Goal: Task Accomplishment & Management: Manage account settings

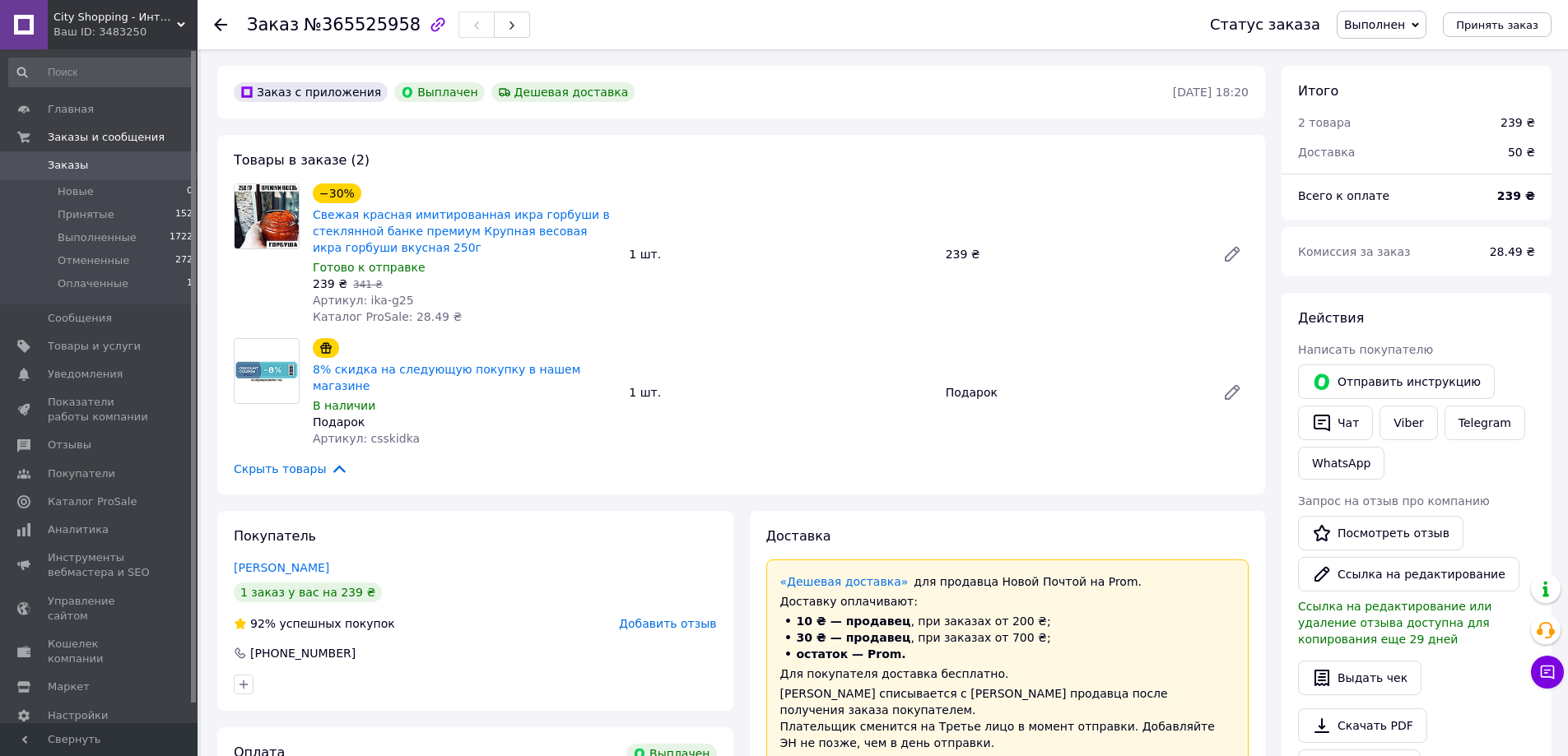
scroll to position [411, 0]
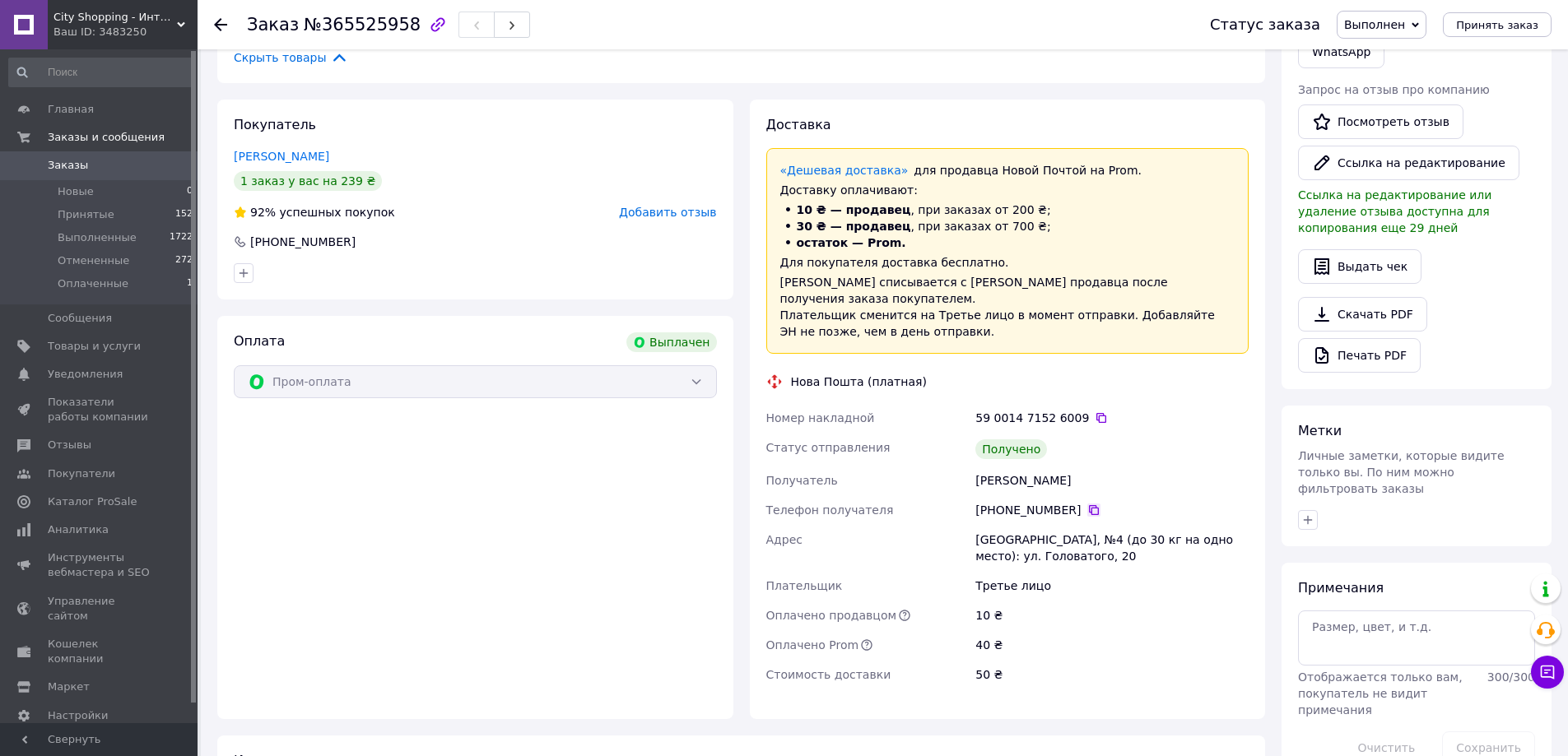
click at [1090, 506] on icon at bounding box center [1094, 510] width 10 height 10
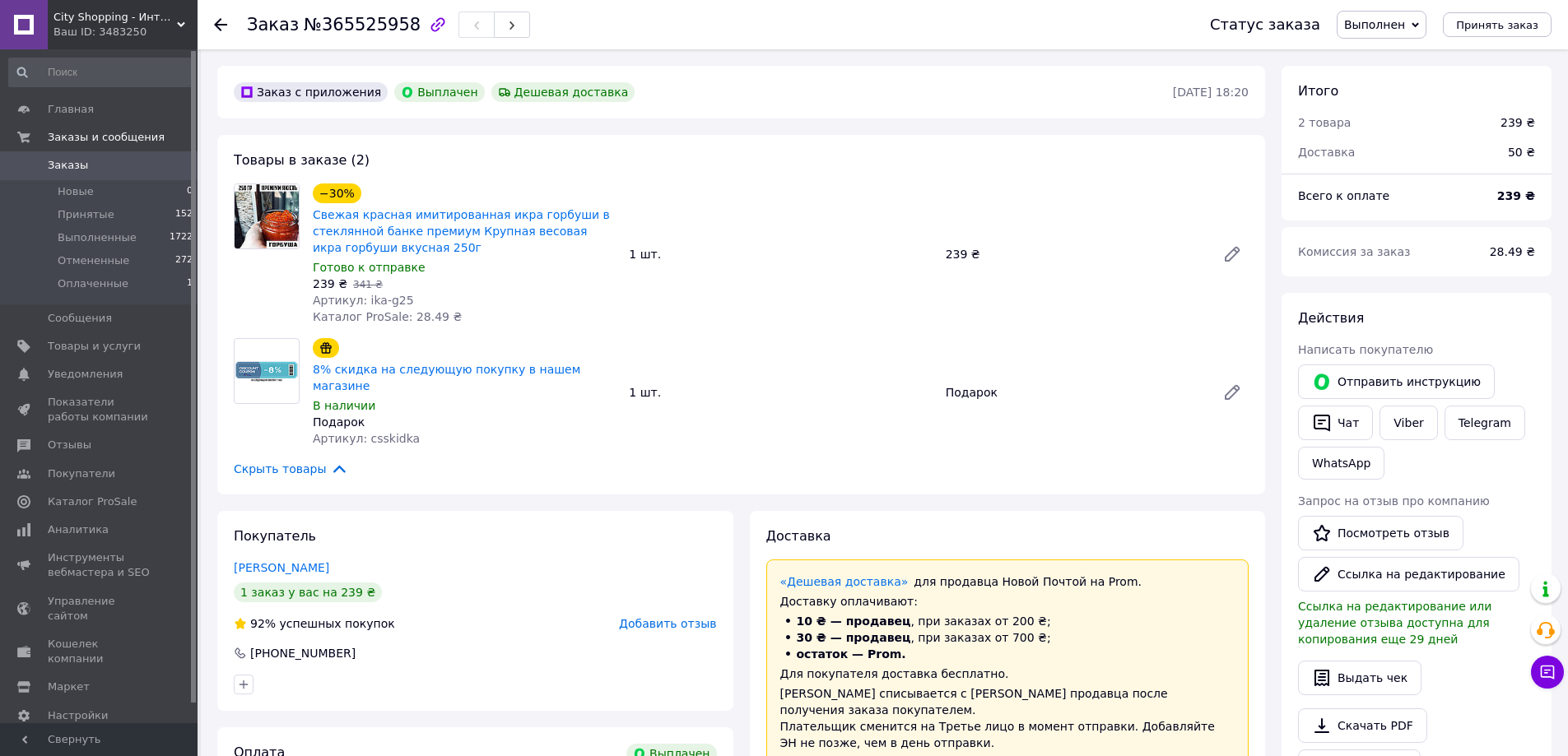
scroll to position [329, 0]
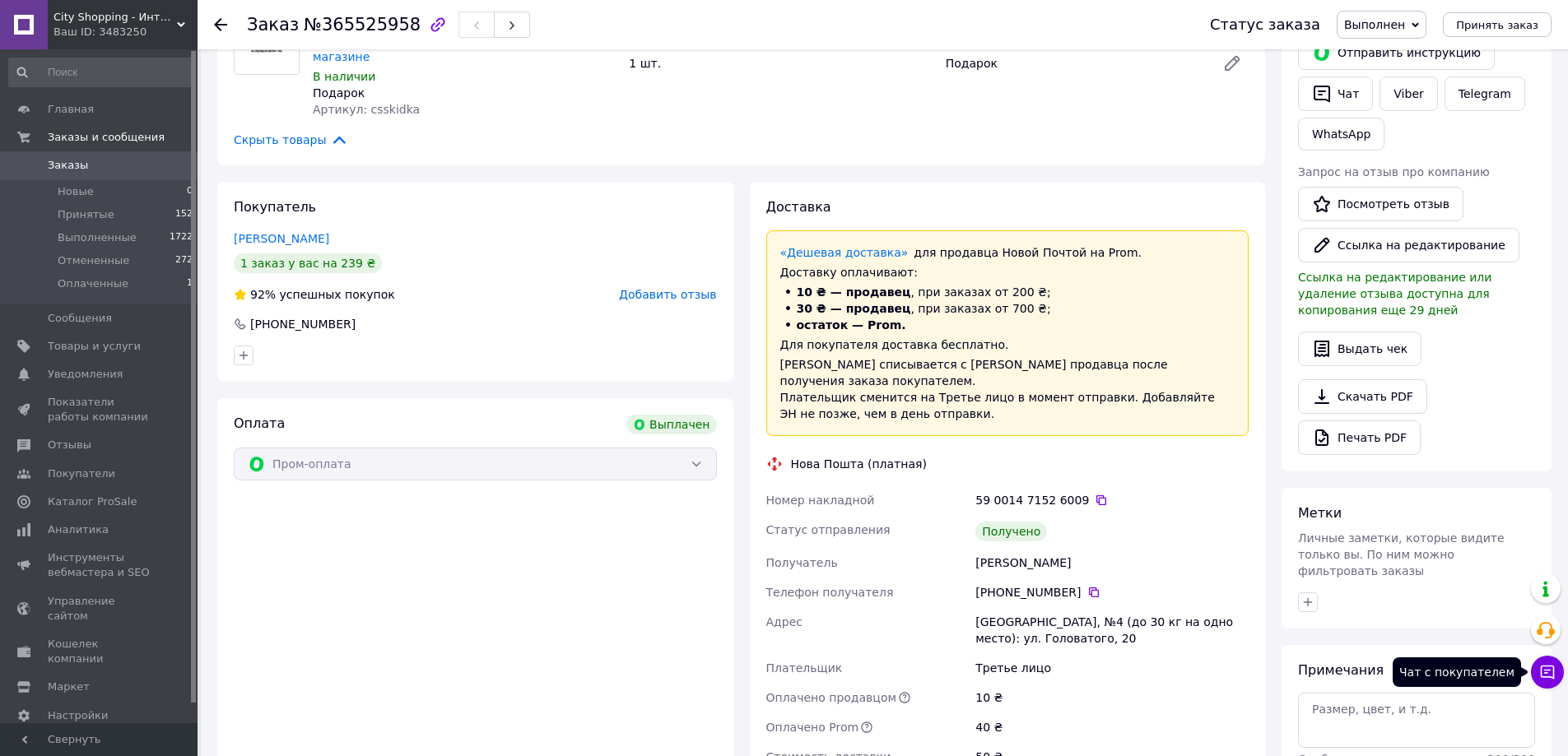
click at [1552, 670] on icon at bounding box center [1548, 673] width 16 height 16
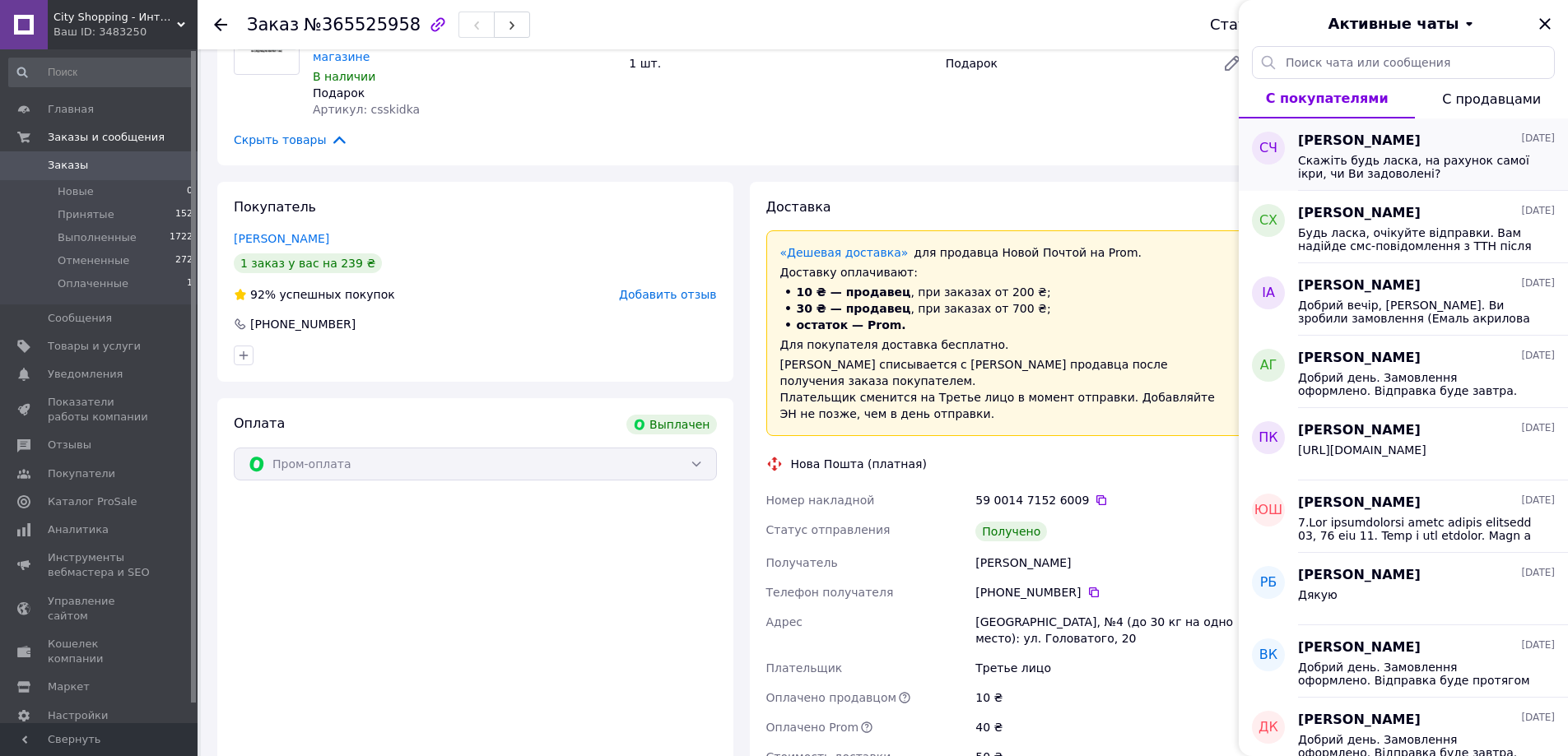
click at [1462, 161] on span "Скажіть будь ласка, на рахунок самої ікри, чи Ви задоволені?" at bounding box center [1415, 167] width 234 height 26
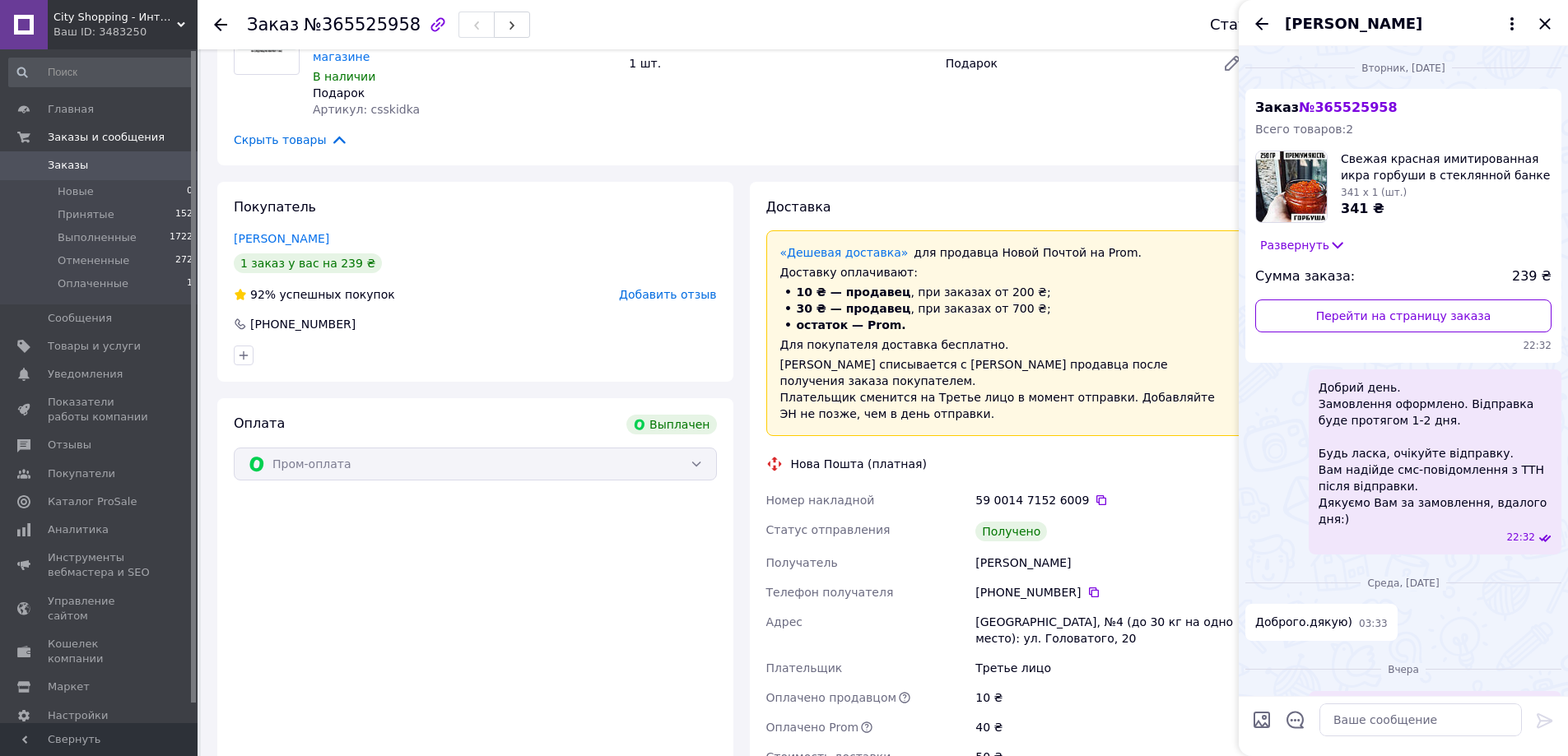
scroll to position [279, 0]
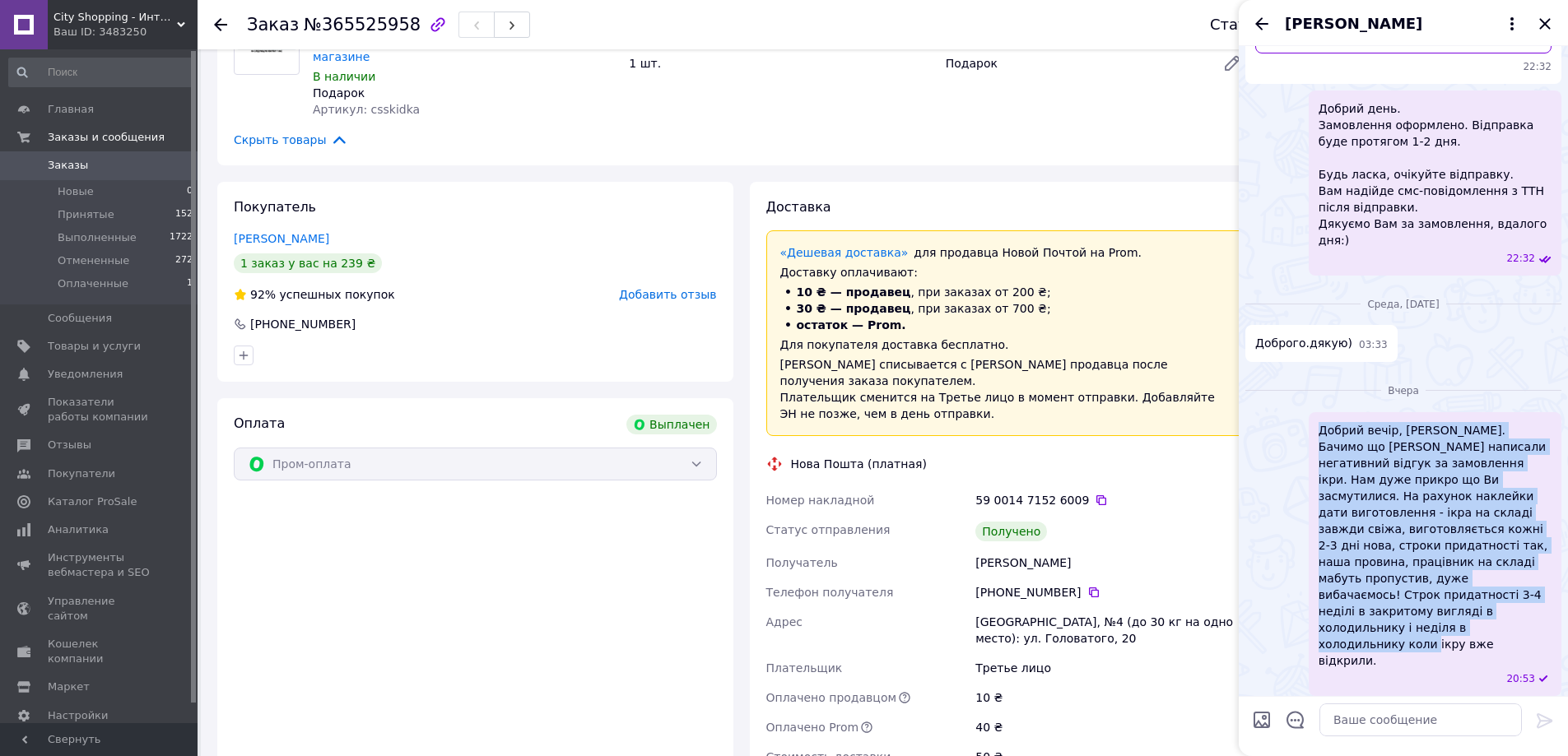
drag, startPoint x: 1447, startPoint y: 582, endPoint x: 1311, endPoint y: 401, distance: 226.4
click at [1311, 412] on div "Добрий вечір, [PERSON_NAME]. Бачимо що [PERSON_NAME] написали негативний відгук…" at bounding box center [1435, 554] width 252 height 284
copy span "Добрий вечір, [PERSON_NAME]. Бачимо що [PERSON_NAME] написали негативний відгук…"
click at [1394, 496] on span "Добрий вечір, [PERSON_NAME]. Бачимо що [PERSON_NAME] написали негативний відгук…" at bounding box center [1435, 545] width 233 height 247
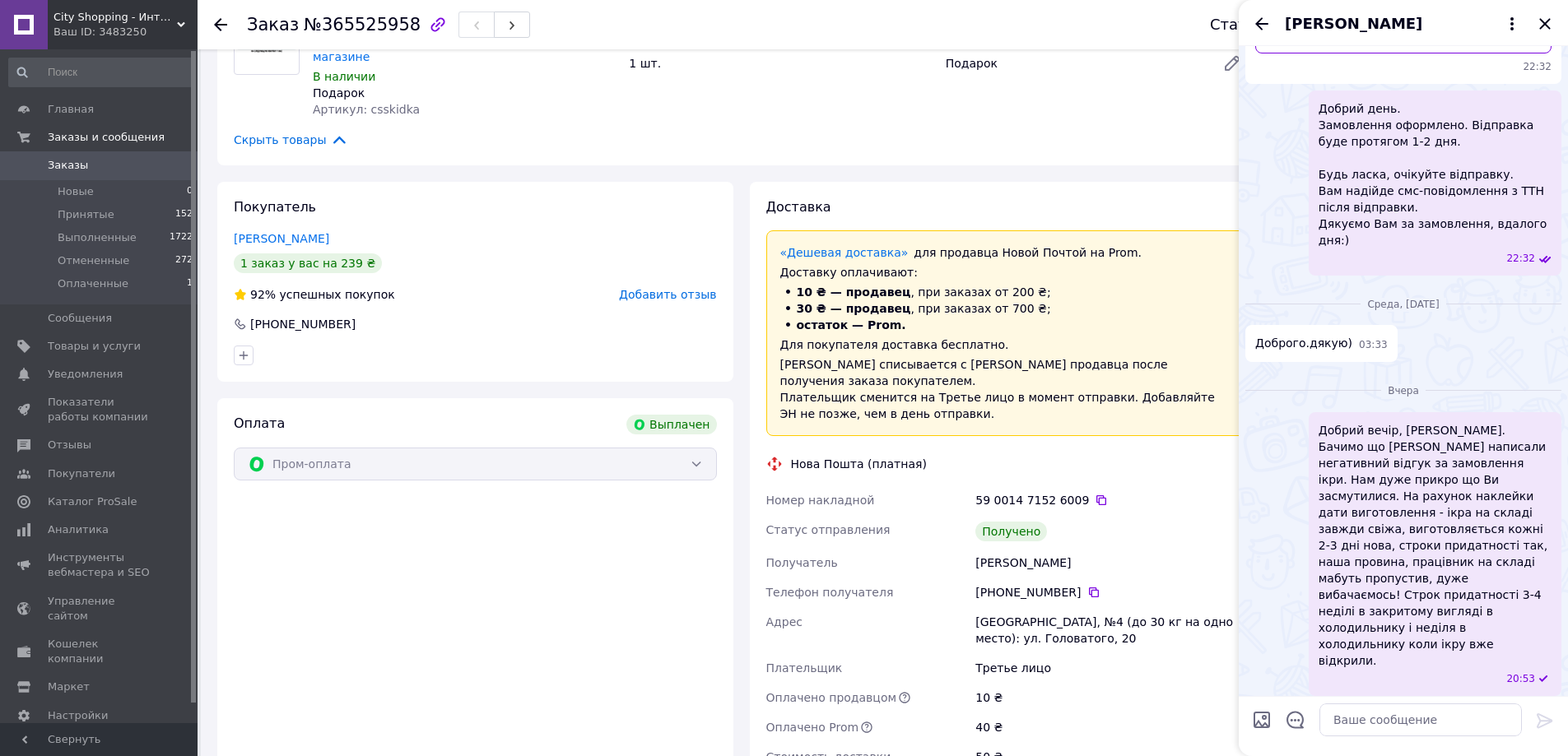
scroll to position [0, 0]
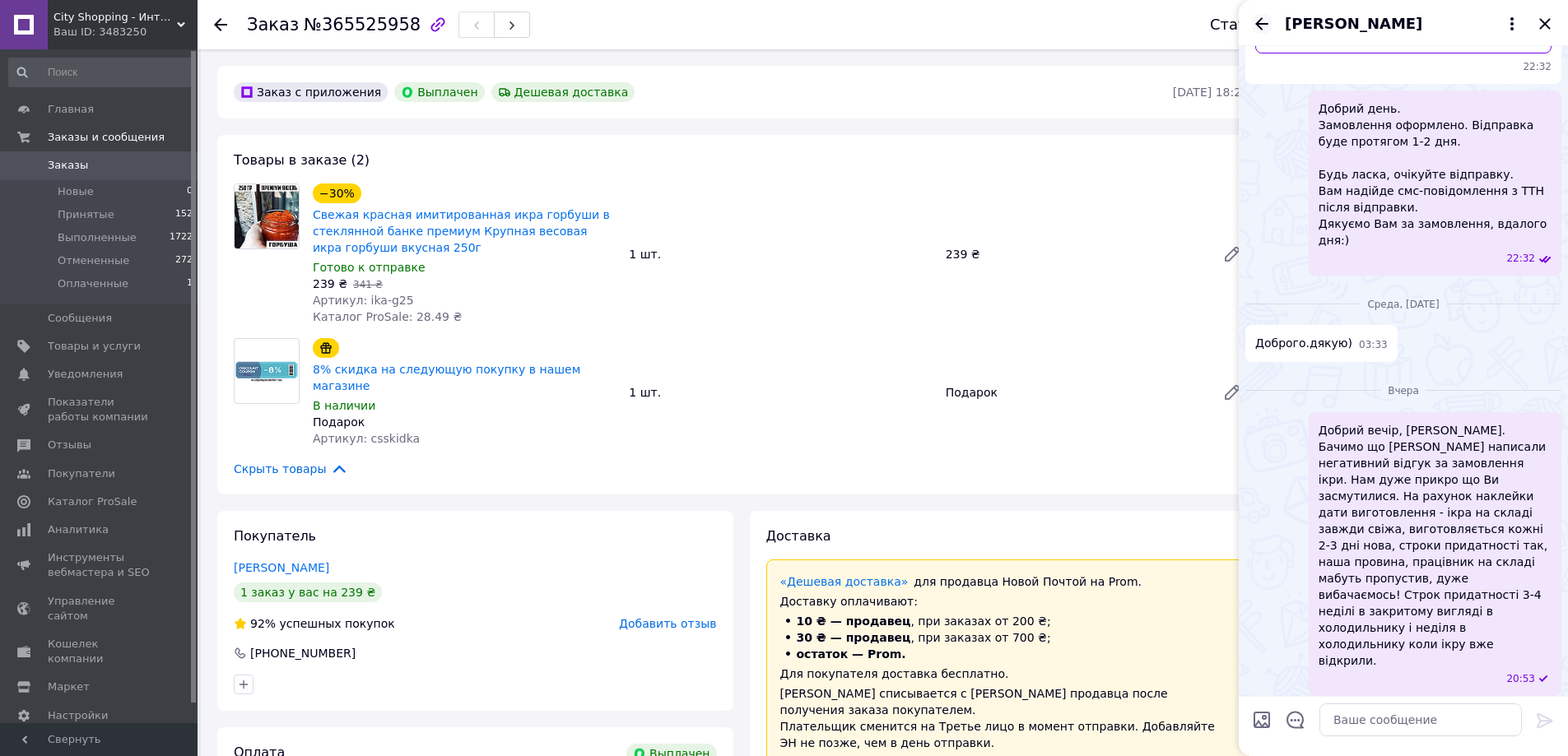
click at [1257, 23] on icon "Назад" at bounding box center [1262, 24] width 14 height 13
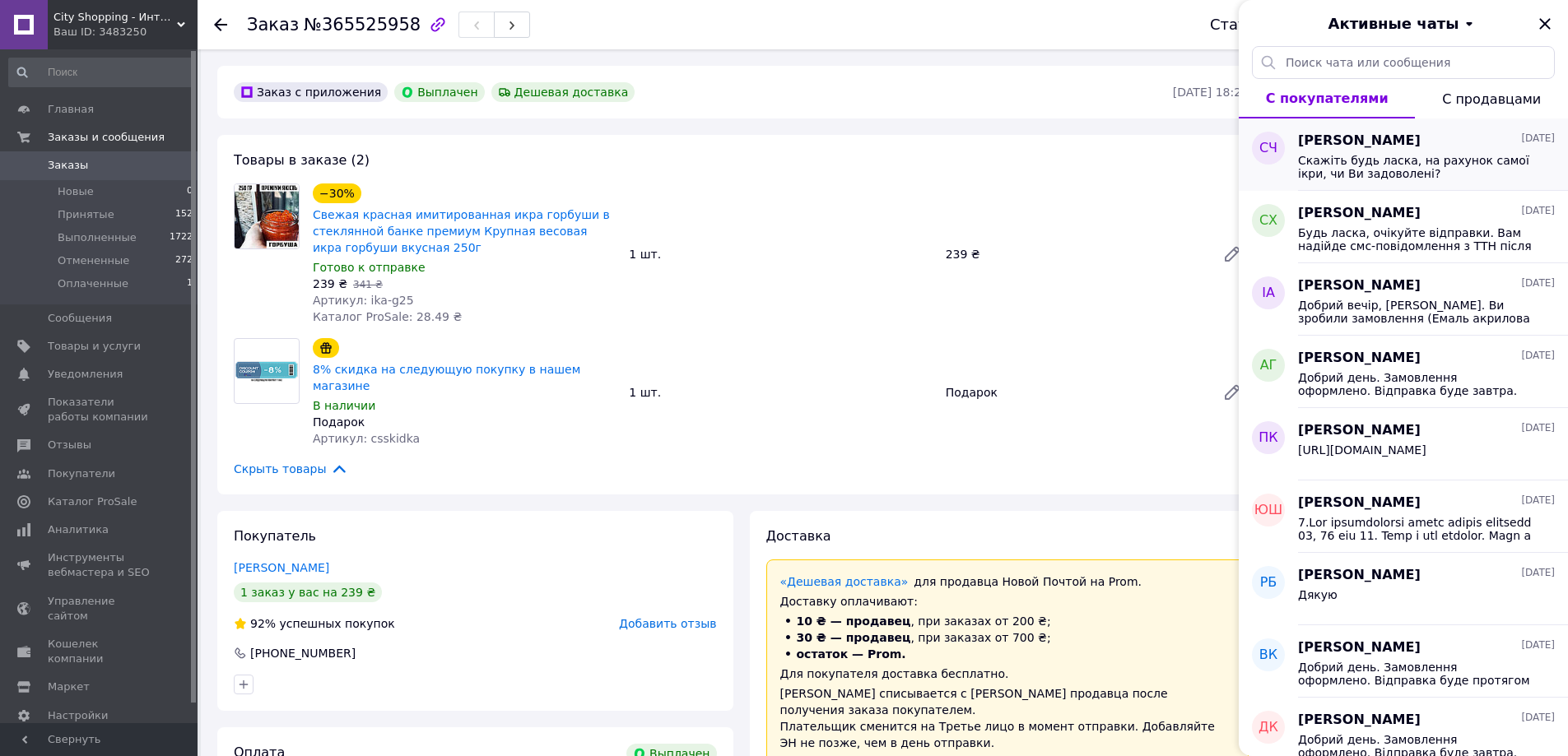
click at [1406, 182] on div "[PERSON_NAME] [DATE] Скажіть будь ласка, на рахунок самої ікри, чи Ви задоволен…" at bounding box center [1433, 155] width 270 height 73
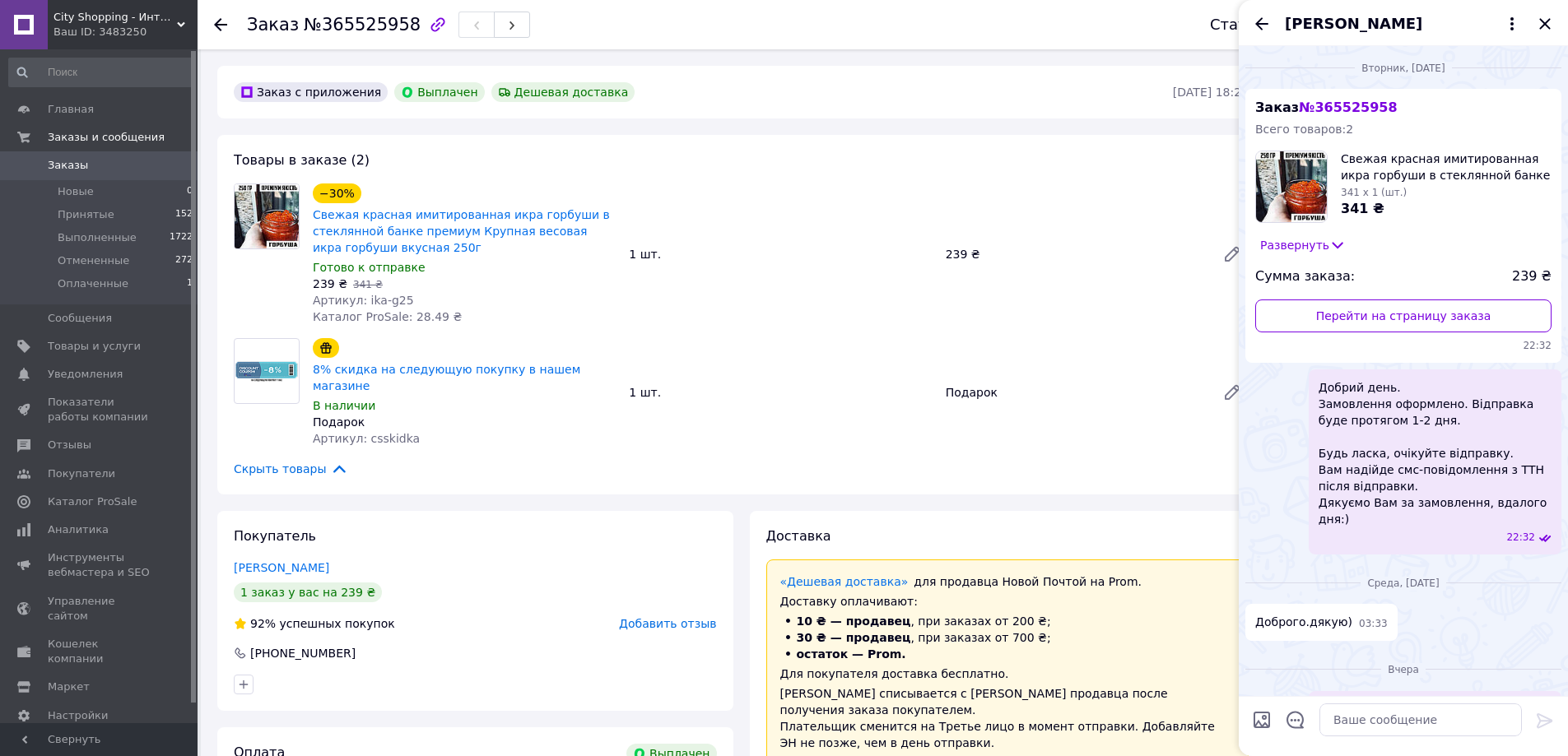
scroll to position [279, 0]
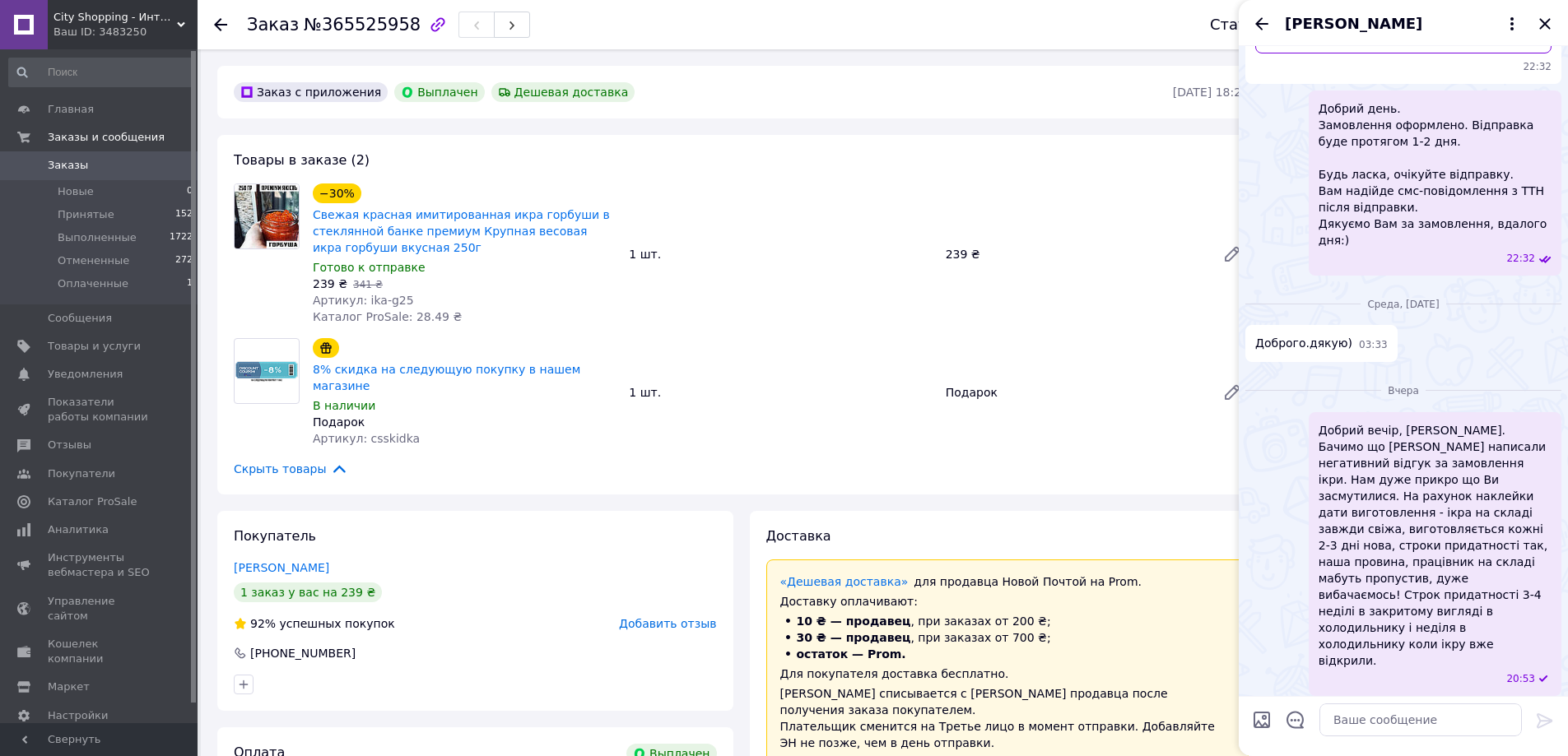
drag, startPoint x: 1423, startPoint y: 657, endPoint x: 1311, endPoint y: 642, distance: 113.0
click at [1311, 702] on div "Скажіть будь ласка, на рахунок самої ікри, чи Ви задоволені? 20:54" at bounding box center [1435, 737] width 252 height 70
copy span "Скажіть будь ласка, на рахунок самої ікри, чи Ви задоволені?"
click at [80, 440] on span "Отзывы" at bounding box center [70, 445] width 44 height 15
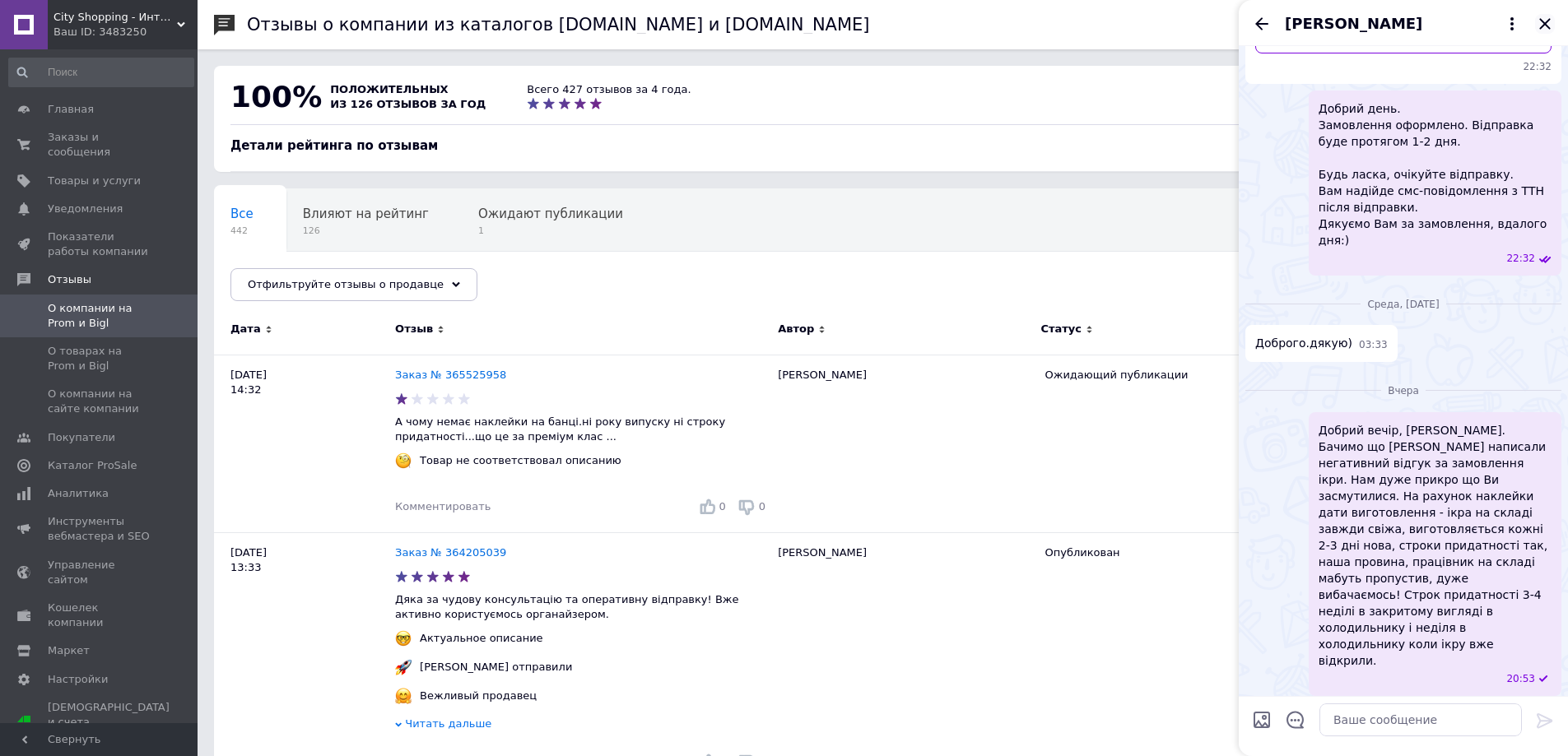
click at [1543, 24] on icon "Закрыть" at bounding box center [1545, 24] width 20 height 20
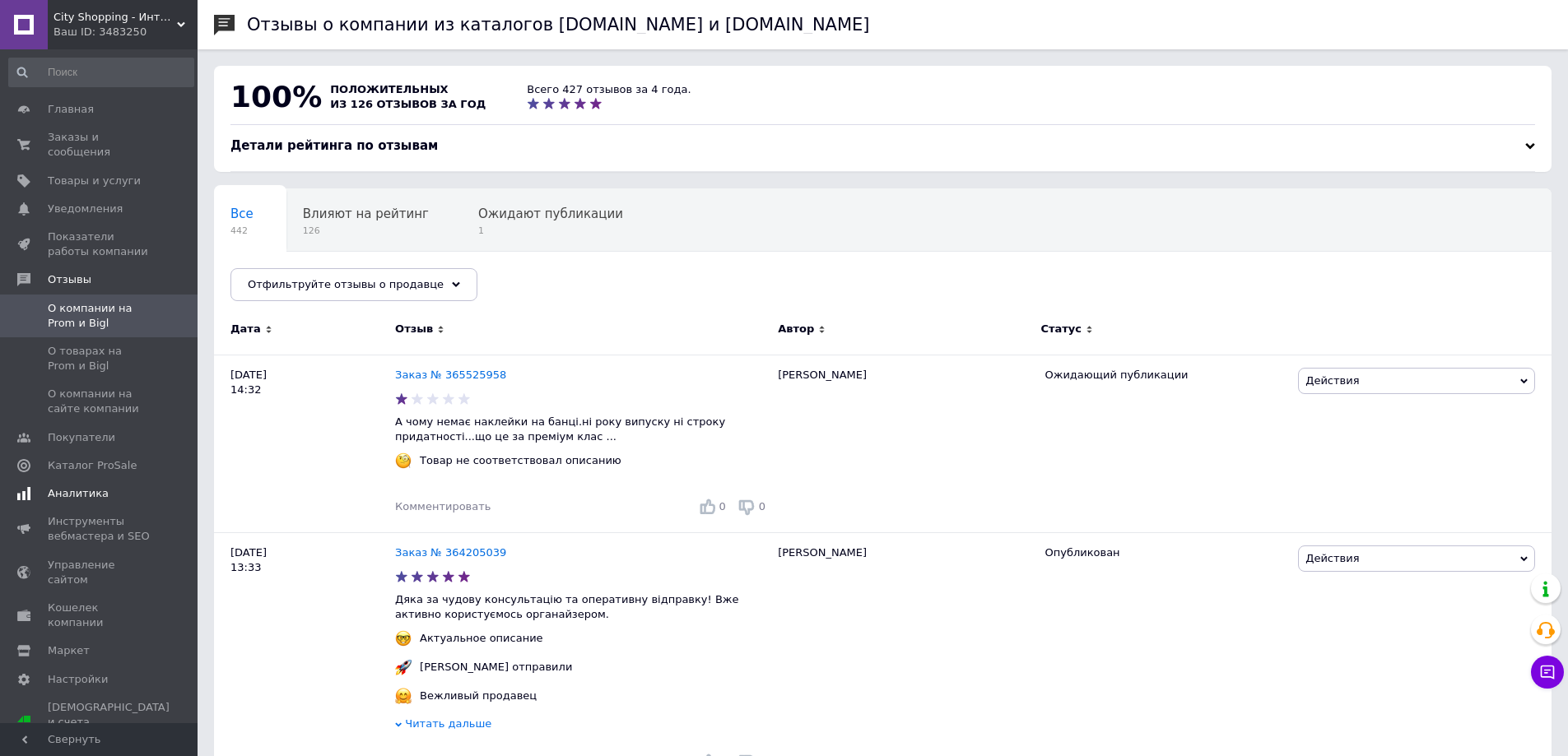
click at [79, 486] on span "Аналитика" at bounding box center [78, 494] width 61 height 15
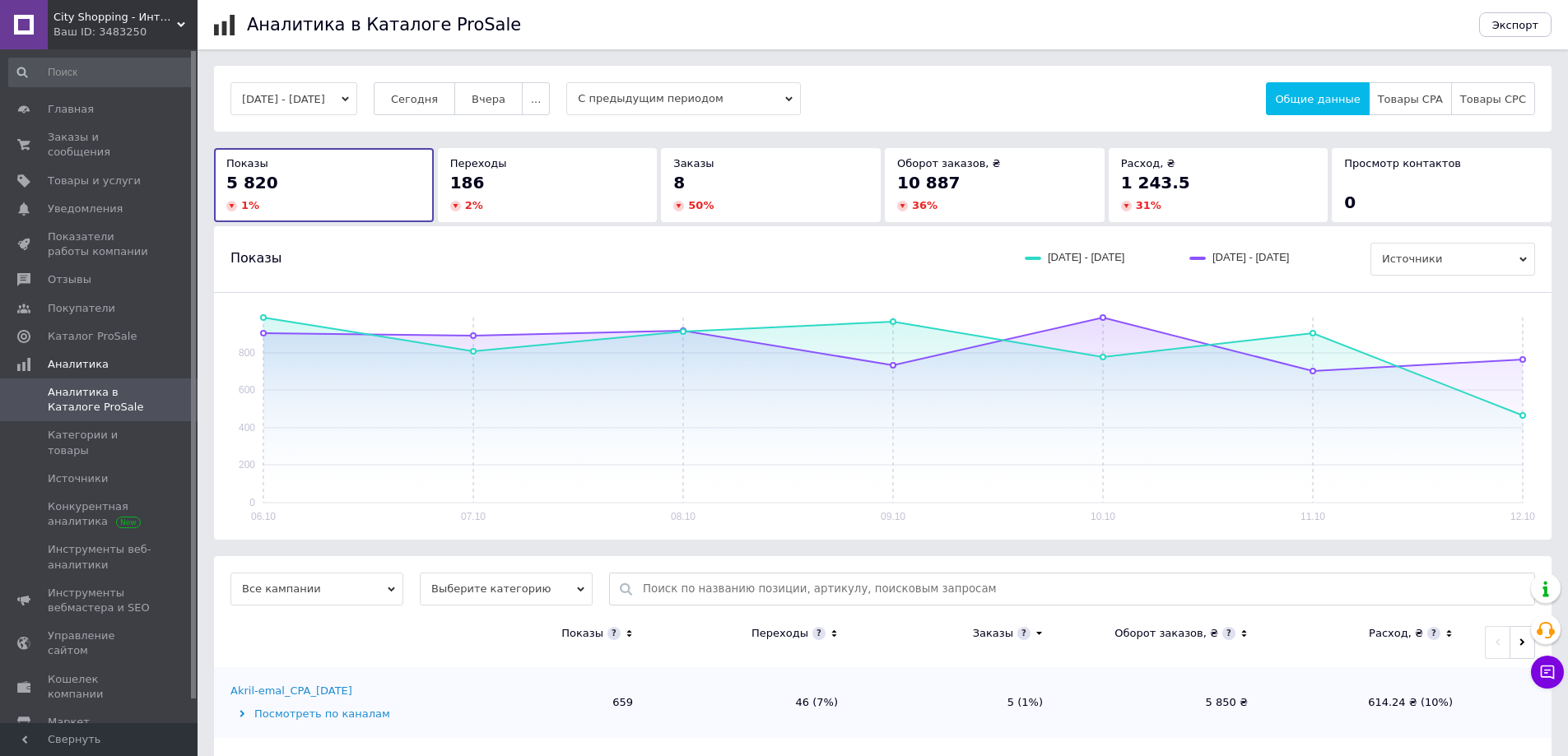
click at [688, 96] on span "С предыдущим периодом" at bounding box center [684, 99] width 234 height 33
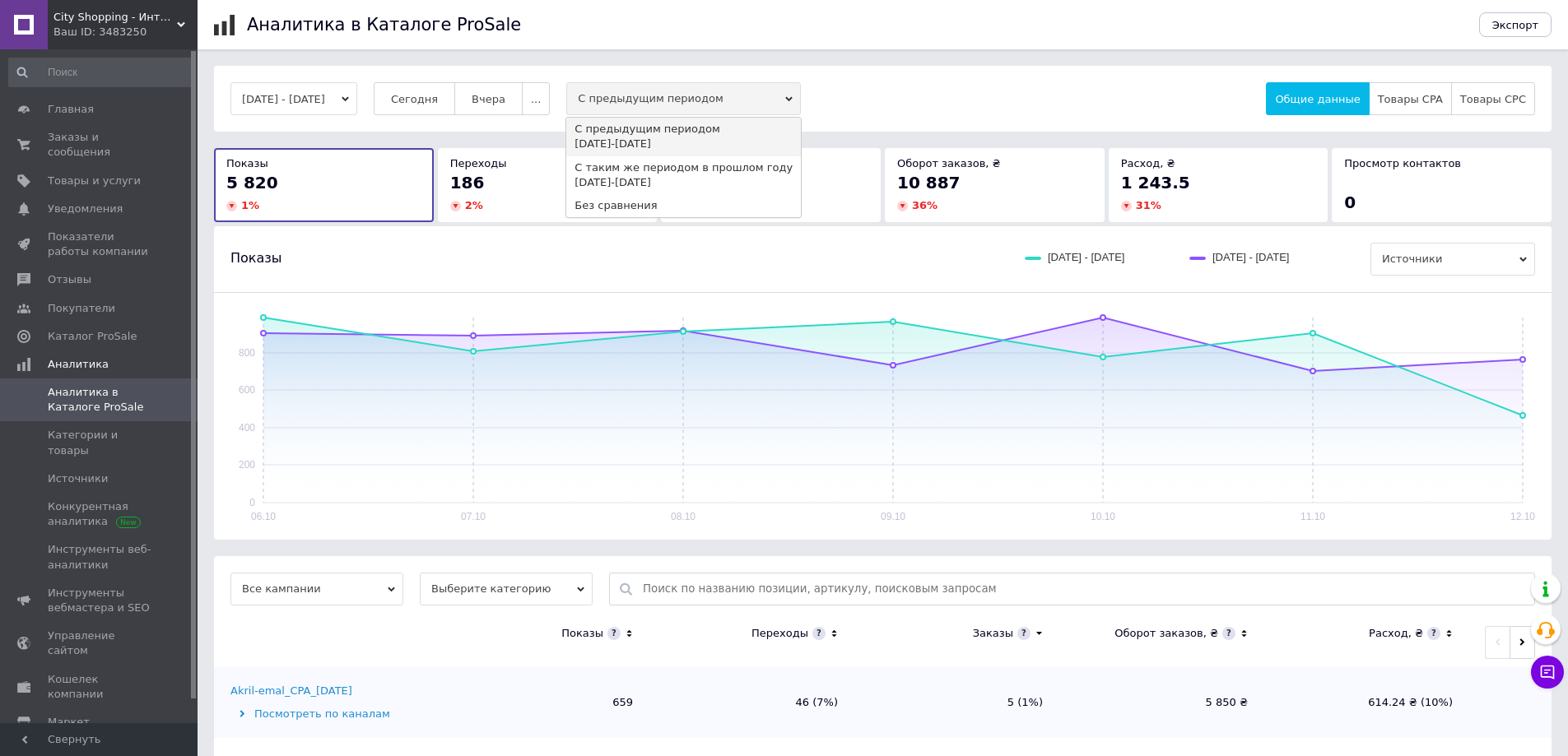
drag, startPoint x: 677, startPoint y: 207, endPoint x: 932, endPoint y: 289, distance: 267.9
click at [677, 206] on div "Без сравнения" at bounding box center [684, 206] width 218 height 15
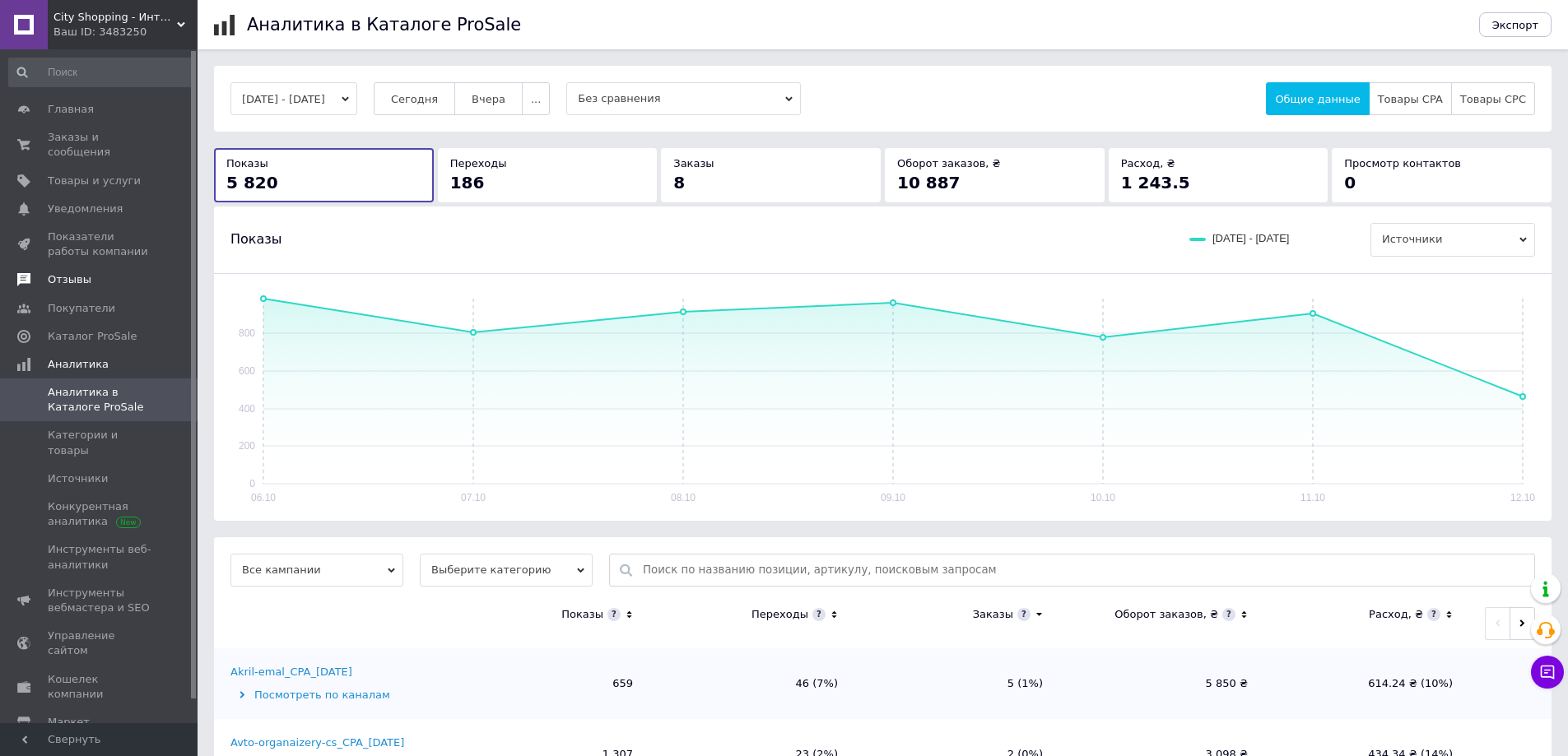
click at [70, 266] on link "Отзывы" at bounding box center [101, 280] width 202 height 28
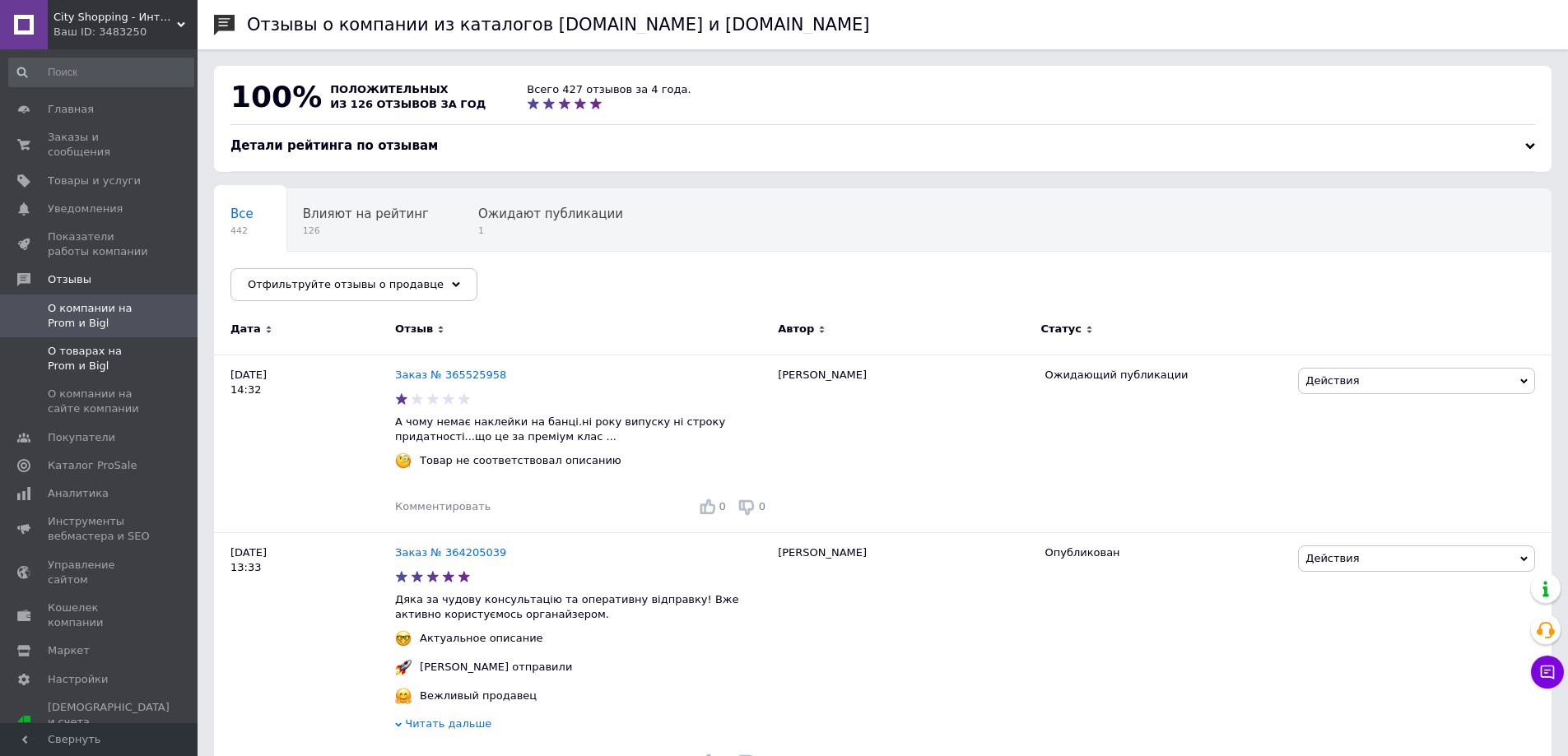
click at [85, 344] on span "О товарах на Prom и Bigl" at bounding box center [100, 358] width 104 height 30
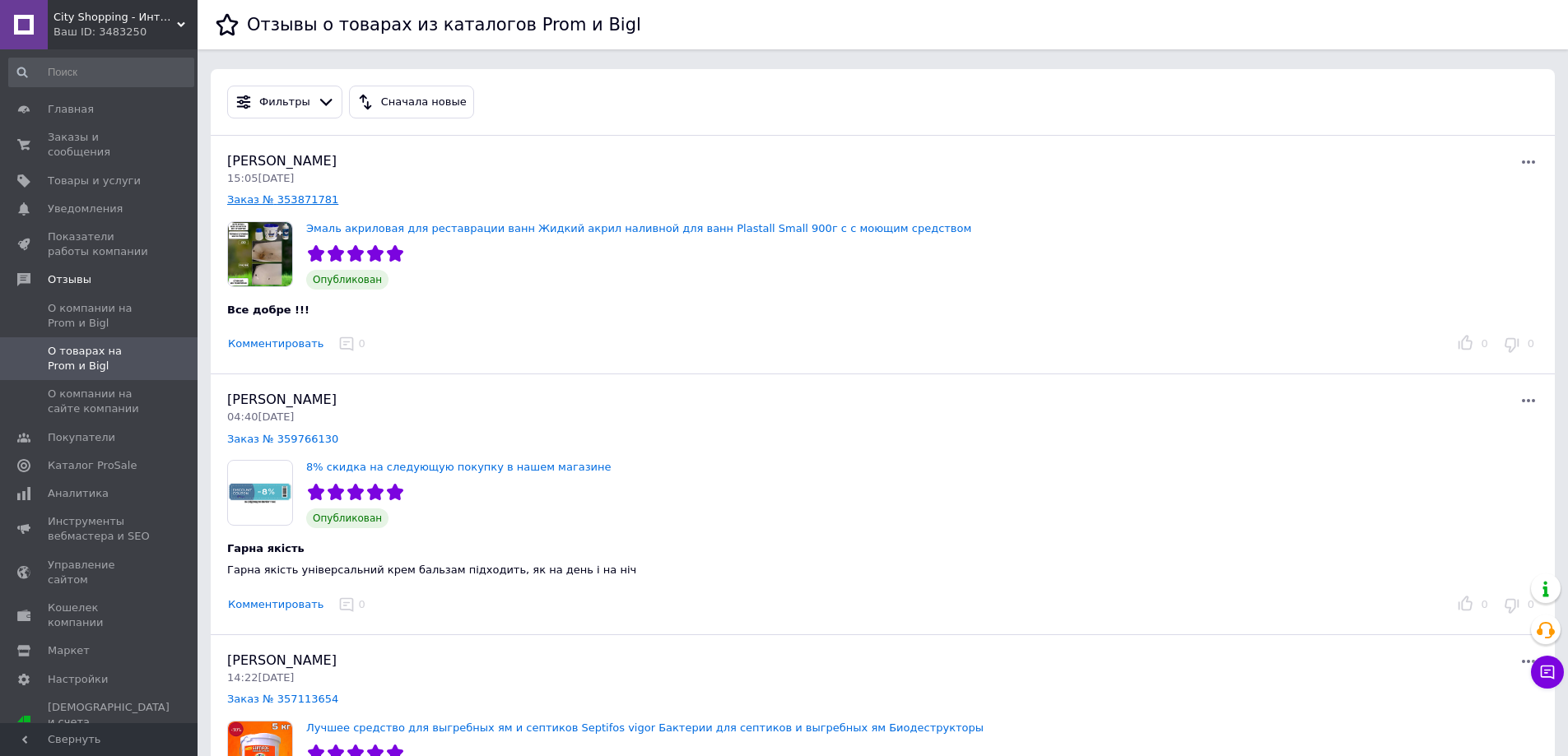
click at [283, 202] on link "Заказ № 353871781" at bounding box center [282, 200] width 111 height 13
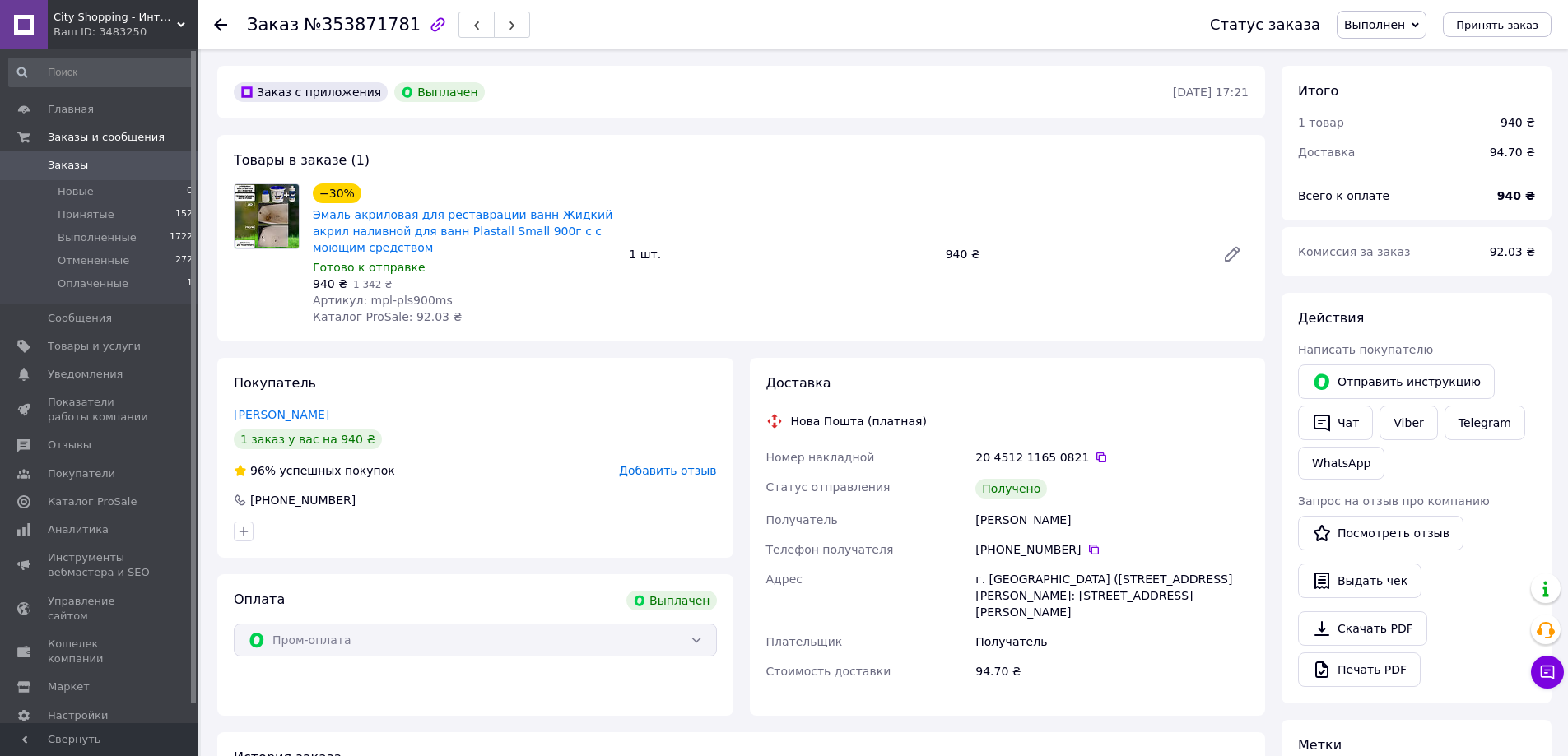
click at [74, 161] on span "Заказы" at bounding box center [68, 165] width 40 height 15
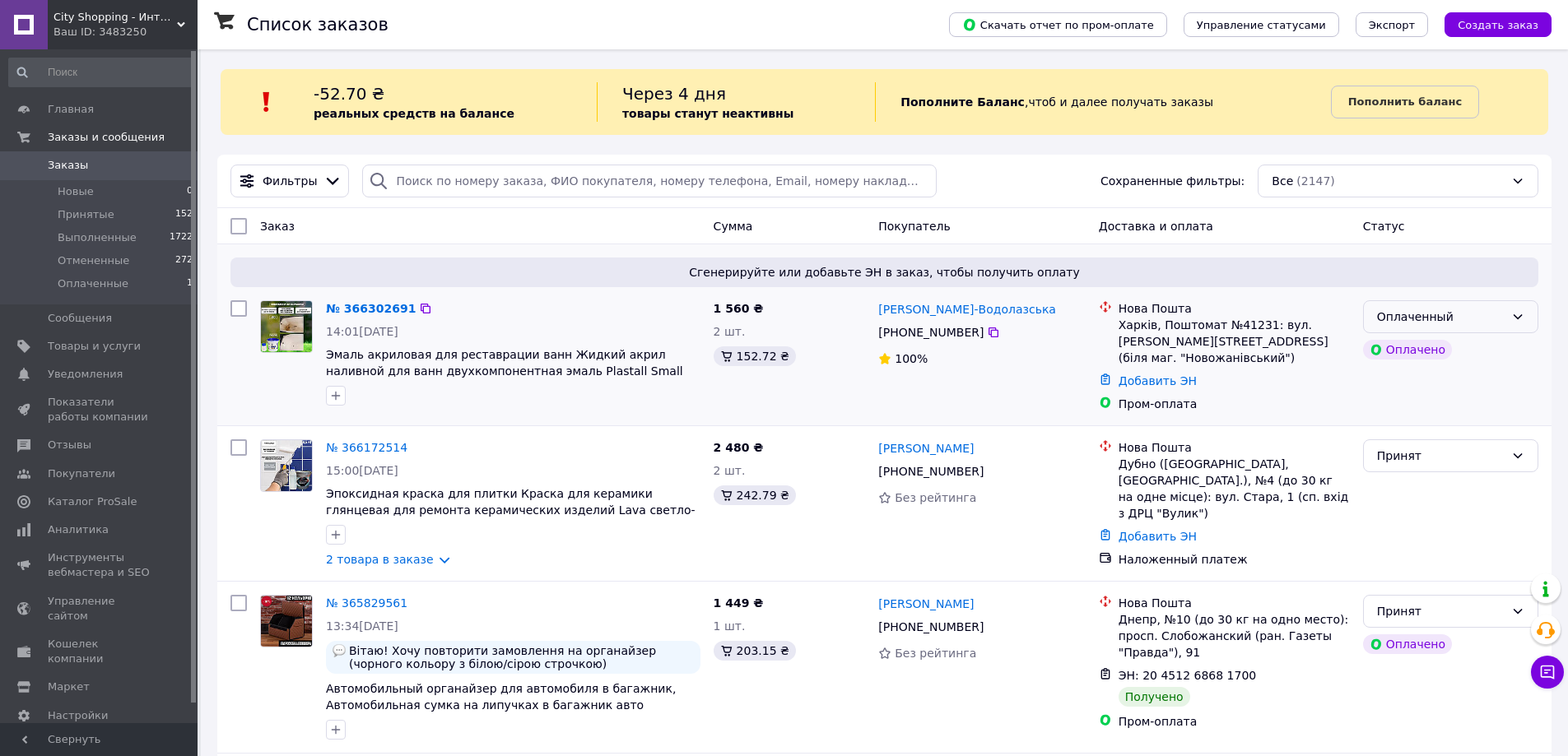
click at [1390, 315] on div "Оплаченный" at bounding box center [1441, 317] width 128 height 18
click at [1381, 353] on li "Принят" at bounding box center [1450, 353] width 173 height 30
click at [358, 309] on link "№ 366302691" at bounding box center [367, 309] width 82 height 14
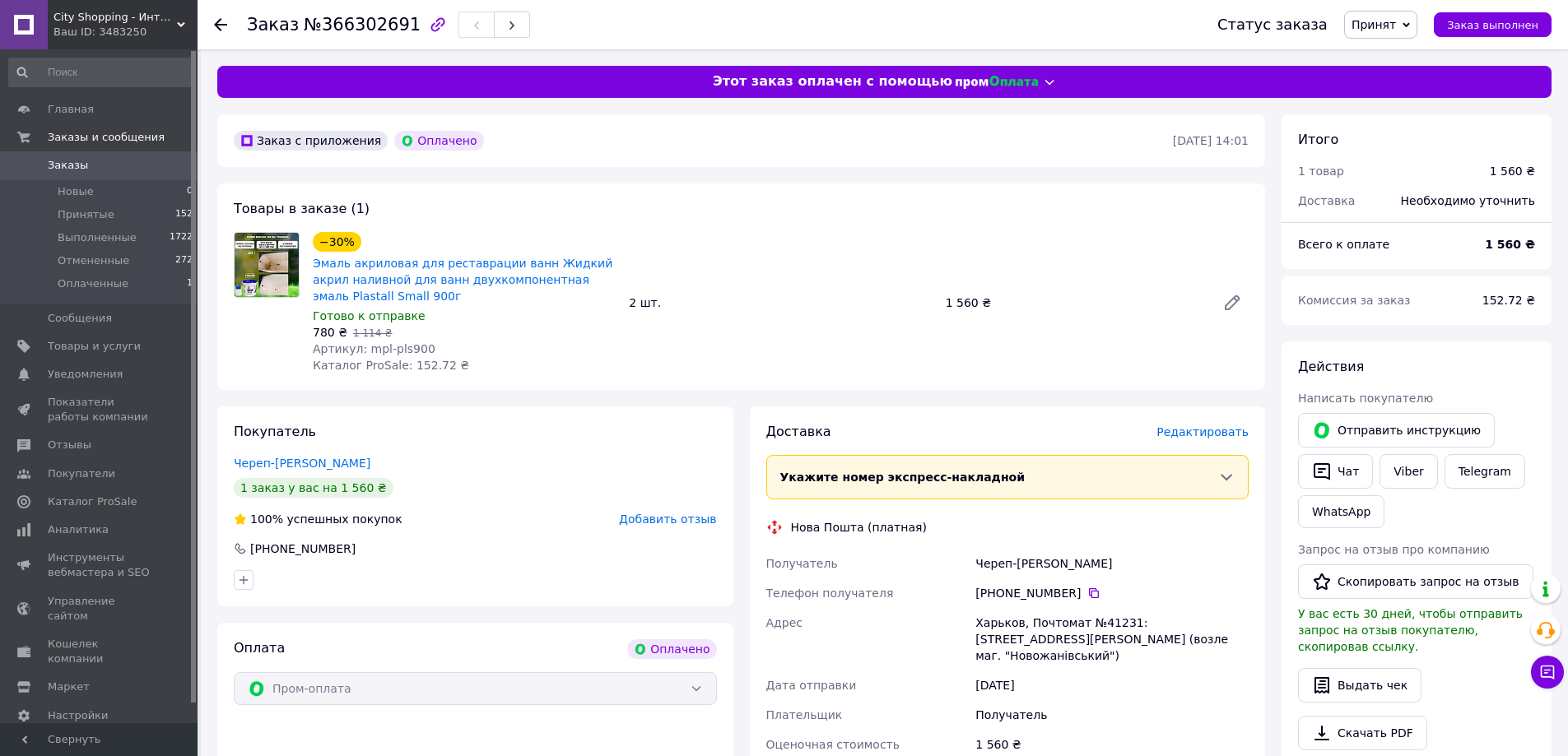
click at [693, 427] on div "Покупатель Череп-Водолазська Ірина 1 заказ у вас на 1 560 ₴ 100% успешных покуп…" at bounding box center [475, 506] width 517 height 200
click at [340, 464] on link "Череп-Водолазська Ірина" at bounding box center [302, 463] width 137 height 14
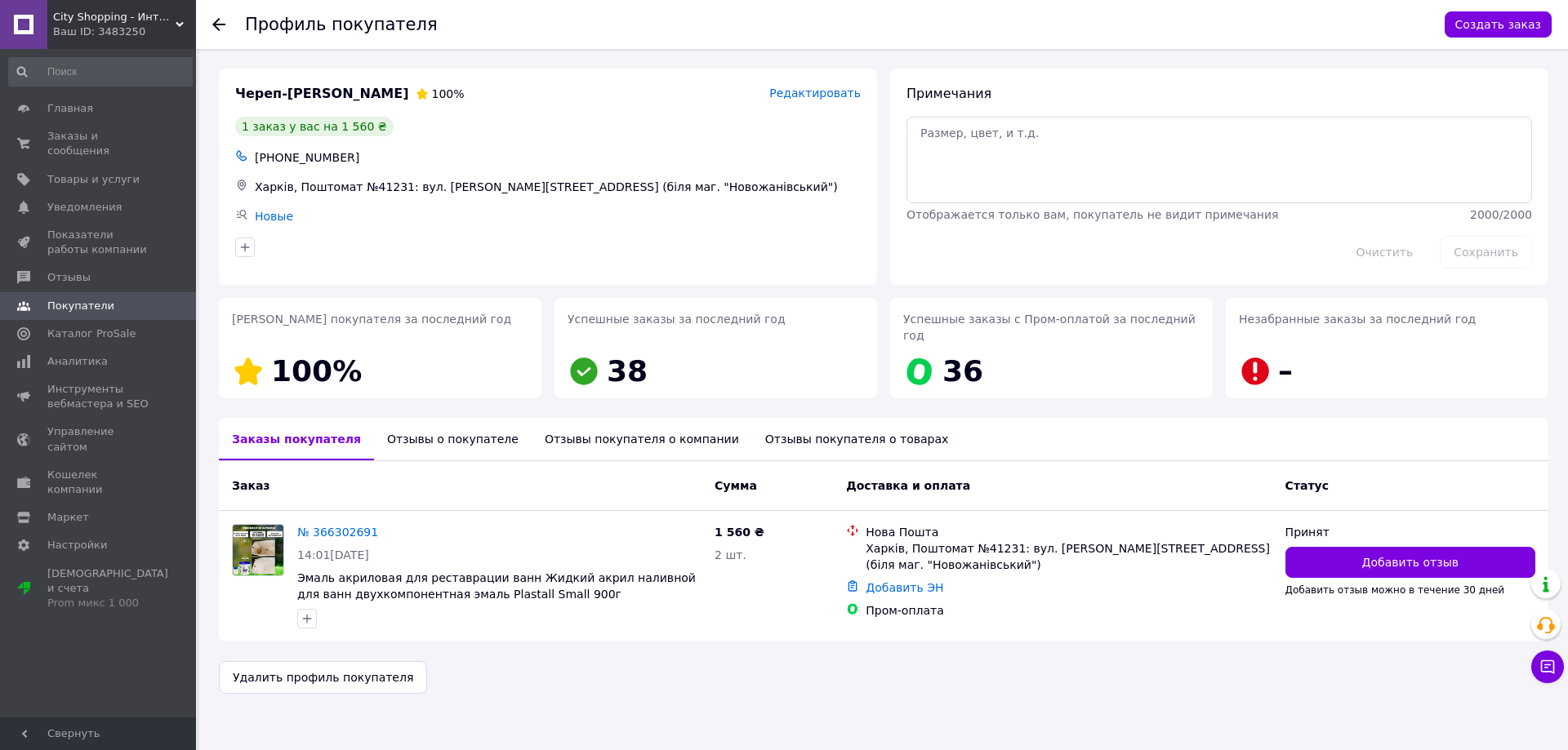
click at [431, 436] on div "Отзывы о покупателе" at bounding box center [452, 438] width 158 height 42
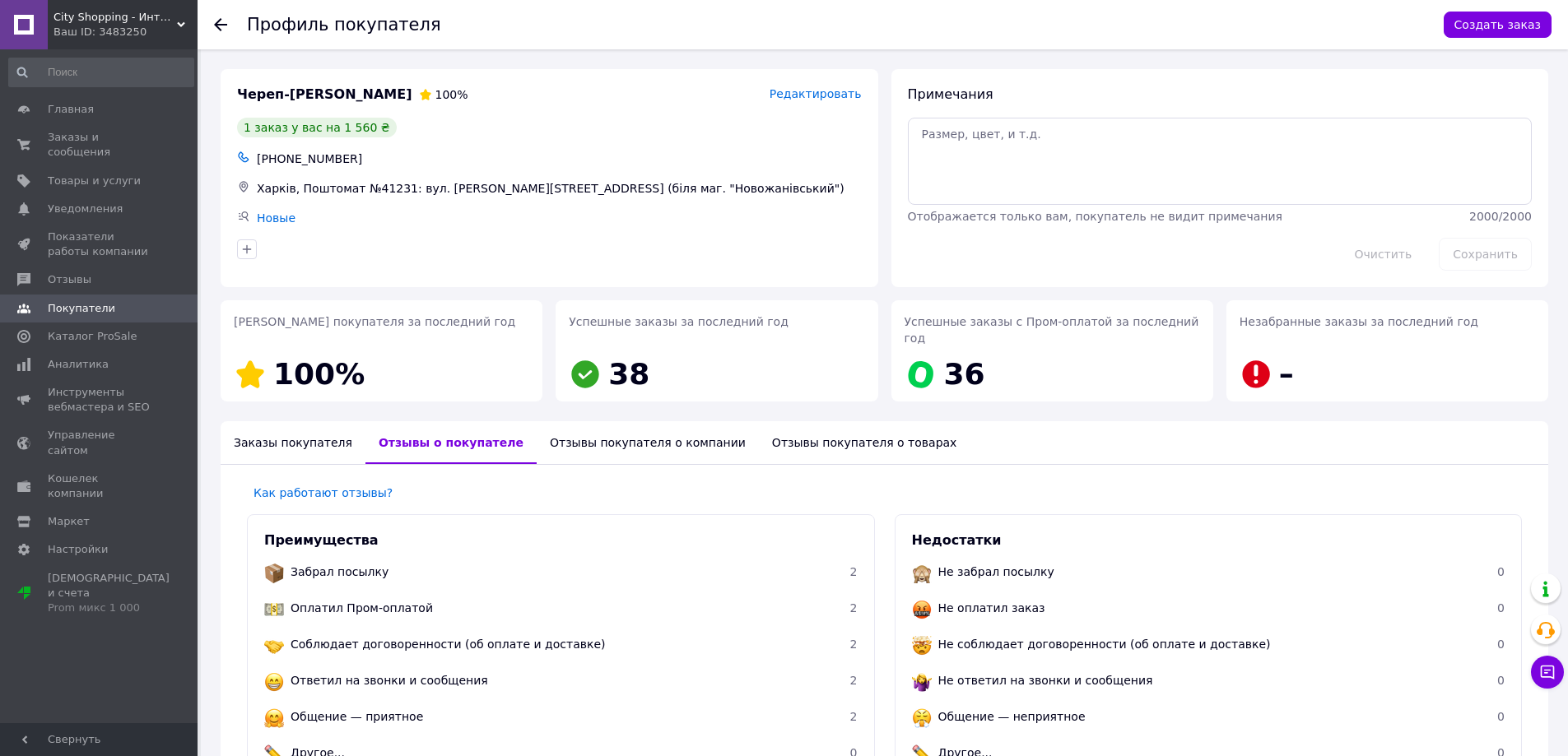
click at [225, 24] on use at bounding box center [221, 25] width 14 height 14
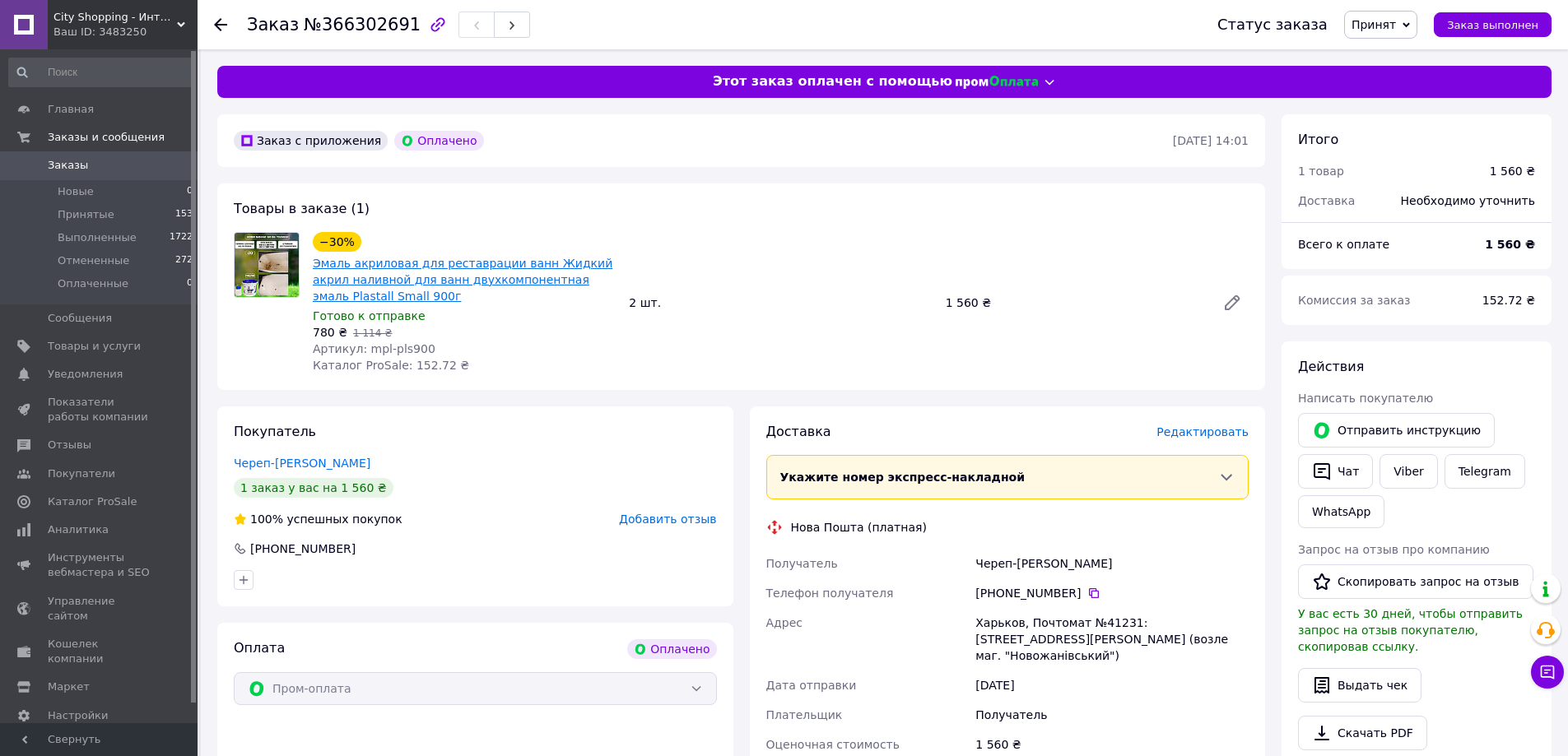
click at [496, 264] on link "Эмаль акриловая для реставрации ванн Жидкий акрил наливной для ванн двухкомпоне…" at bounding box center [463, 280] width 300 height 46
click at [1197, 216] on div "Товары в заказе (1) −30% Эмаль акриловая для реставрации ванн Жидкий акрил нали…" at bounding box center [741, 287] width 1048 height 207
click at [1262, 214] on div "Товары в заказе (1) −30% Эмаль акриловая для реставрации ванн Жидкий акрил нали…" at bounding box center [741, 287] width 1048 height 207
click at [1222, 219] on div "Товары в заказе (1) −30% Эмаль акриловая для реставрации ванн Жидкий акрил нали…" at bounding box center [741, 287] width 1048 height 207
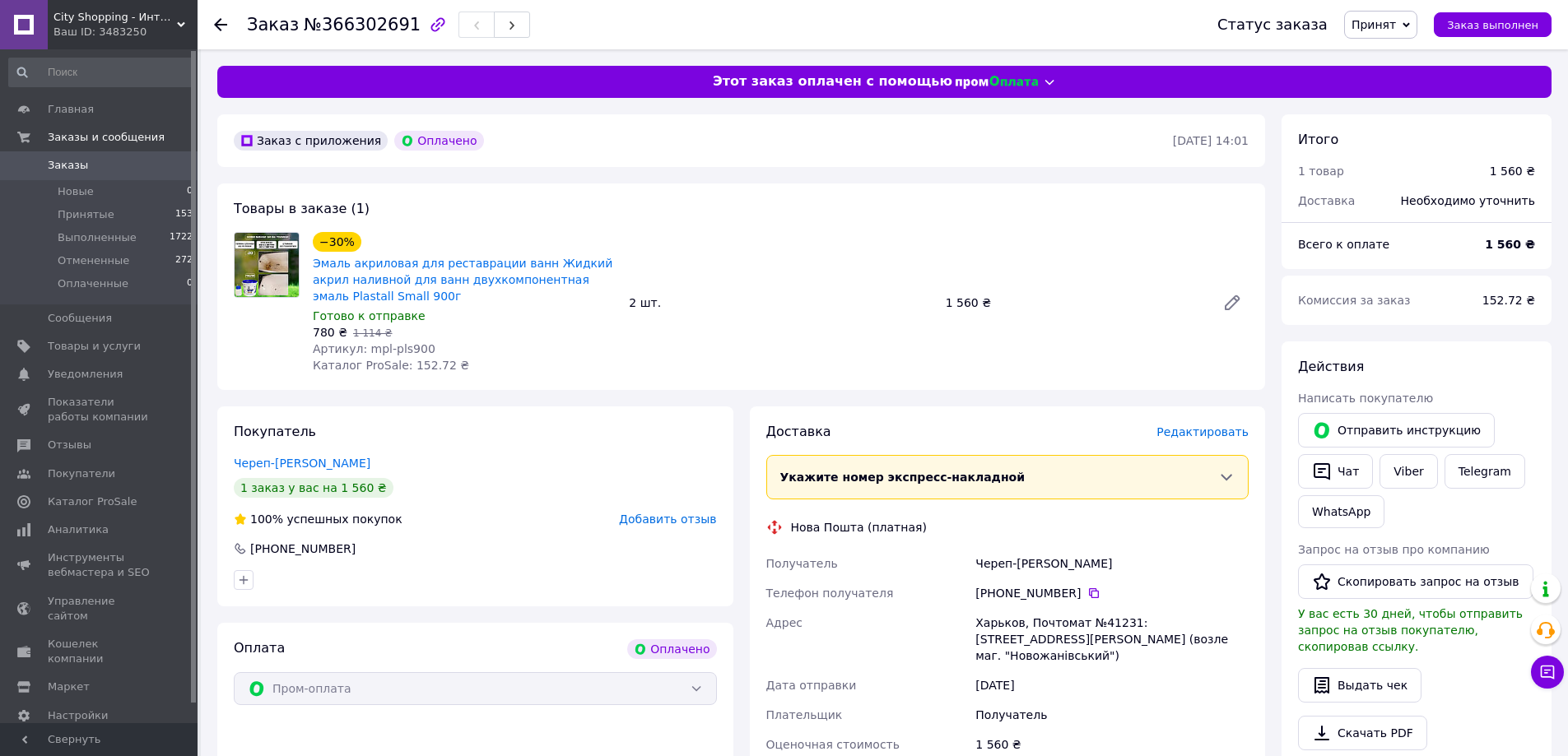
drag, startPoint x: 1117, startPoint y: 565, endPoint x: 973, endPoint y: 567, distance: 144.0
click at [973, 567] on div "Череп-Водолазська Ірина" at bounding box center [1112, 564] width 280 height 30
copy div "Череп-Водолазська Ірина"
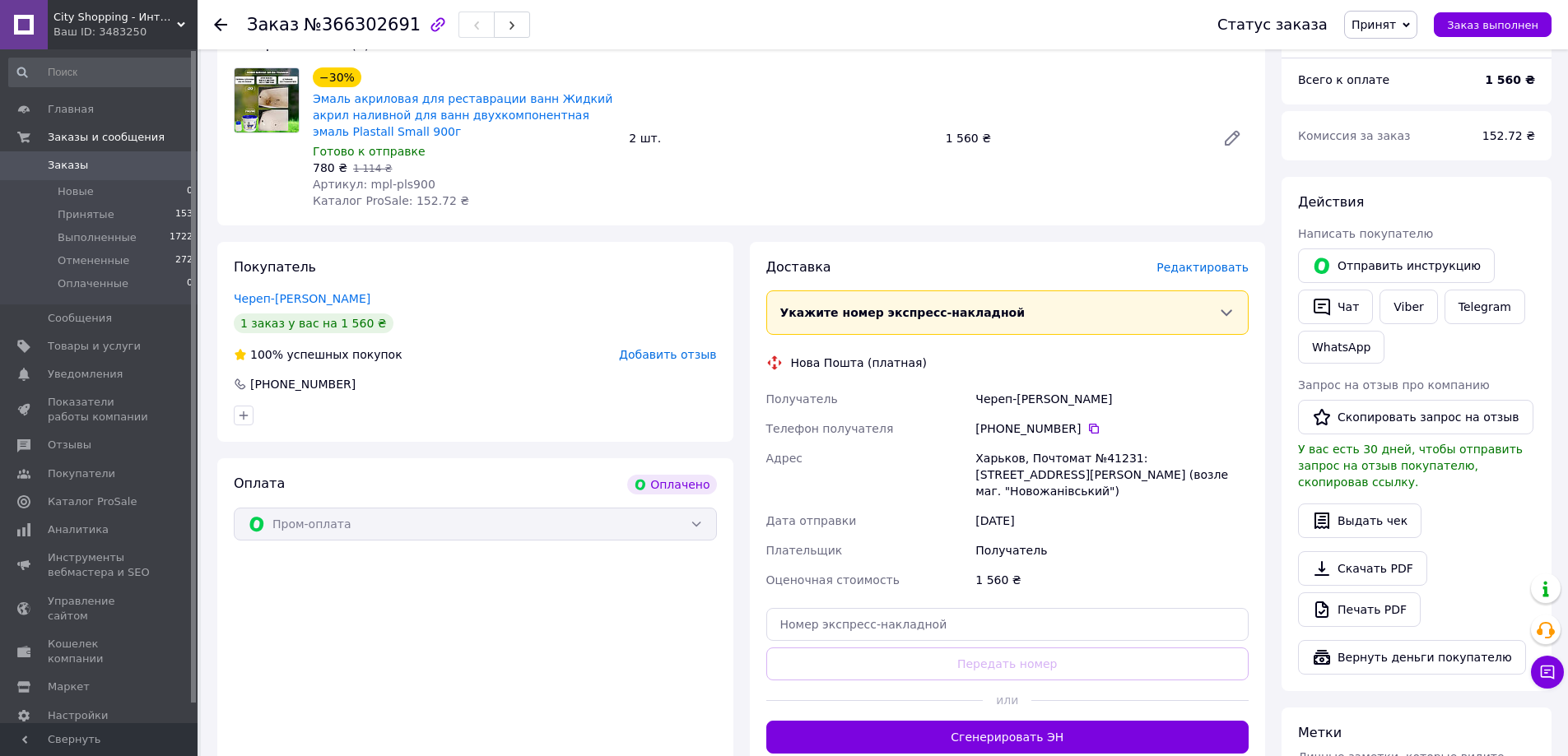
click at [999, 461] on div "Харьков, Почтомат №41231: ул. Шарикова, 36 (возле маг. "Новожанівський")" at bounding box center [1112, 475] width 280 height 63
copy div "Харьков"
click at [1100, 459] on div "Харьков, Почтомат №41231: ул. Шарикова, 36 (возле маг. "Новожанівський")" at bounding box center [1112, 475] width 280 height 63
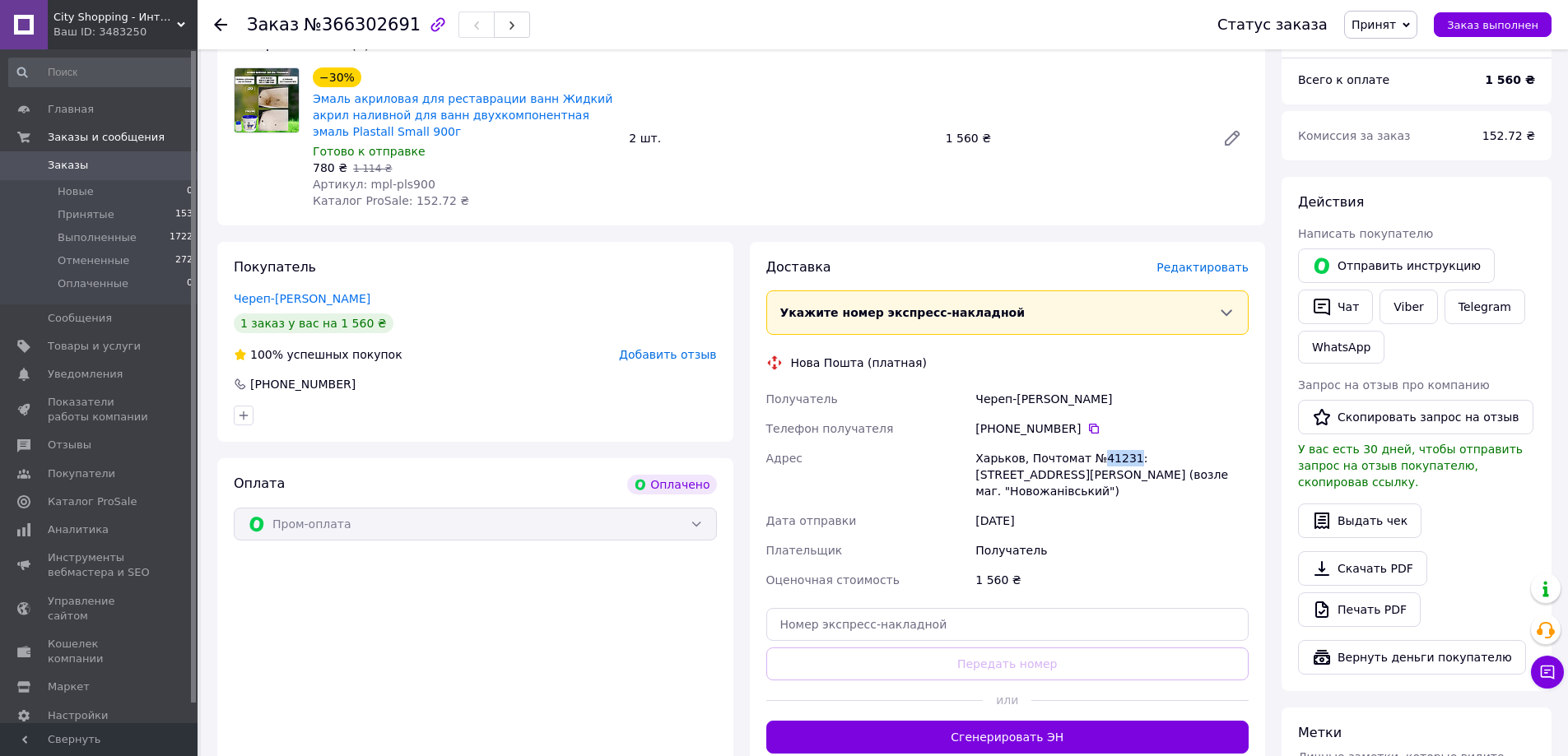
copy div "41231"
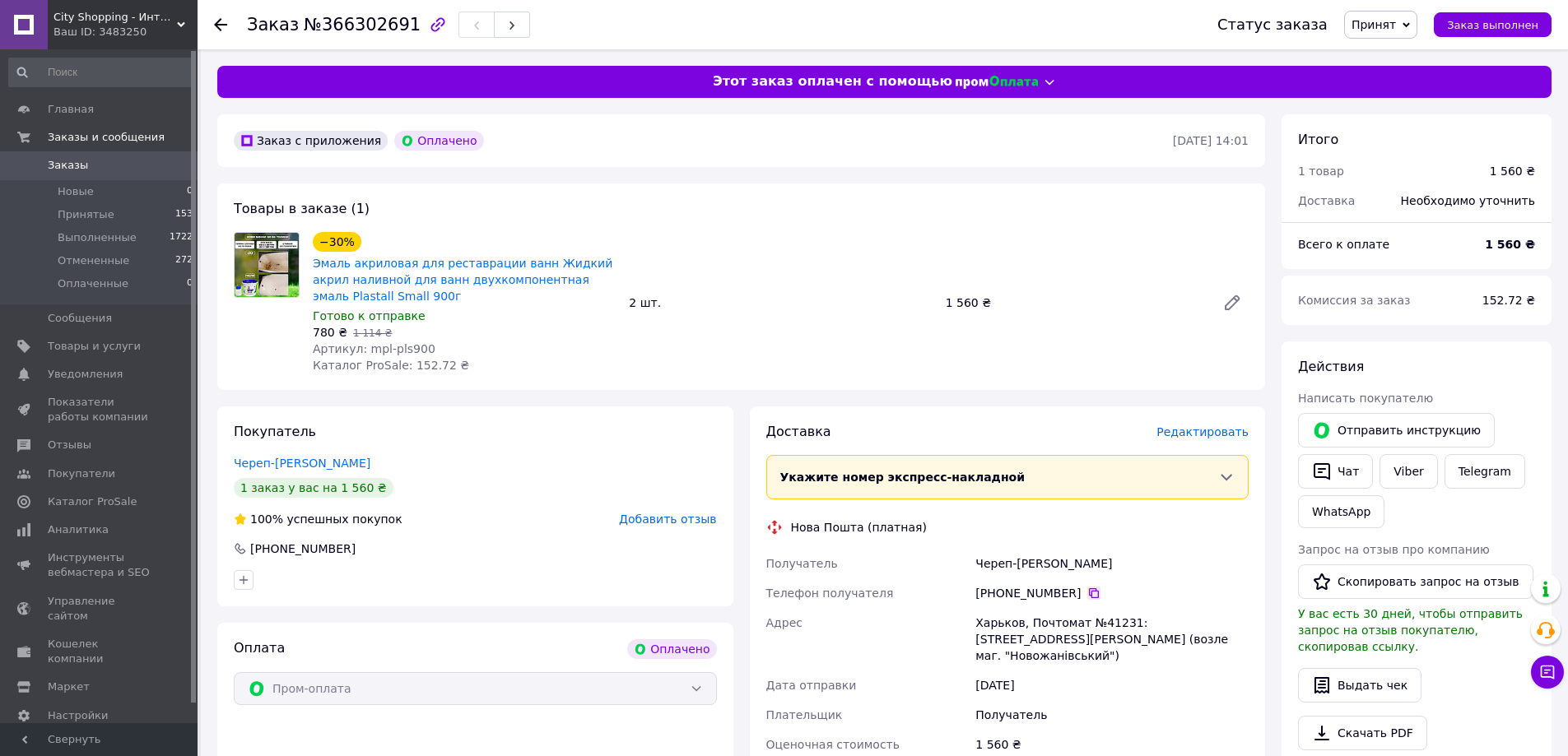
click at [1088, 593] on icon at bounding box center [1094, 593] width 14 height 14
click at [1124, 600] on div "+380 66 947 00 43" at bounding box center [1111, 594] width 273 height 16
drag, startPoint x: 788, startPoint y: 733, endPoint x: 799, endPoint y: 640, distance: 93.6
click at [788, 738] on span "Оценочная стоимость" at bounding box center [833, 744] width 134 height 14
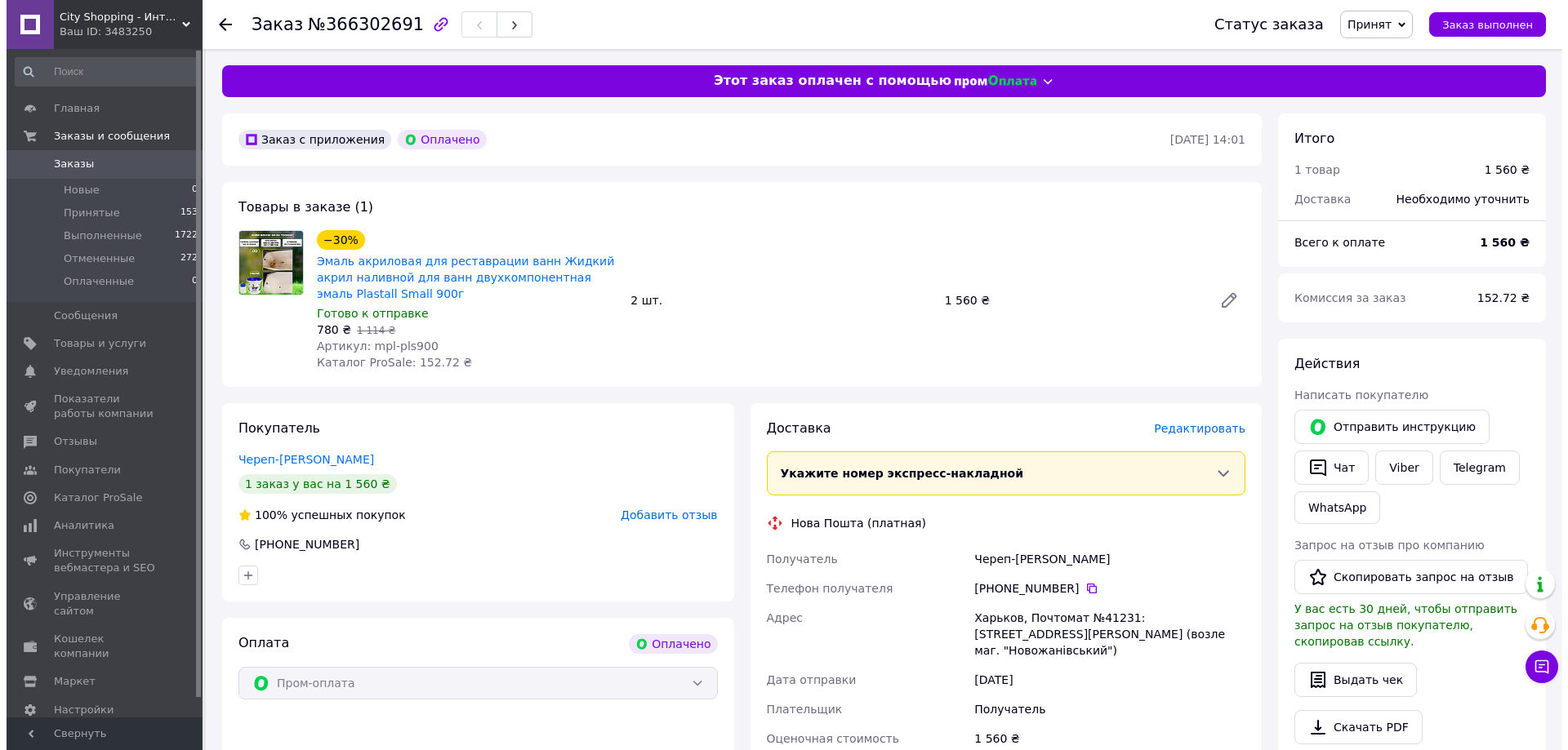
scroll to position [245, 0]
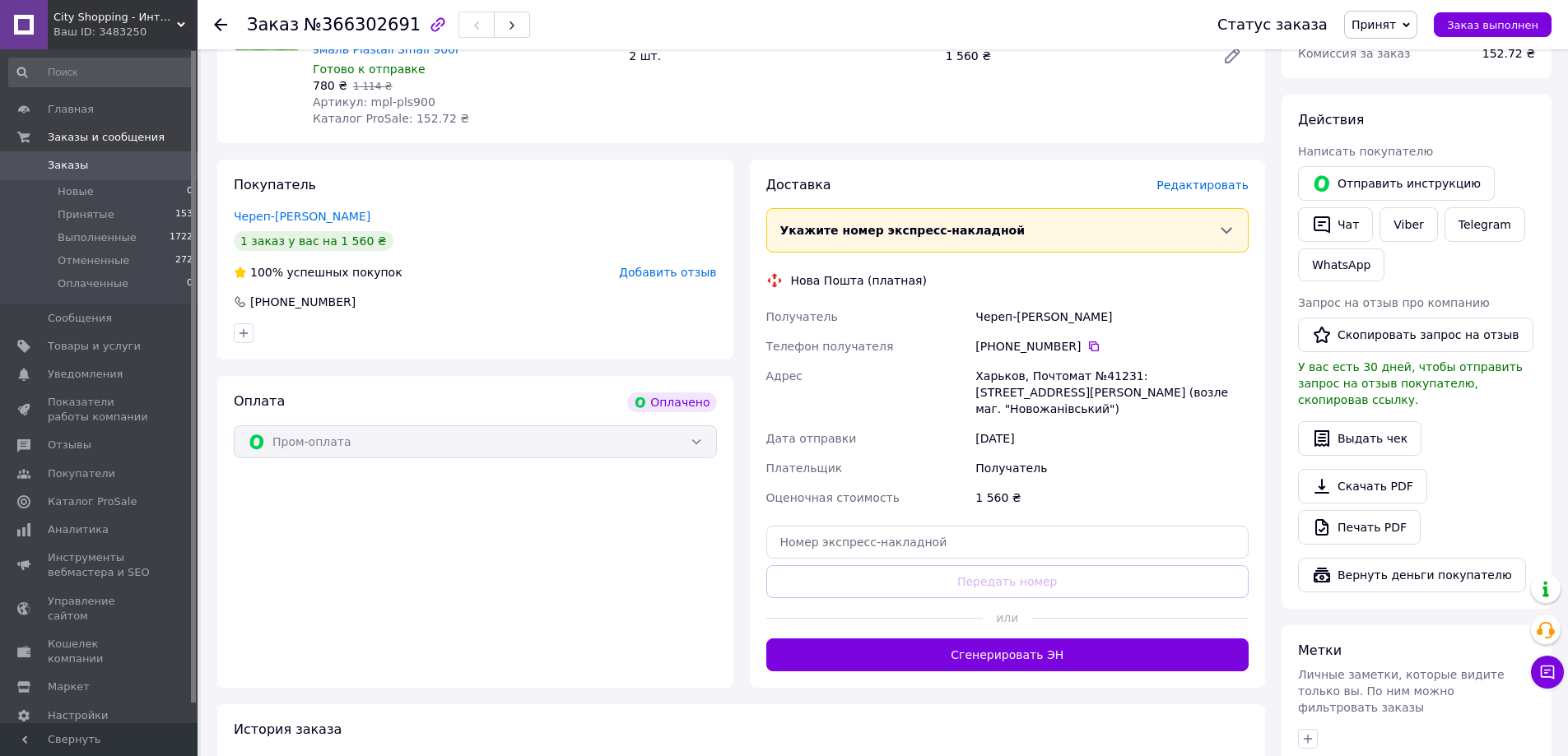
click at [1215, 181] on span "Редактировать" at bounding box center [1203, 185] width 93 height 14
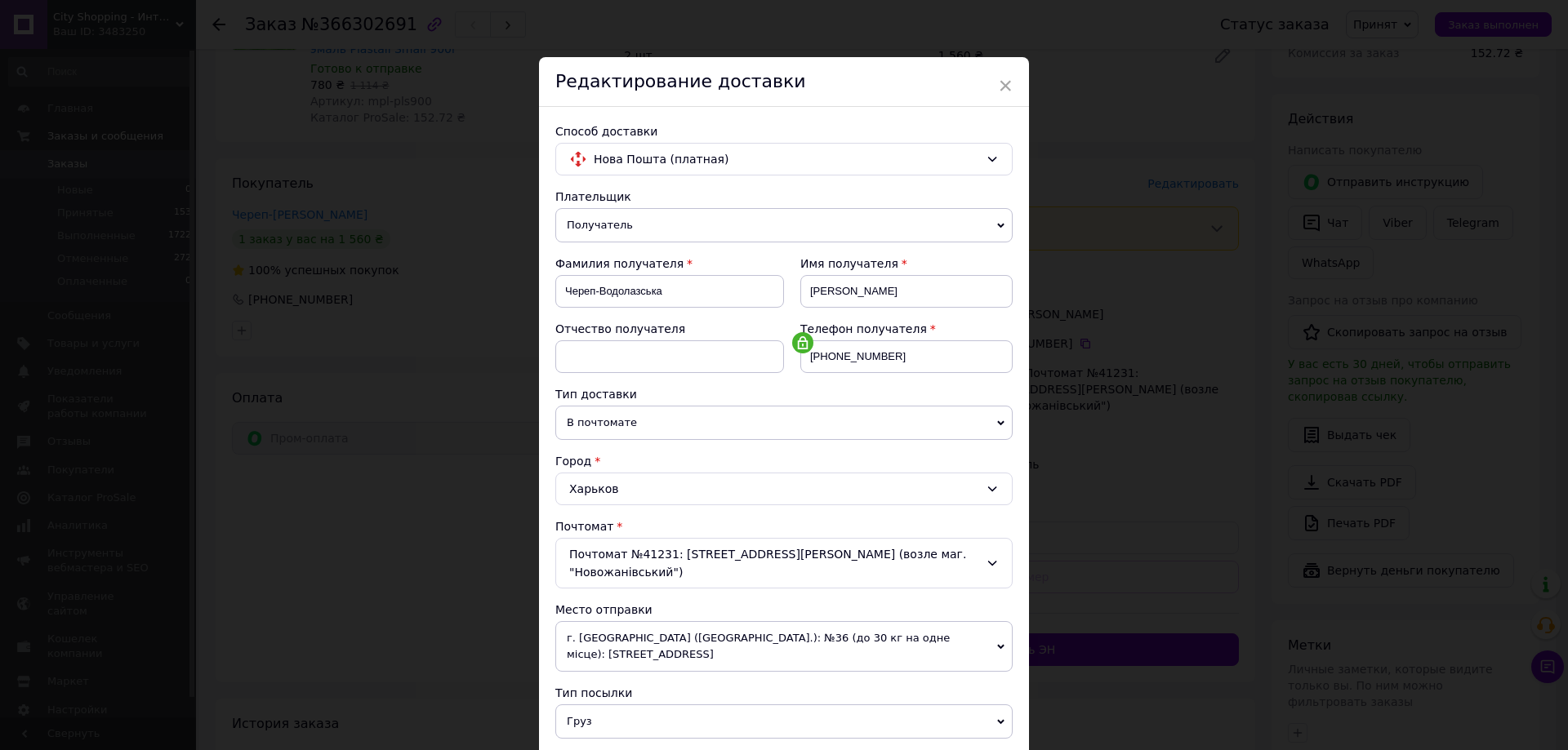
scroll to position [163, 0]
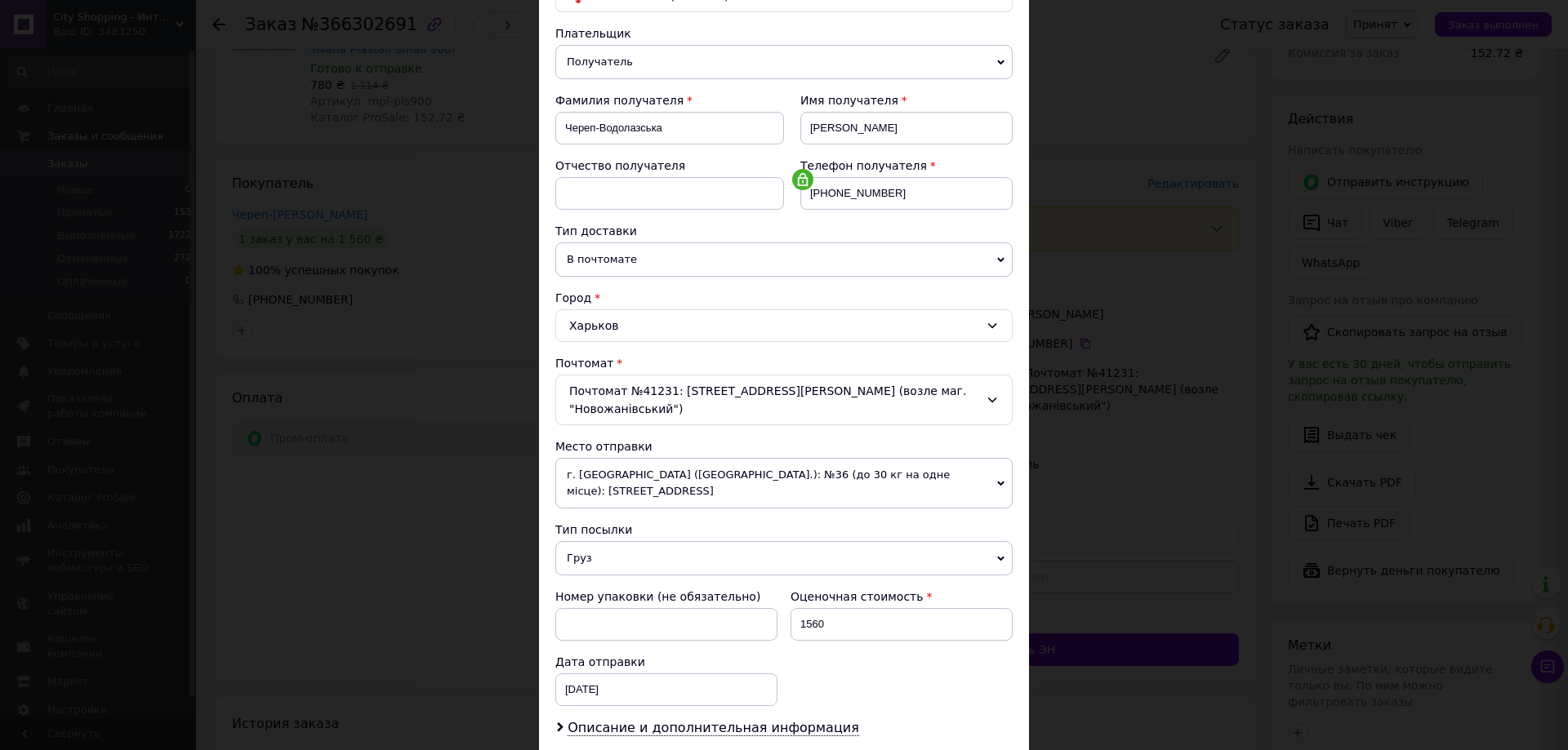
click at [638, 460] on span "г. [GEOGRAPHIC_DATA] ([GEOGRAPHIC_DATA].): №36 (до 30 кг на одне місце): ул. [G…" at bounding box center [784, 483] width 458 height 50
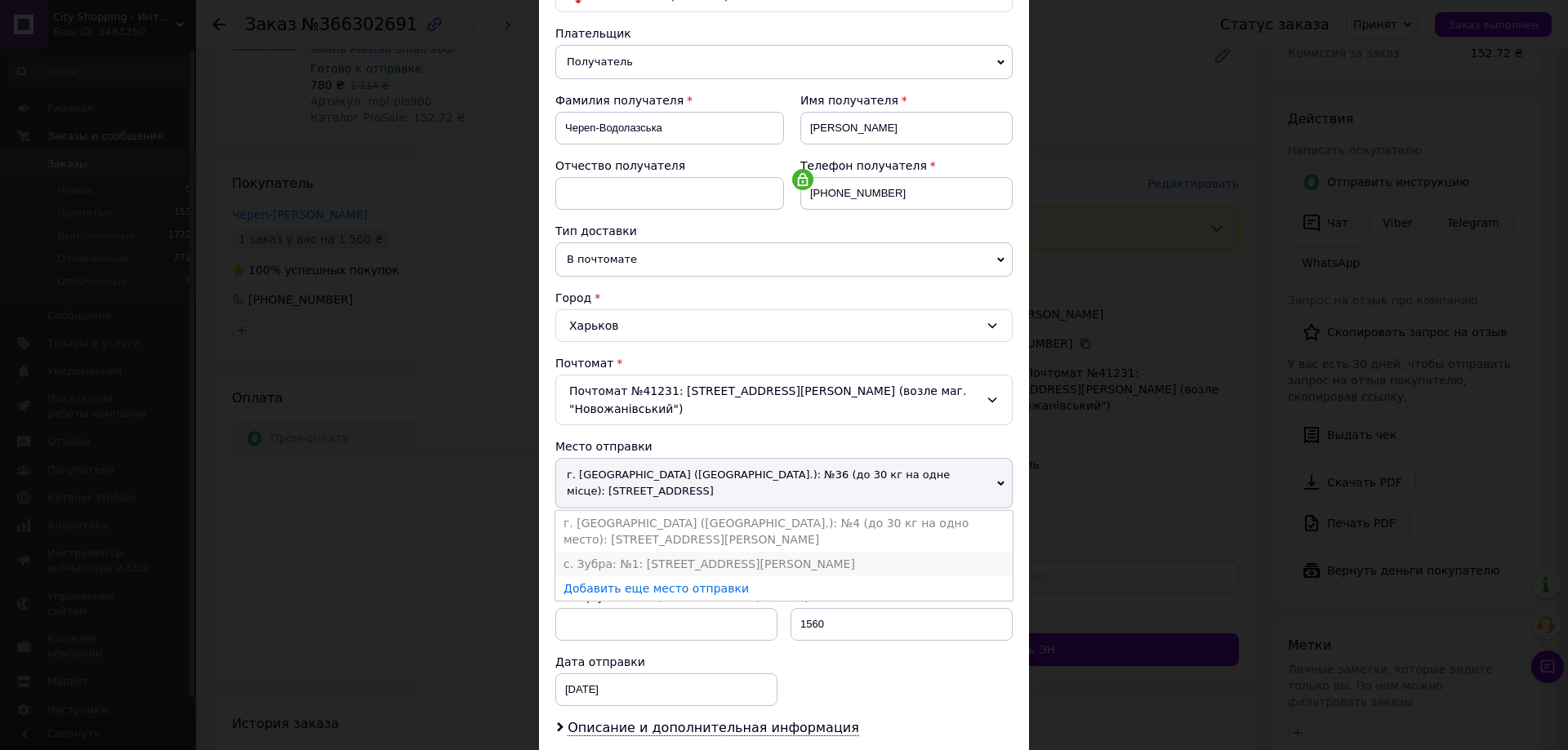
click at [620, 552] on li "с. Зубра: №1: ул. [PERSON_NAME][STREET_ADDRESS]" at bounding box center [784, 564] width 458 height 24
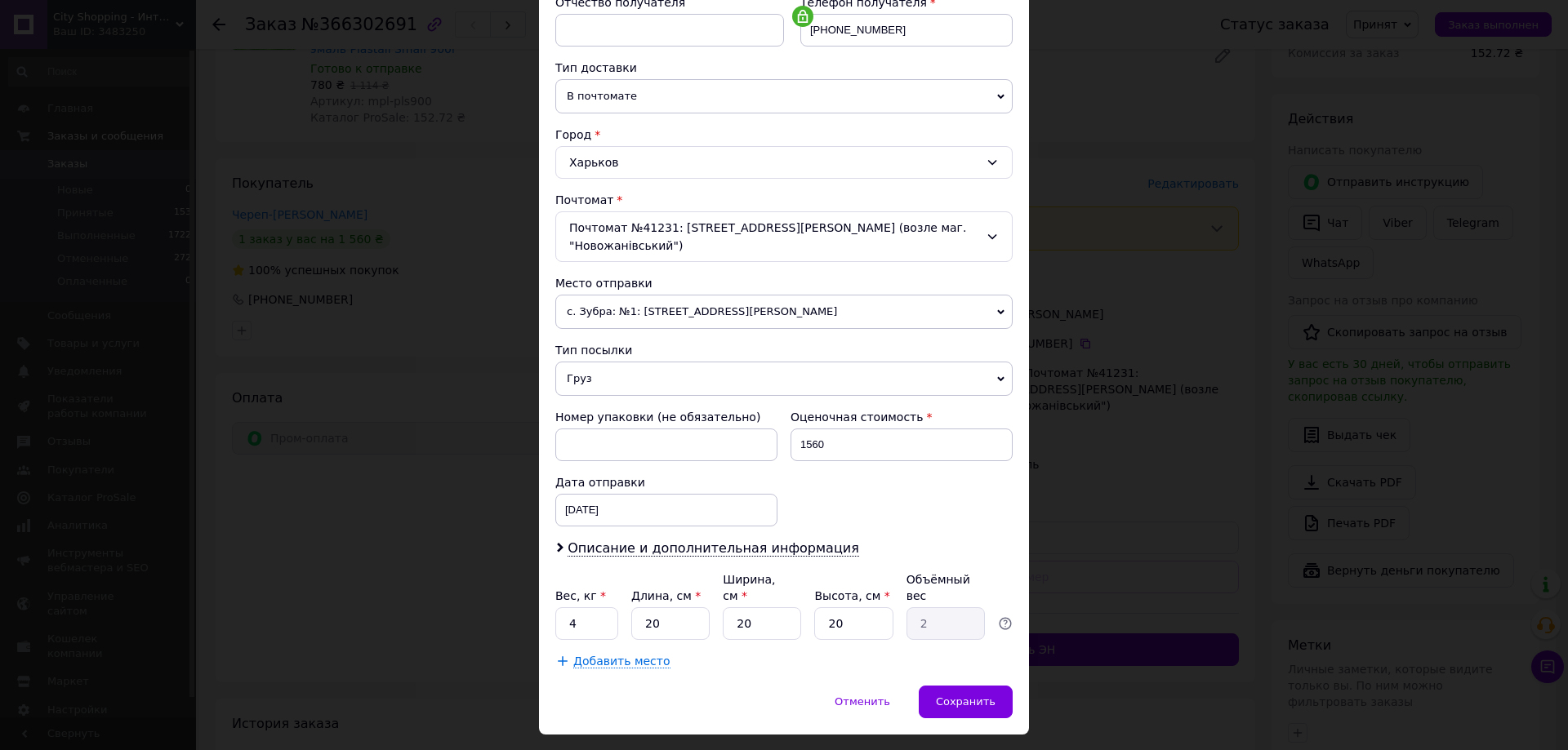
scroll to position [334, 0]
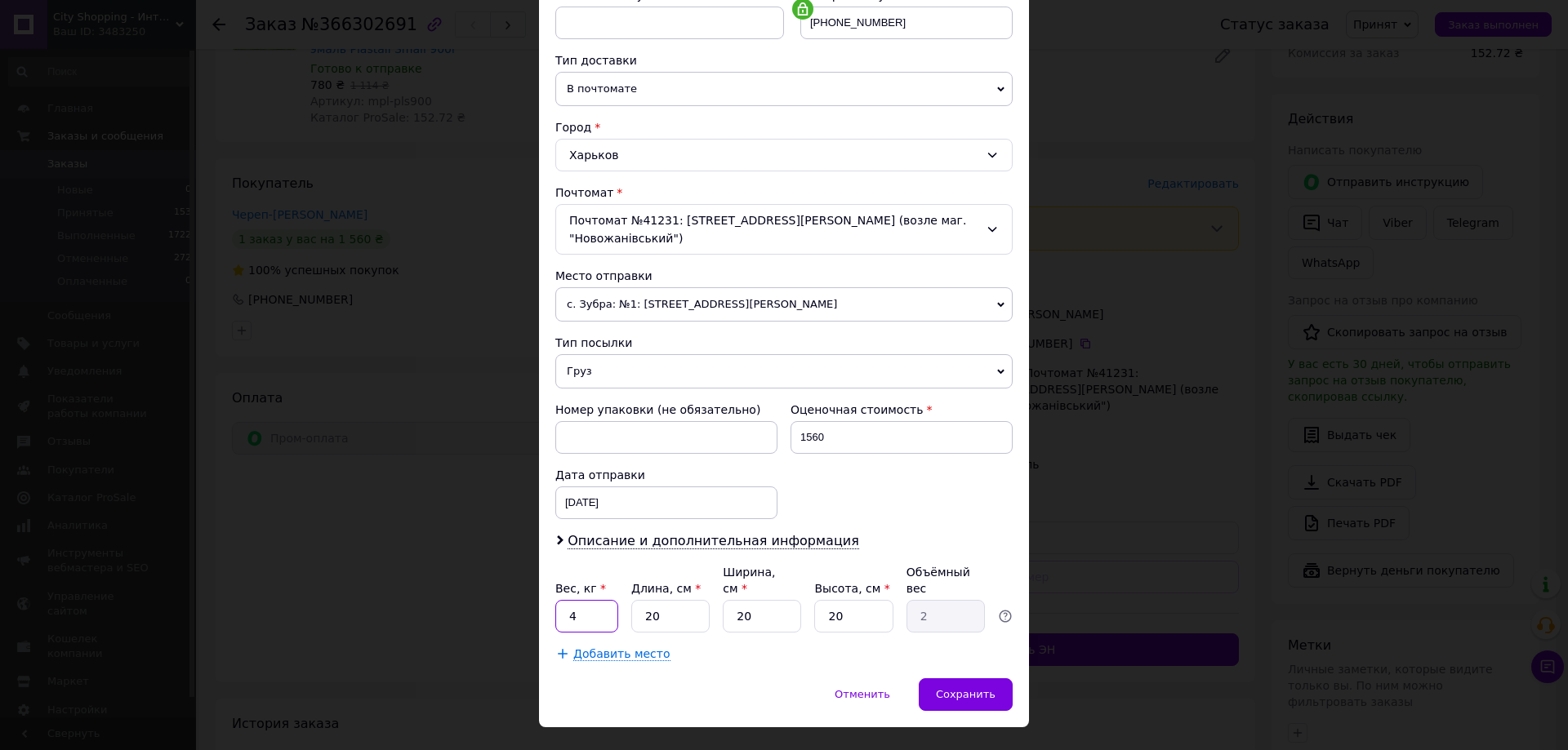
drag, startPoint x: 587, startPoint y: 581, endPoint x: 557, endPoint y: 583, distance: 30.1
click at [557, 600] on input "4" at bounding box center [587, 616] width 63 height 32
type input "3"
click at [766, 646] on div "Добавить место" at bounding box center [784, 654] width 458 height 16
click at [965, 688] on span "Сохранить" at bounding box center [965, 694] width 59 height 13
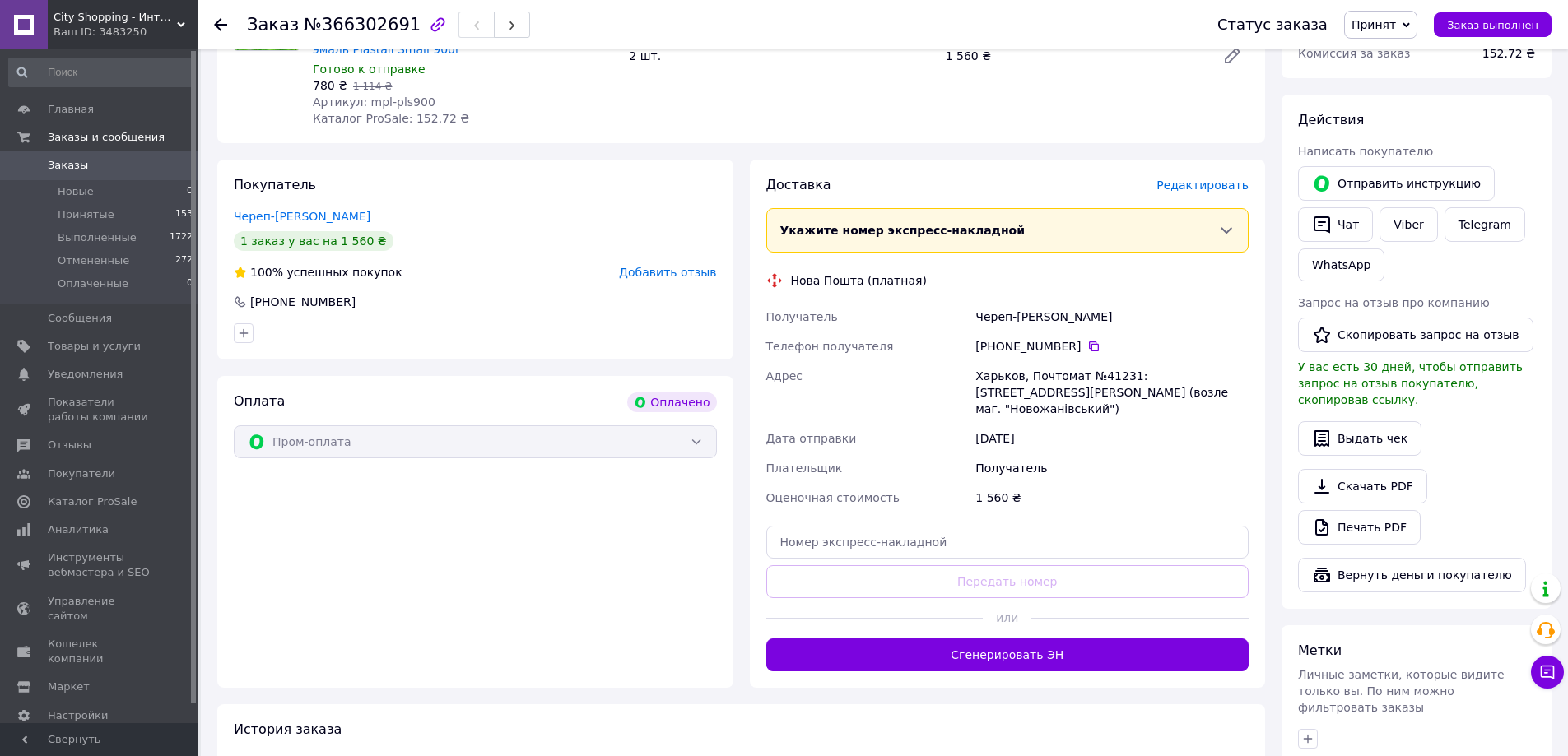
click at [1191, 185] on span "Редактировать" at bounding box center [1203, 185] width 93 height 14
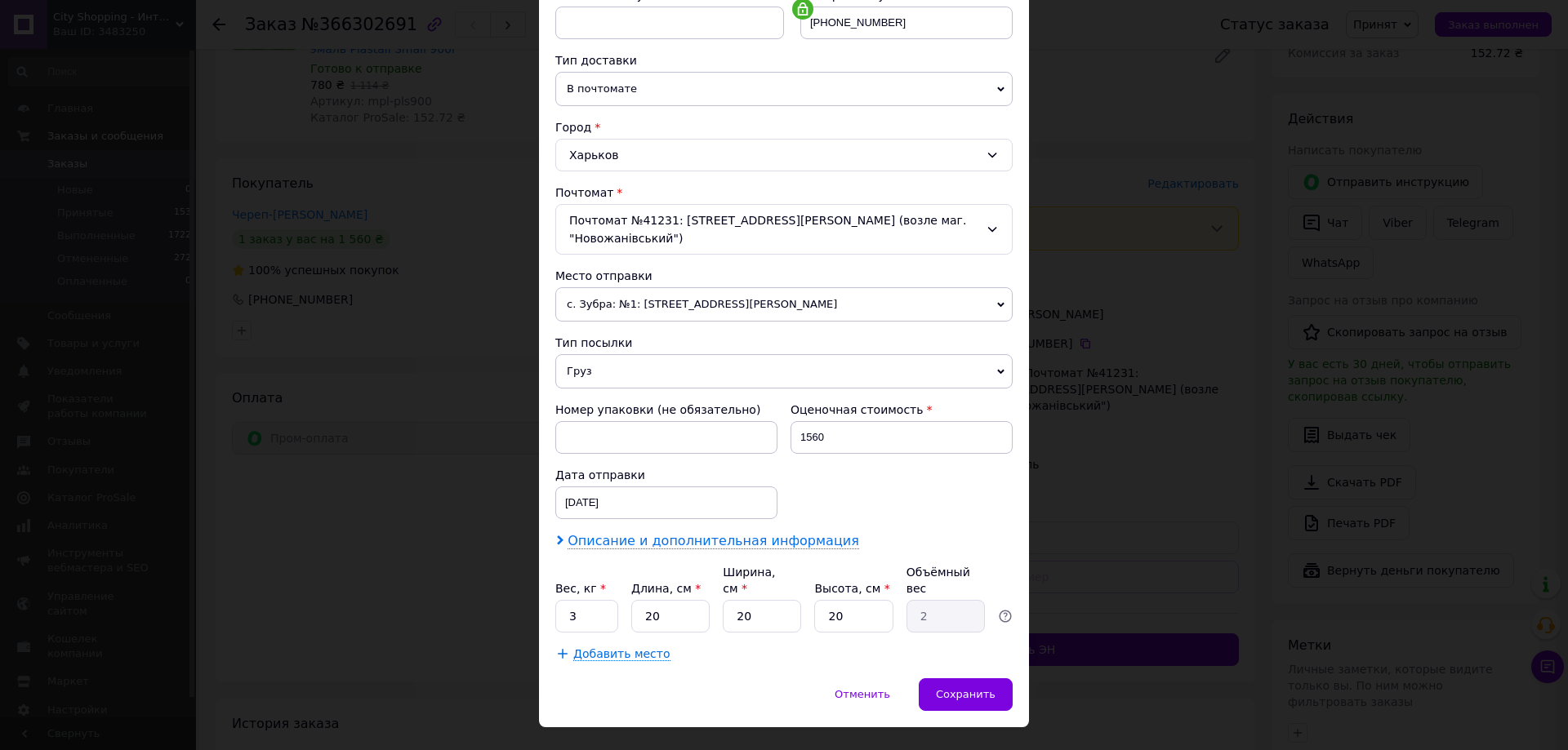
click at [696, 533] on span "Описание и дополнительная информация" at bounding box center [713, 541] width 292 height 16
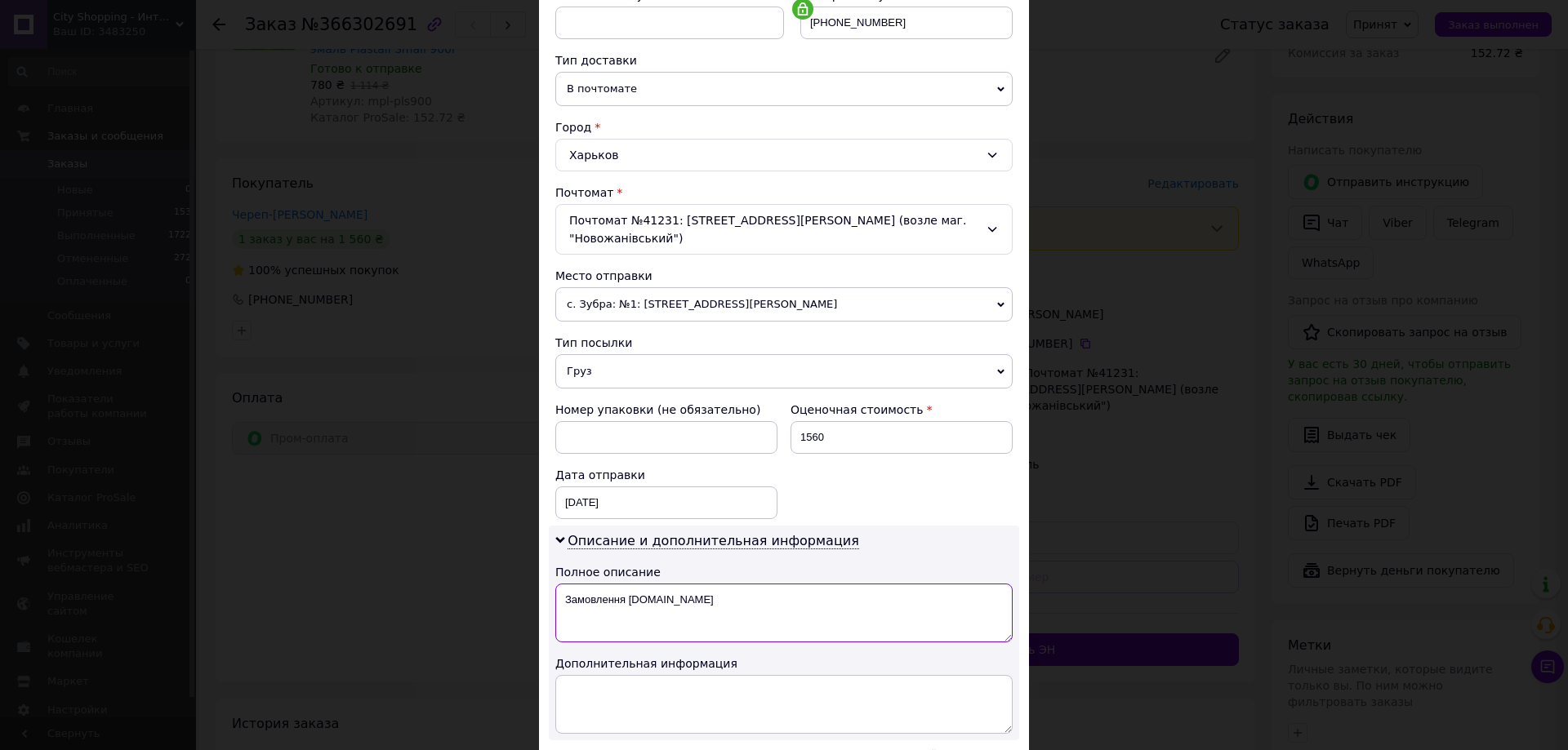
click at [701, 591] on textarea "Замовлення Prom.ua" at bounding box center [784, 612] width 458 height 59
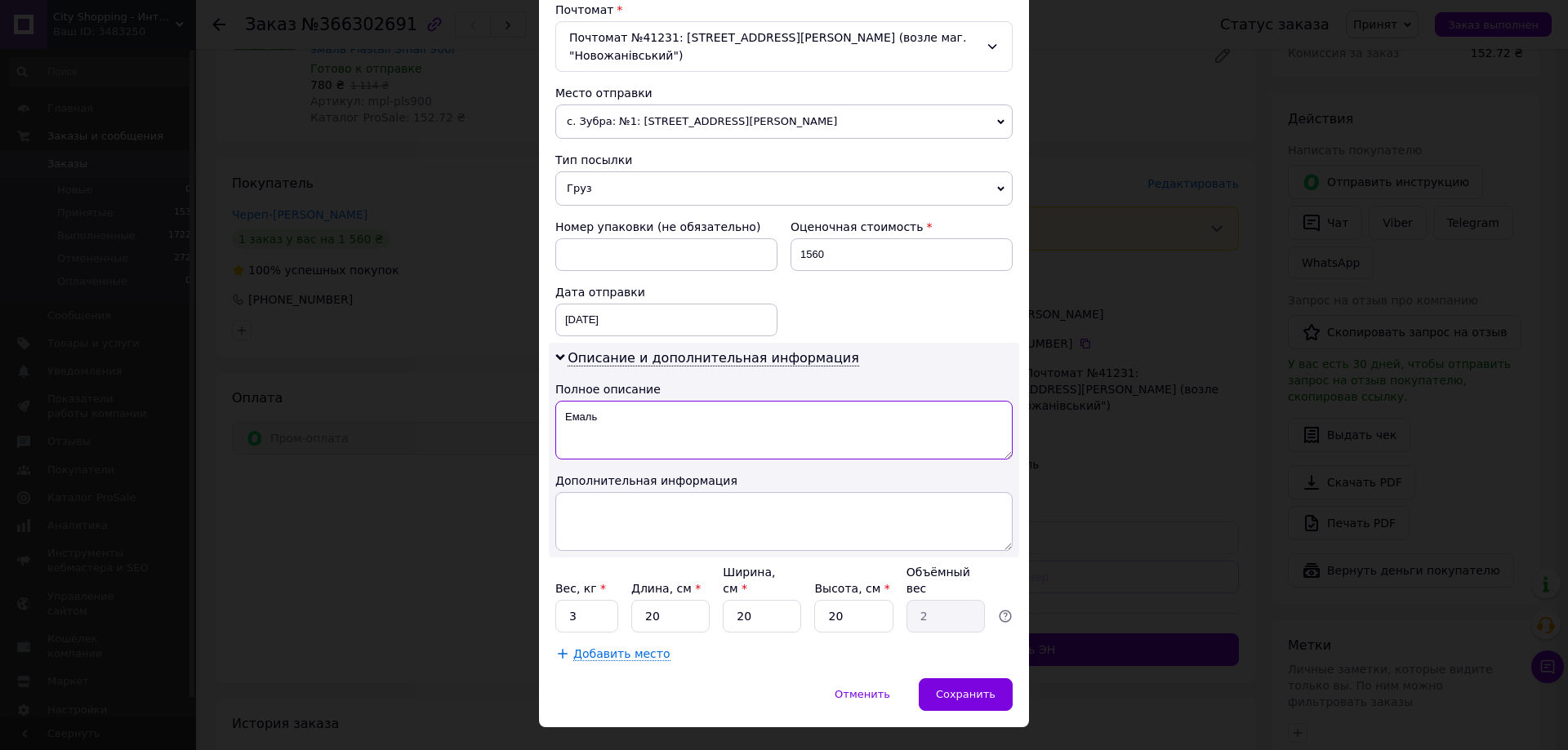
type textarea "Емаль"
click at [609, 647] on span "Добавить место" at bounding box center [622, 654] width 97 height 14
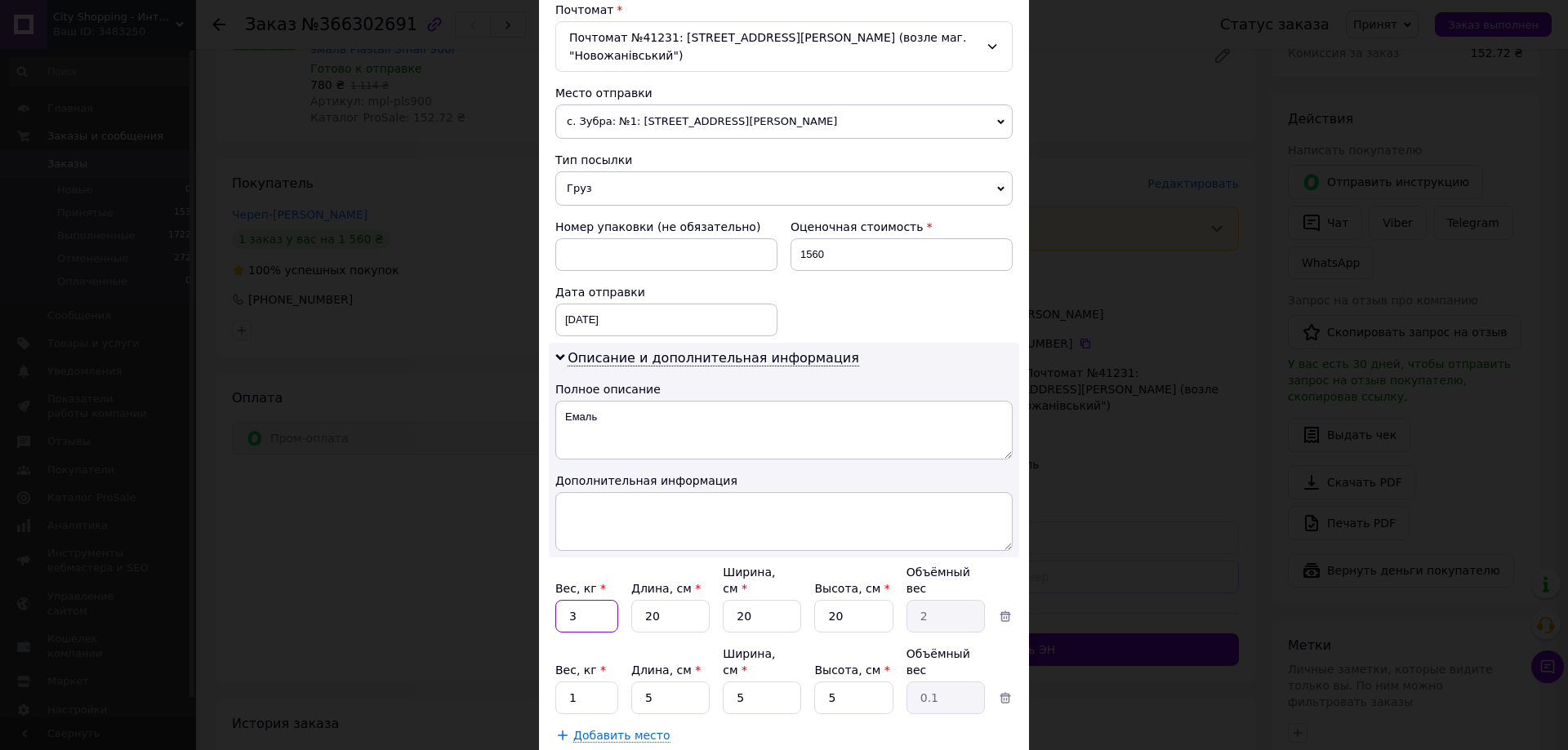
drag, startPoint x: 580, startPoint y: 582, endPoint x: 556, endPoint y: 582, distance: 24.0
click at [556, 600] on input "3" at bounding box center [587, 616] width 63 height 32
type input "1"
drag, startPoint x: 663, startPoint y: 586, endPoint x: 630, endPoint y: 576, distance: 34.5
click at [631, 600] on input "20" at bounding box center [670, 616] width 78 height 32
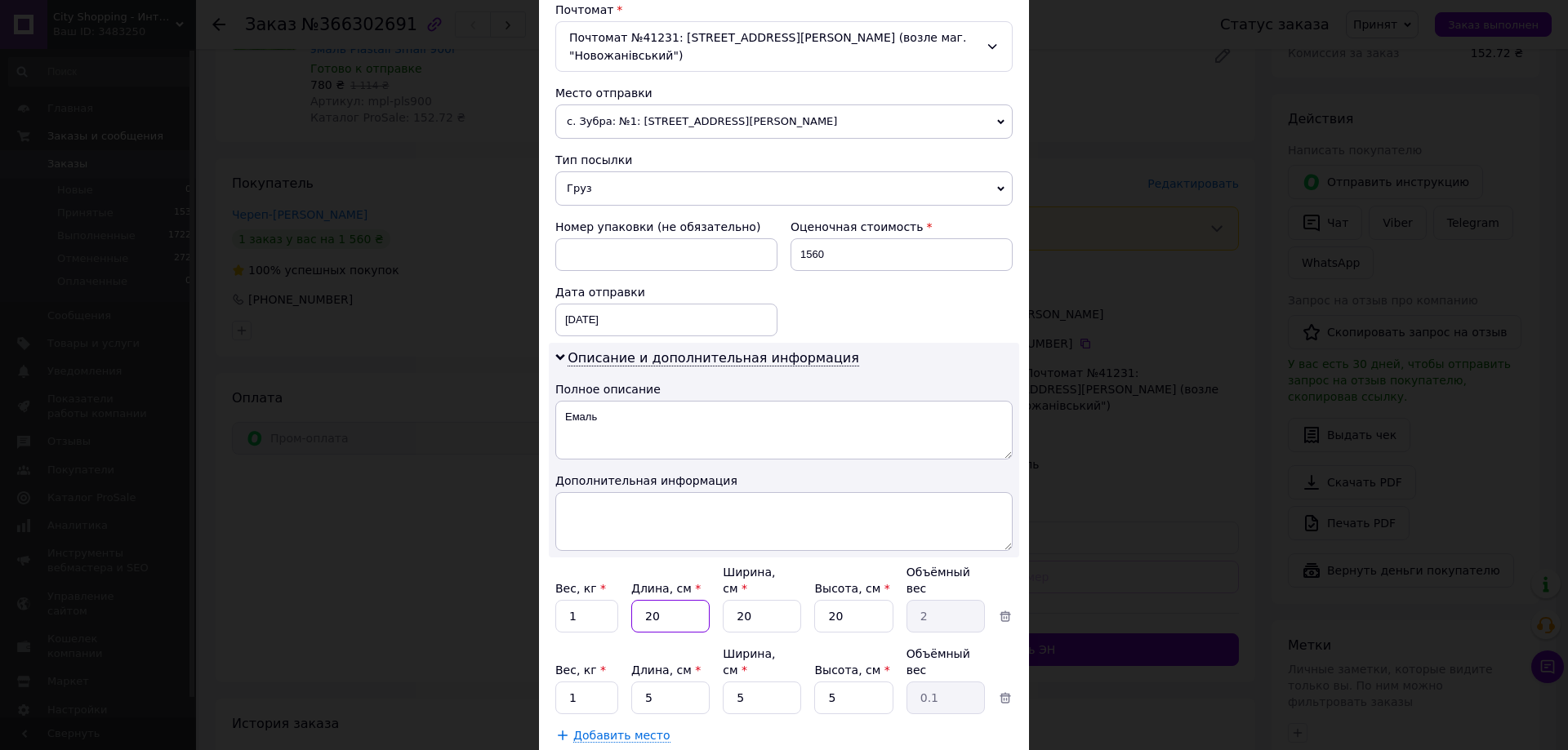
type input "1"
type input "0.1"
type input "15"
type input "1.5"
type input "15"
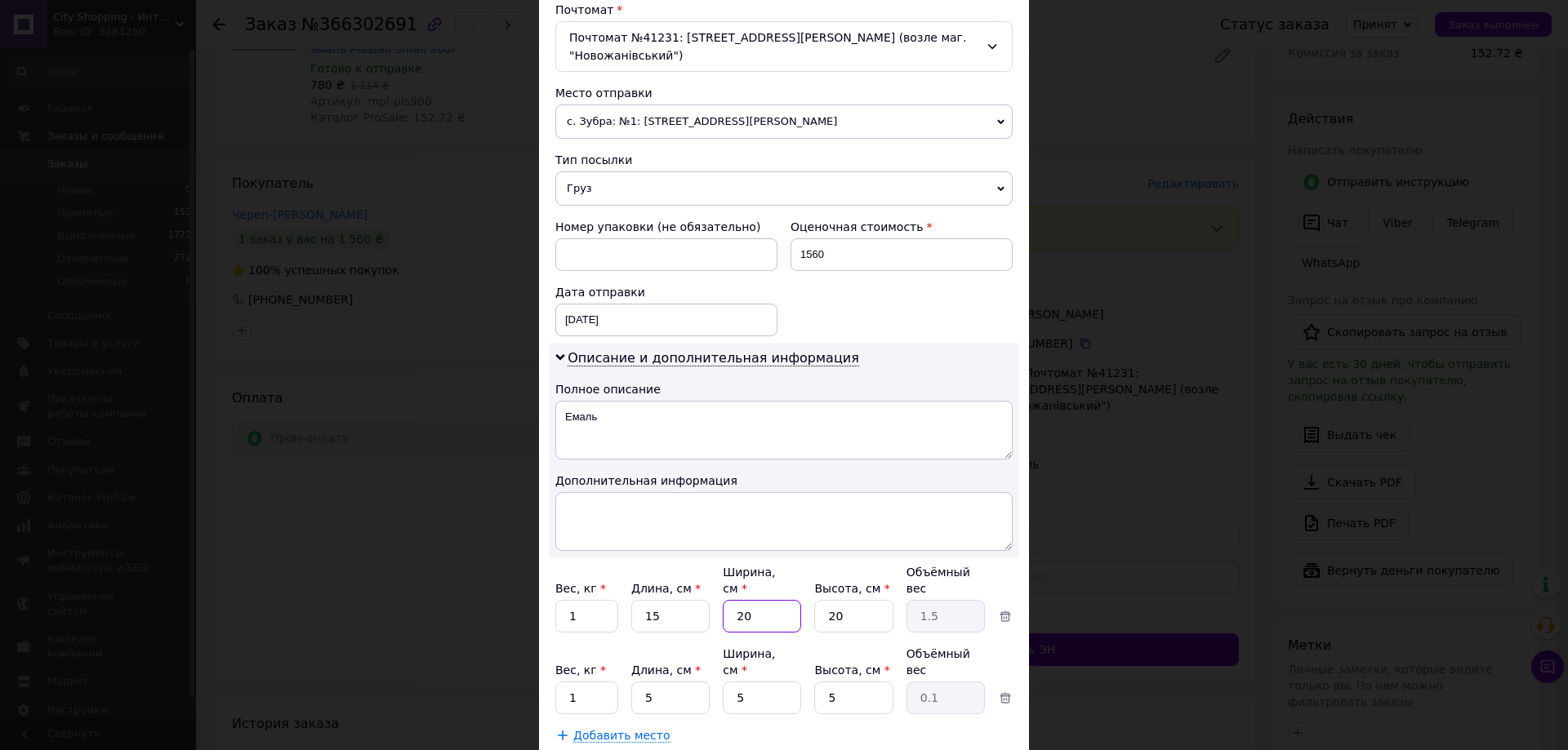
drag, startPoint x: 750, startPoint y: 582, endPoint x: 713, endPoint y: 573, distance: 38.1
click at [713, 573] on div "Вес, кг * 1 Длина, см * 15 Ширина, см * 20 Высота, см * 20 Объёмный вес 1.5" at bounding box center [784, 599] width 458 height 68
type input "1"
type input "0.1"
type input "15"
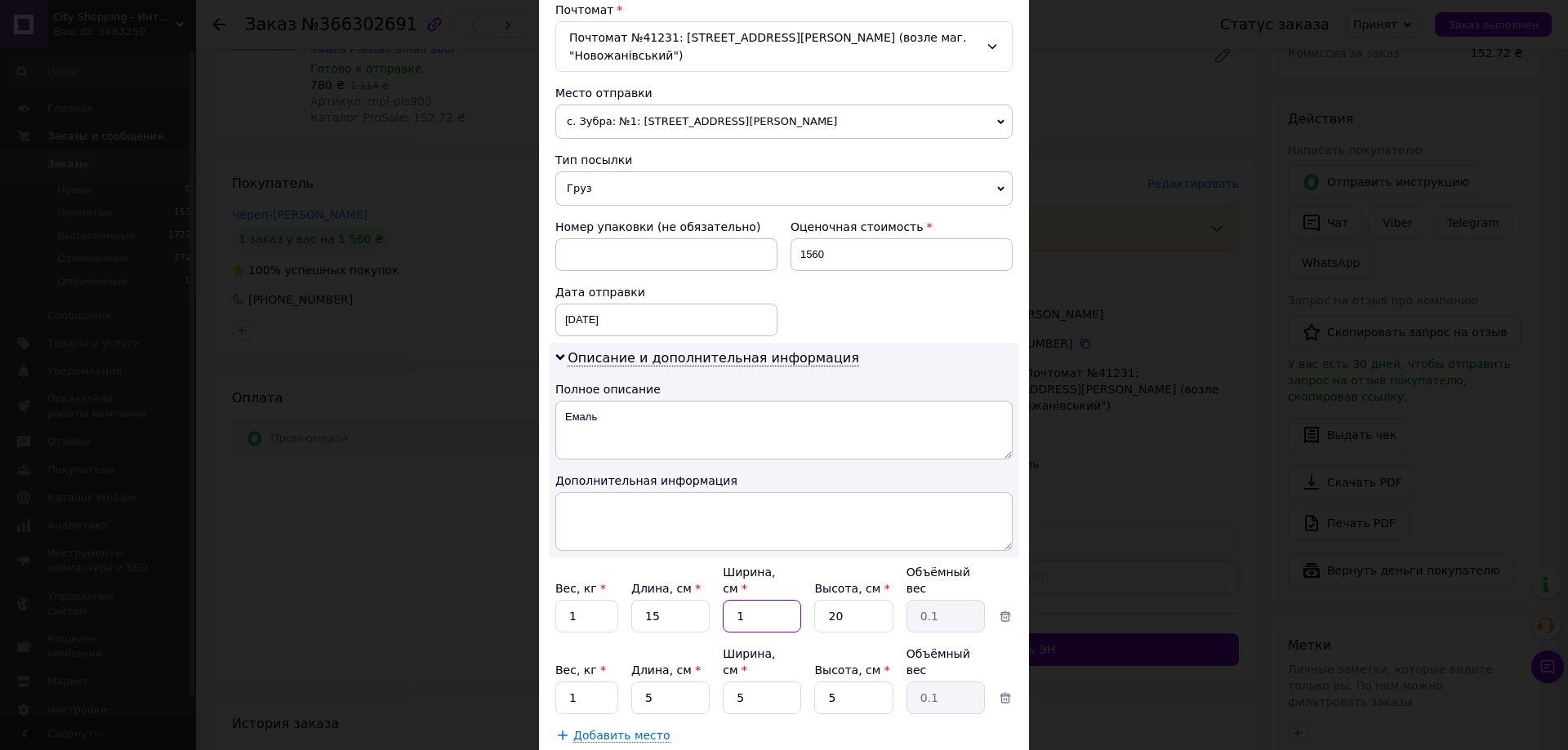
type input "1.13"
type input "15"
drag, startPoint x: 857, startPoint y: 586, endPoint x: 806, endPoint y: 571, distance: 53.2
click at [806, 571] on div "Вес, кг * 1 Длина, см * 15 Ширина, см * 15 Высота, см * 20 Объёмный вес 1.13" at bounding box center [784, 599] width 458 height 68
type input "1"
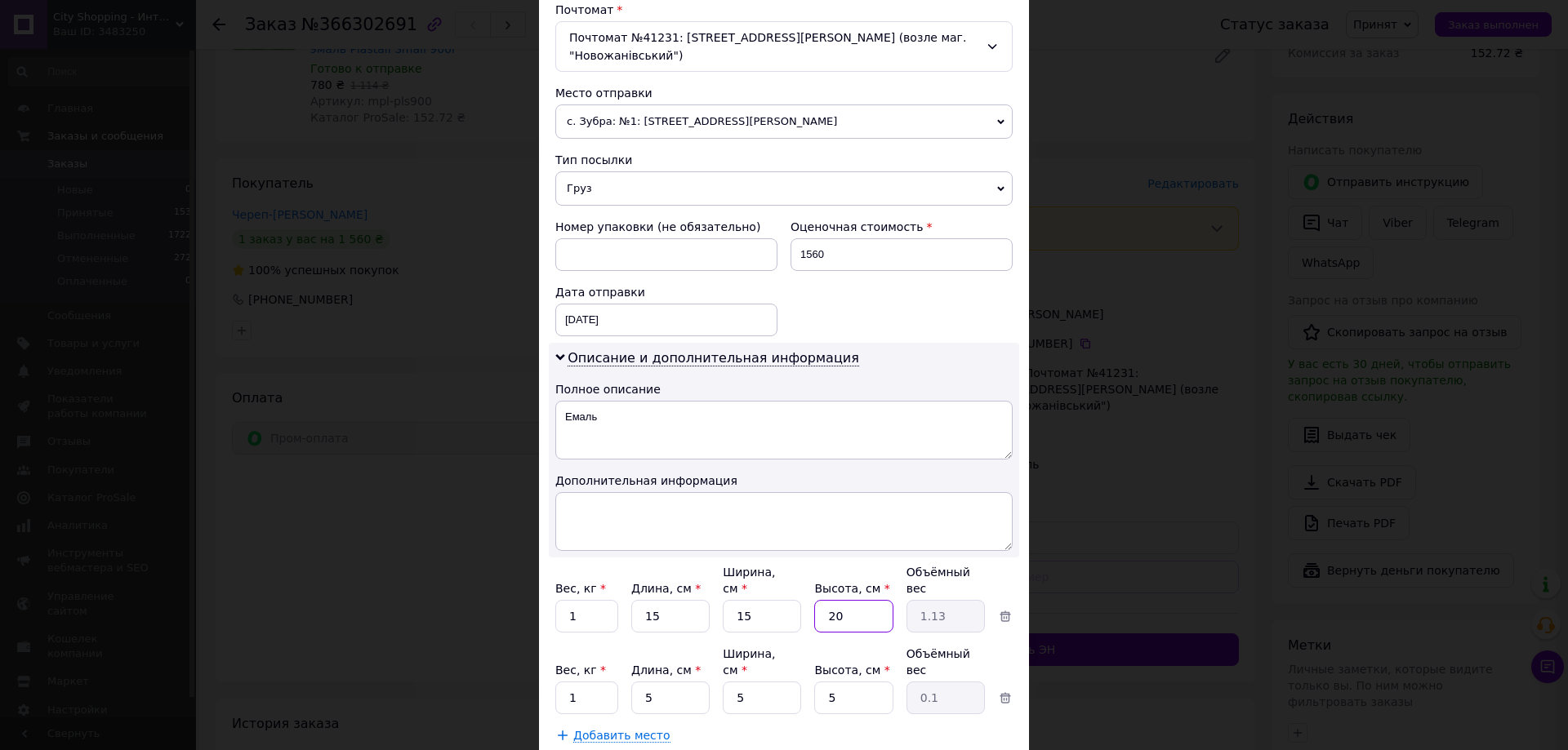
type input "0.1"
type input "15"
type input "0.84"
type input "15"
drag, startPoint x: 676, startPoint y: 647, endPoint x: 639, endPoint y: 637, distance: 38.3
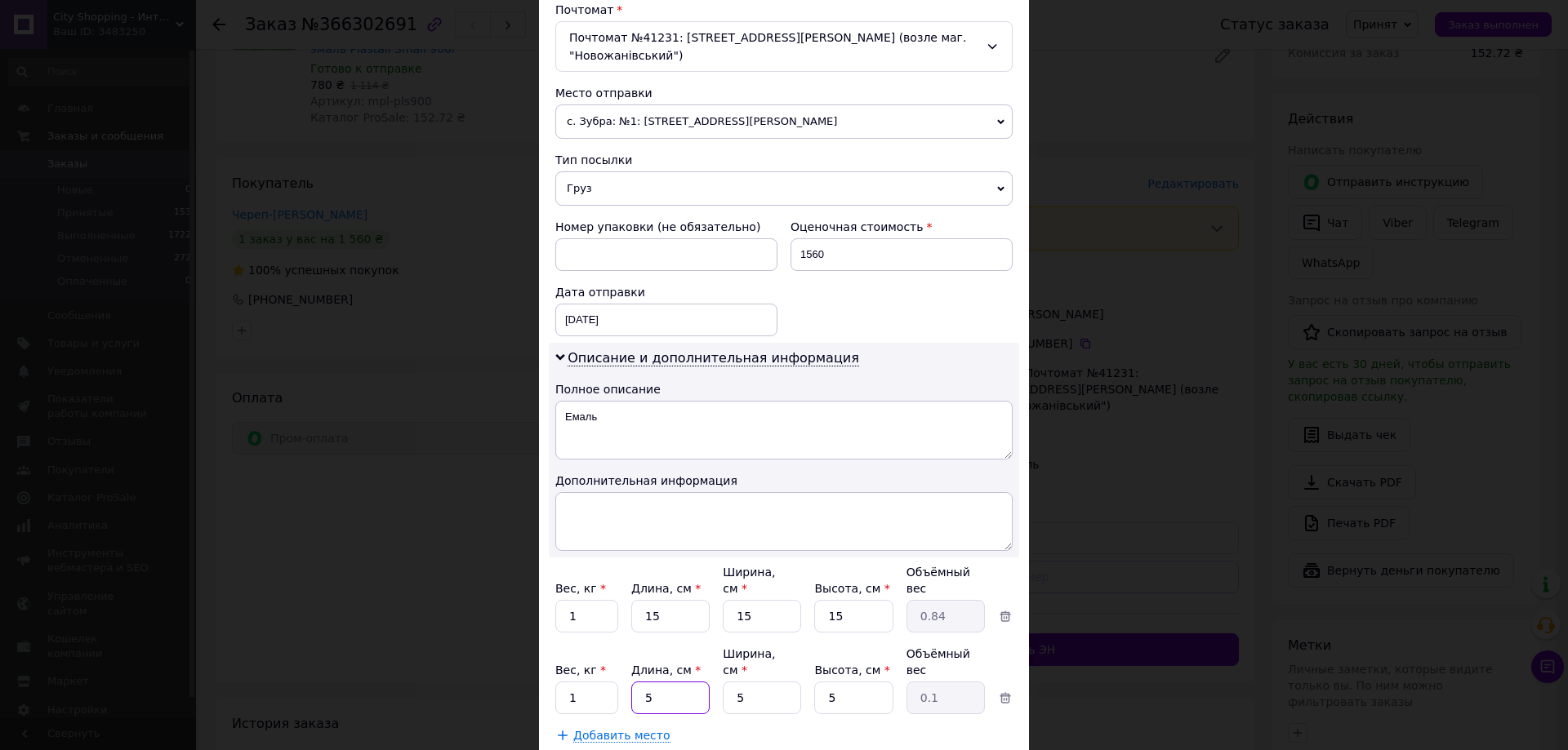
click at [639, 682] on input "5" at bounding box center [670, 698] width 78 height 32
type input "15"
drag, startPoint x: 757, startPoint y: 652, endPoint x: 732, endPoint y: 641, distance: 27.3
click at [732, 682] on input "5" at bounding box center [761, 698] width 78 height 32
type input "15"
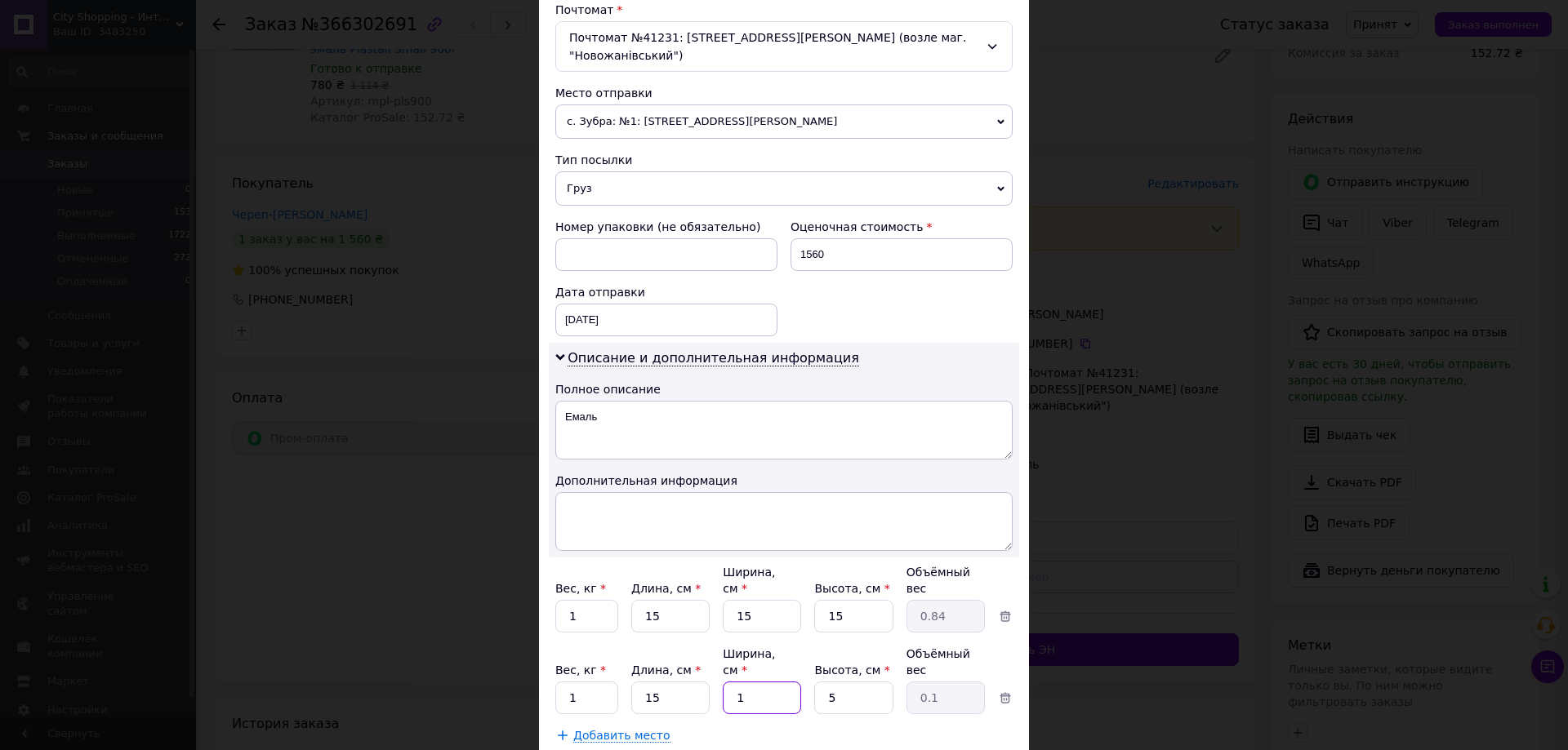
type input "0.28"
type input "15"
click at [793, 652] on div "Вес, кг * 1 Длина, см * 15 Ширина, см * 15 Высота, см * 5 Объёмный вес 0.28" at bounding box center [784, 680] width 458 height 68
type input "1"
type input "0.1"
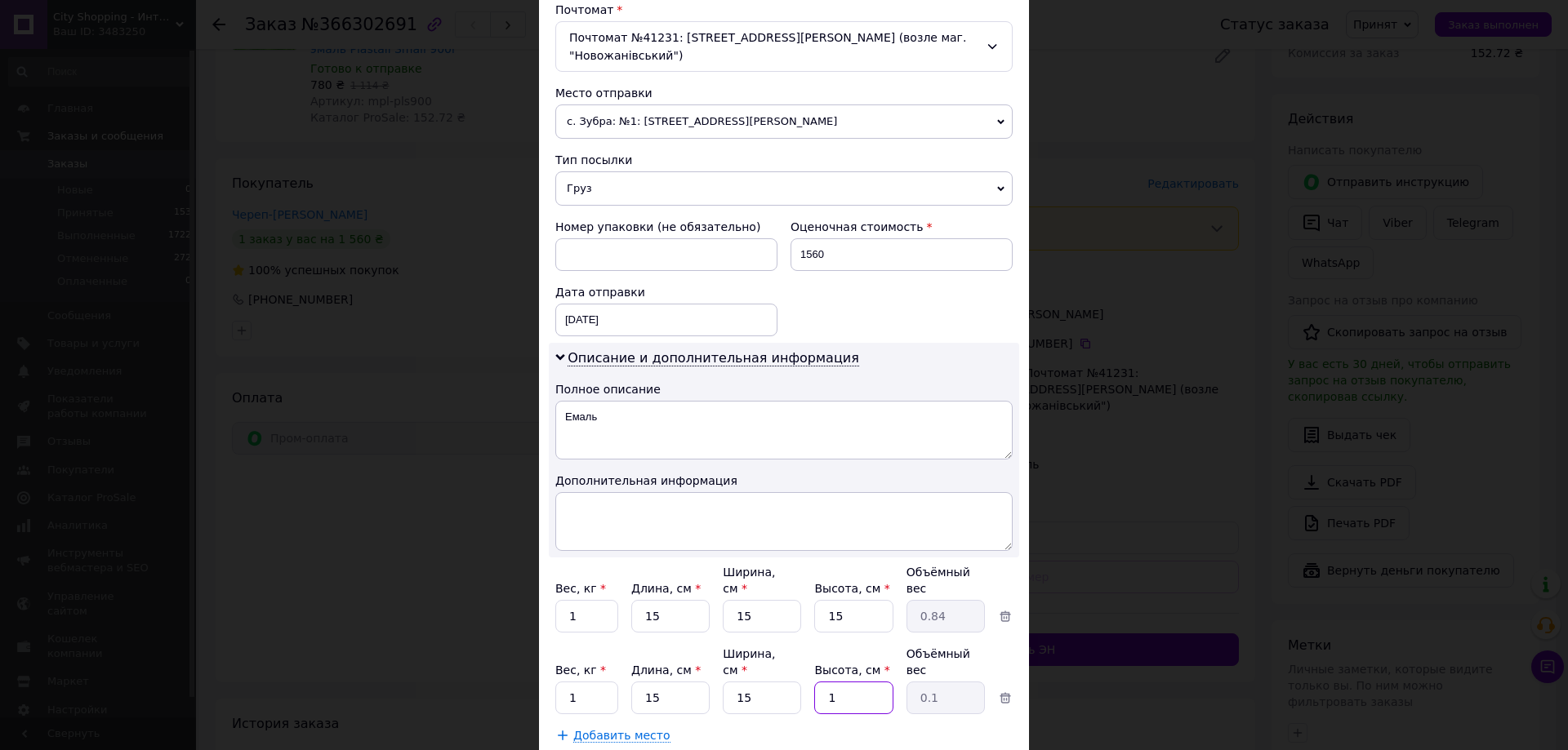
type input "15"
type input "0.84"
type input "15"
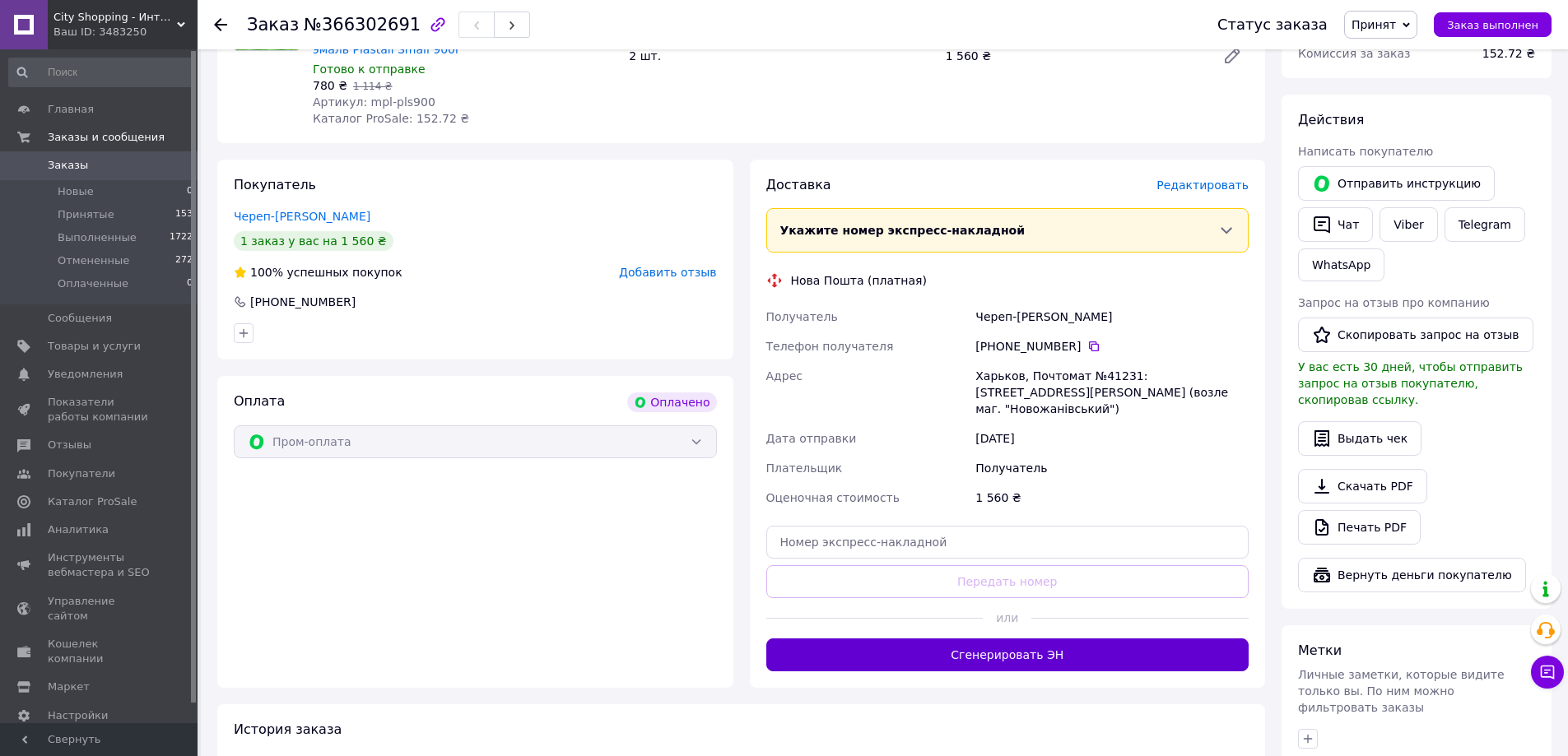
click at [954, 639] on button "Сгенерировать ЭН" at bounding box center [1008, 655] width 483 height 33
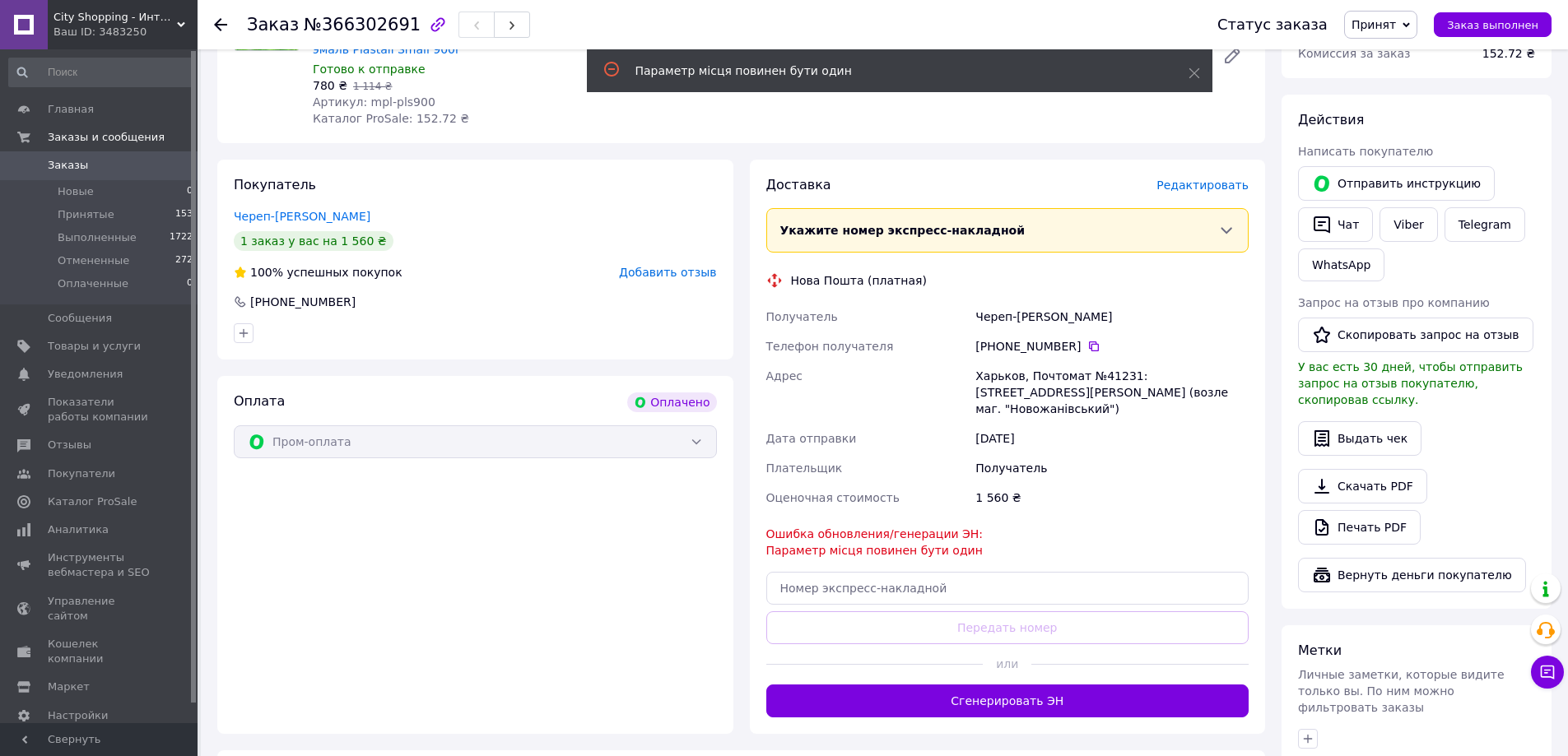
click at [875, 544] on div "Доставка Редактировать Укажите номер экспресс-накладной Обязательно введите ном…" at bounding box center [1008, 447] width 483 height 542
click at [875, 538] on span "Ошибка обновления/генерации ЭН: Параметр місця повинен бути один" at bounding box center [874, 542] width 217 height 30
click at [1231, 187] on span "Редактировать" at bounding box center [1203, 185] width 93 height 14
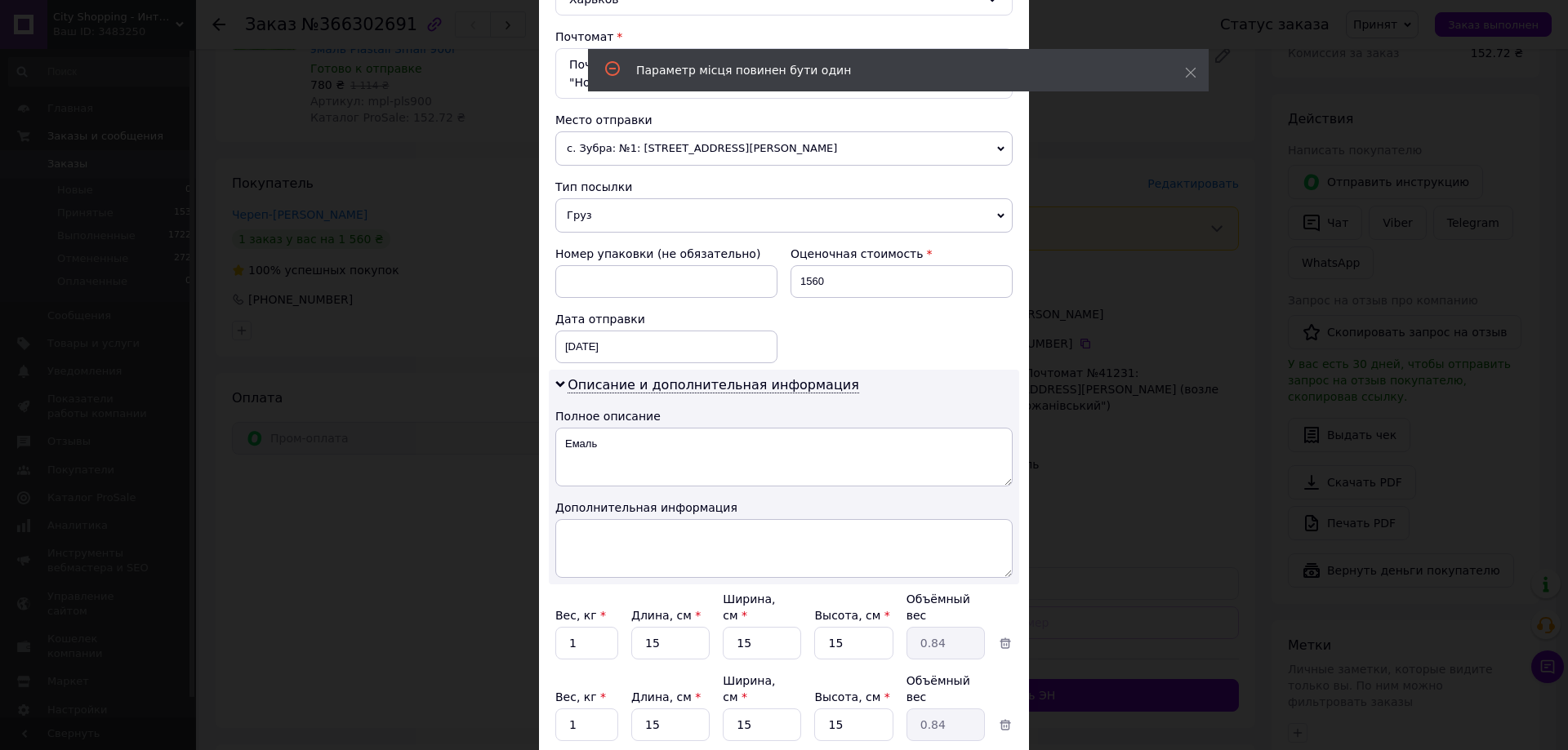
scroll to position [582, 0]
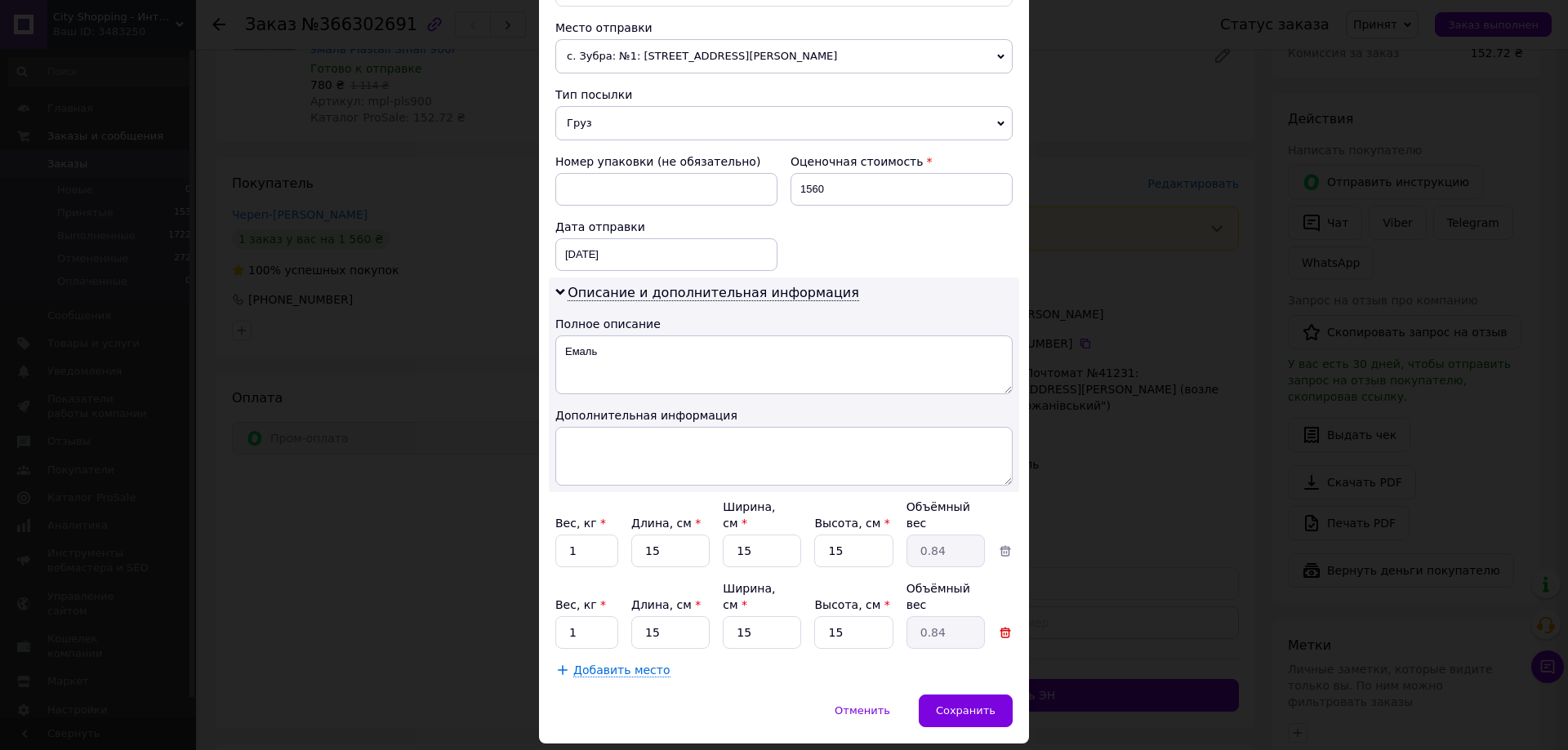
click at [1003, 626] on icon at bounding box center [1005, 633] width 14 height 14
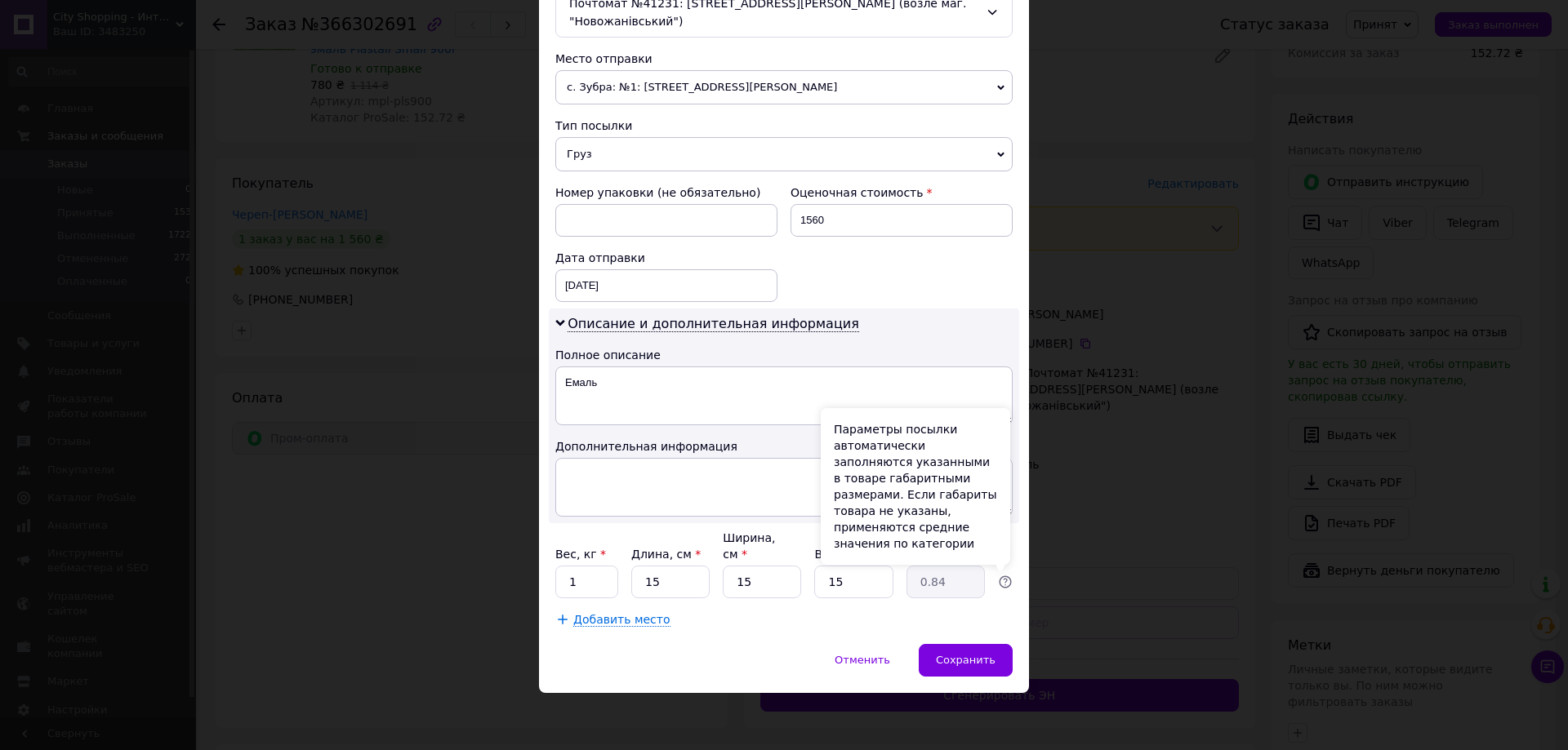
scroll to position [517, 0]
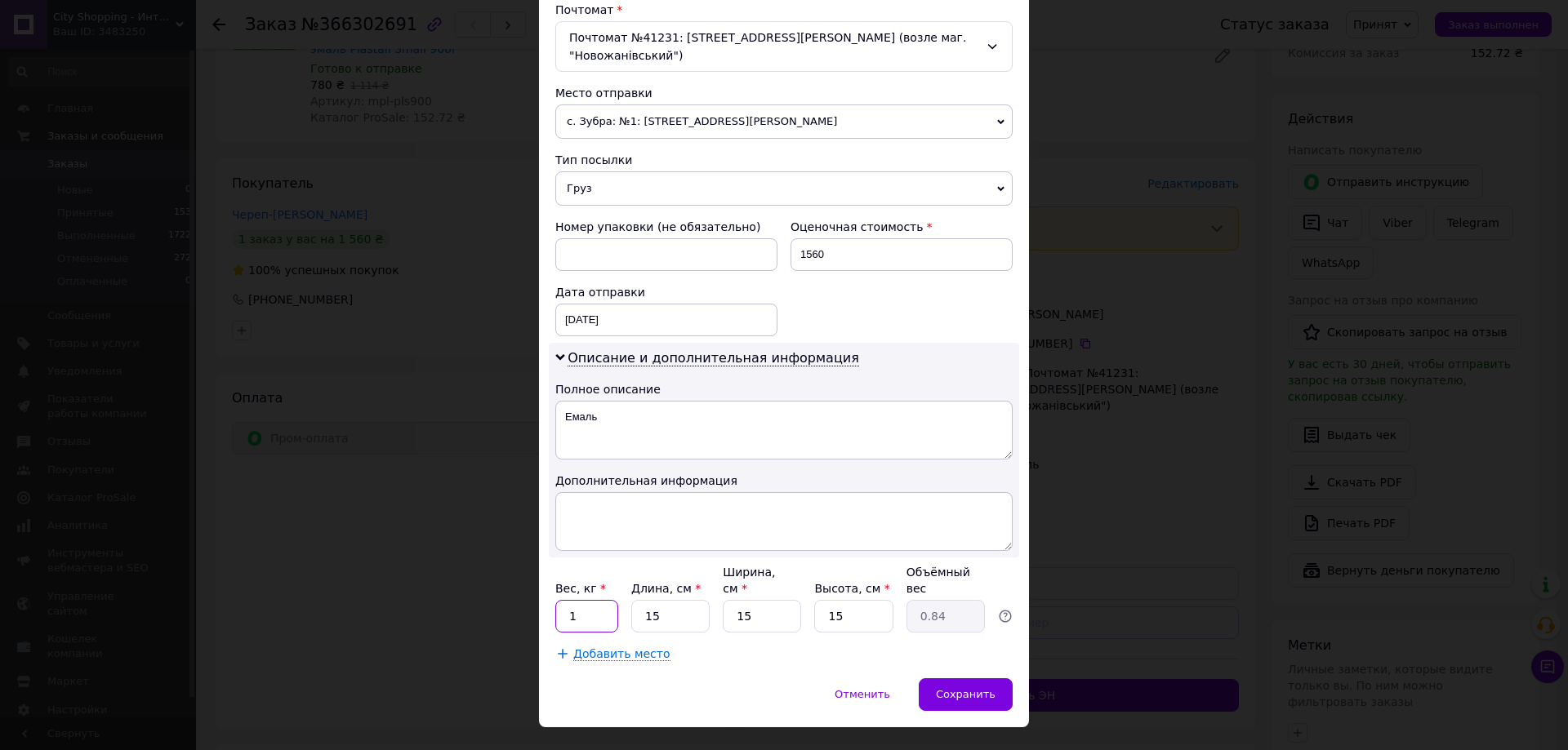
drag, startPoint x: 594, startPoint y: 576, endPoint x: 531, endPoint y: 574, distance: 63.0
click at [531, 574] on div "× Редактирование доставки Способ доставки Нова Пошта (платная) Плательщик Получ…" at bounding box center [784, 375] width 1568 height 750
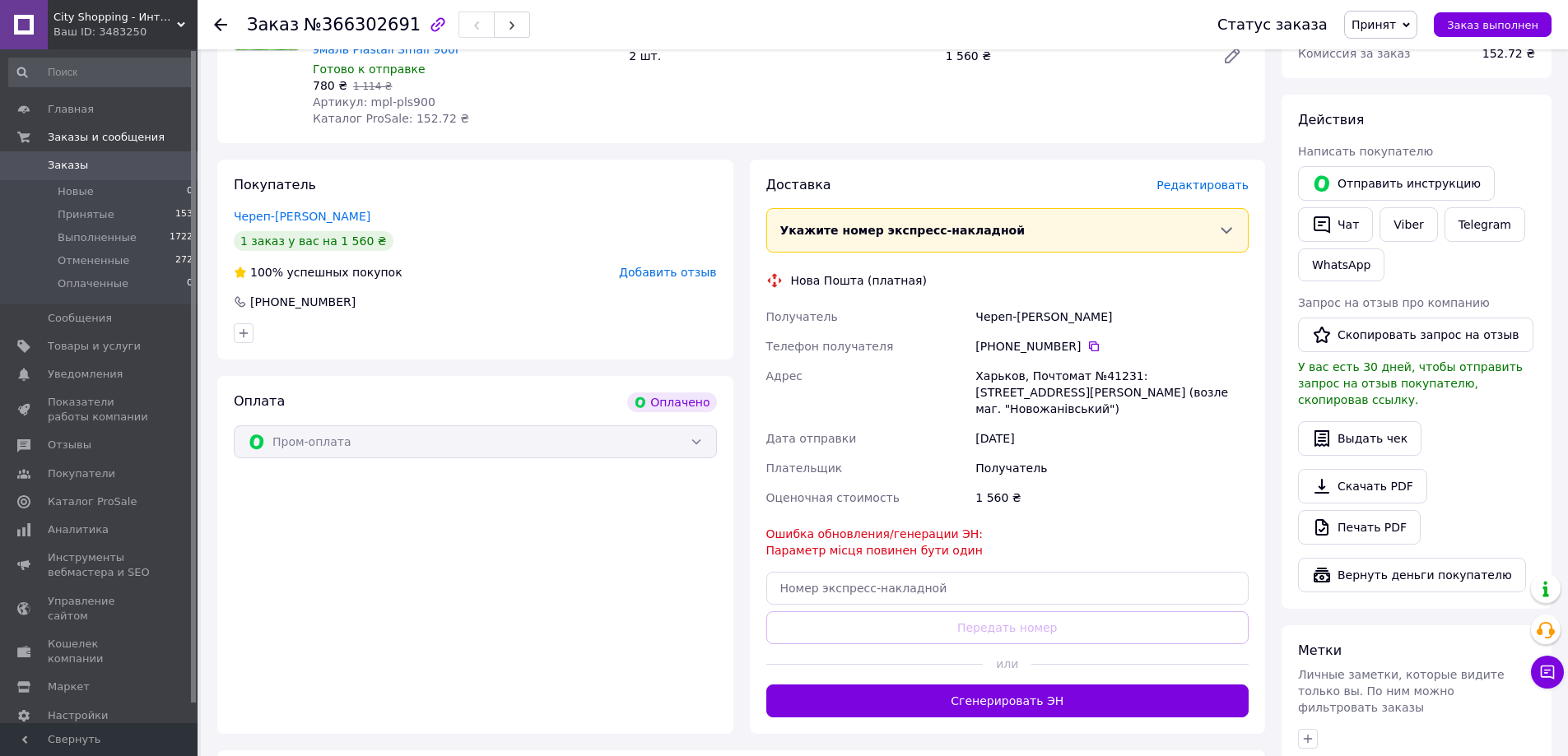
click at [1245, 187] on span "Редактировать" at bounding box center [1203, 185] width 93 height 14
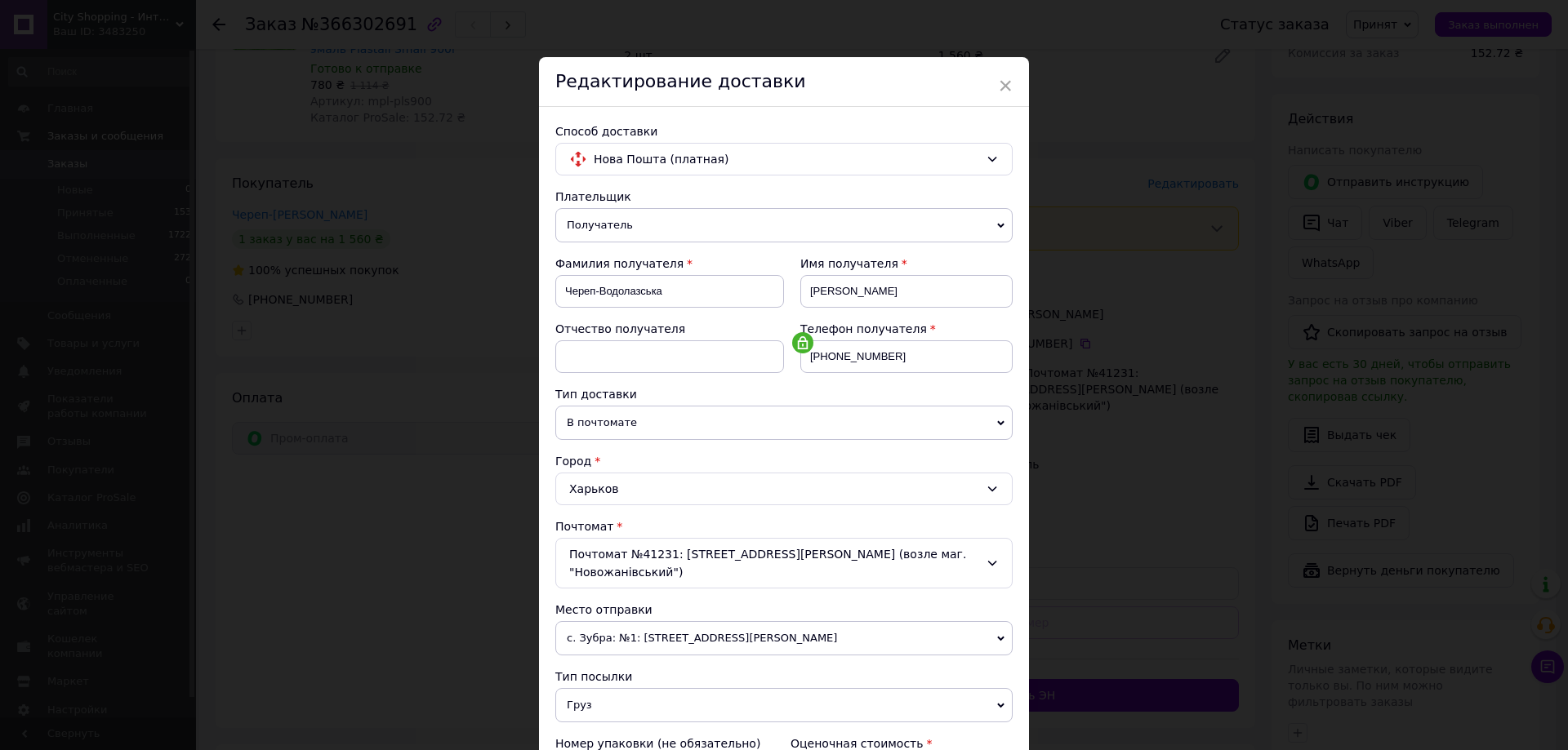
scroll to position [399, 0]
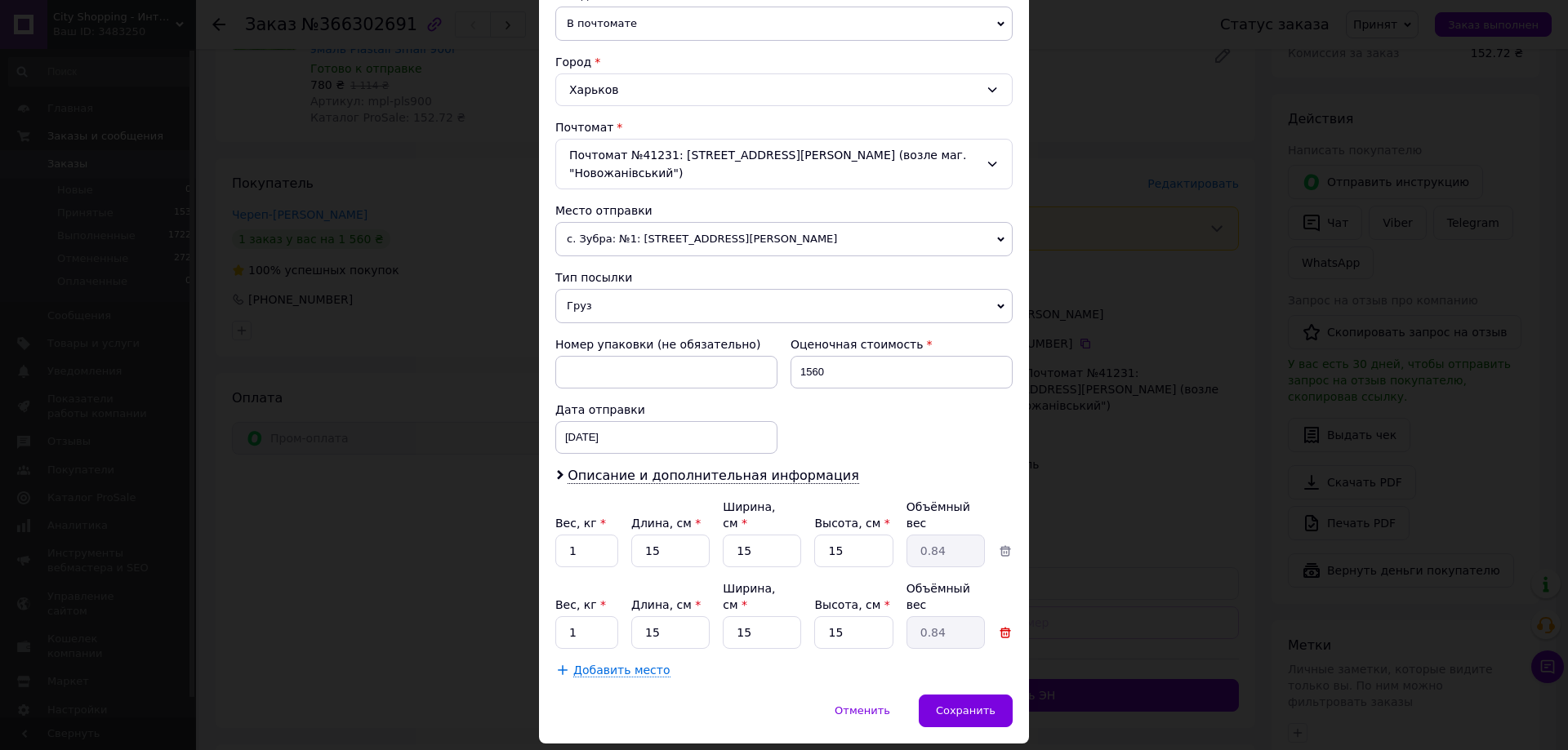
click at [1005, 627] on icon at bounding box center [1005, 632] width 12 height 12
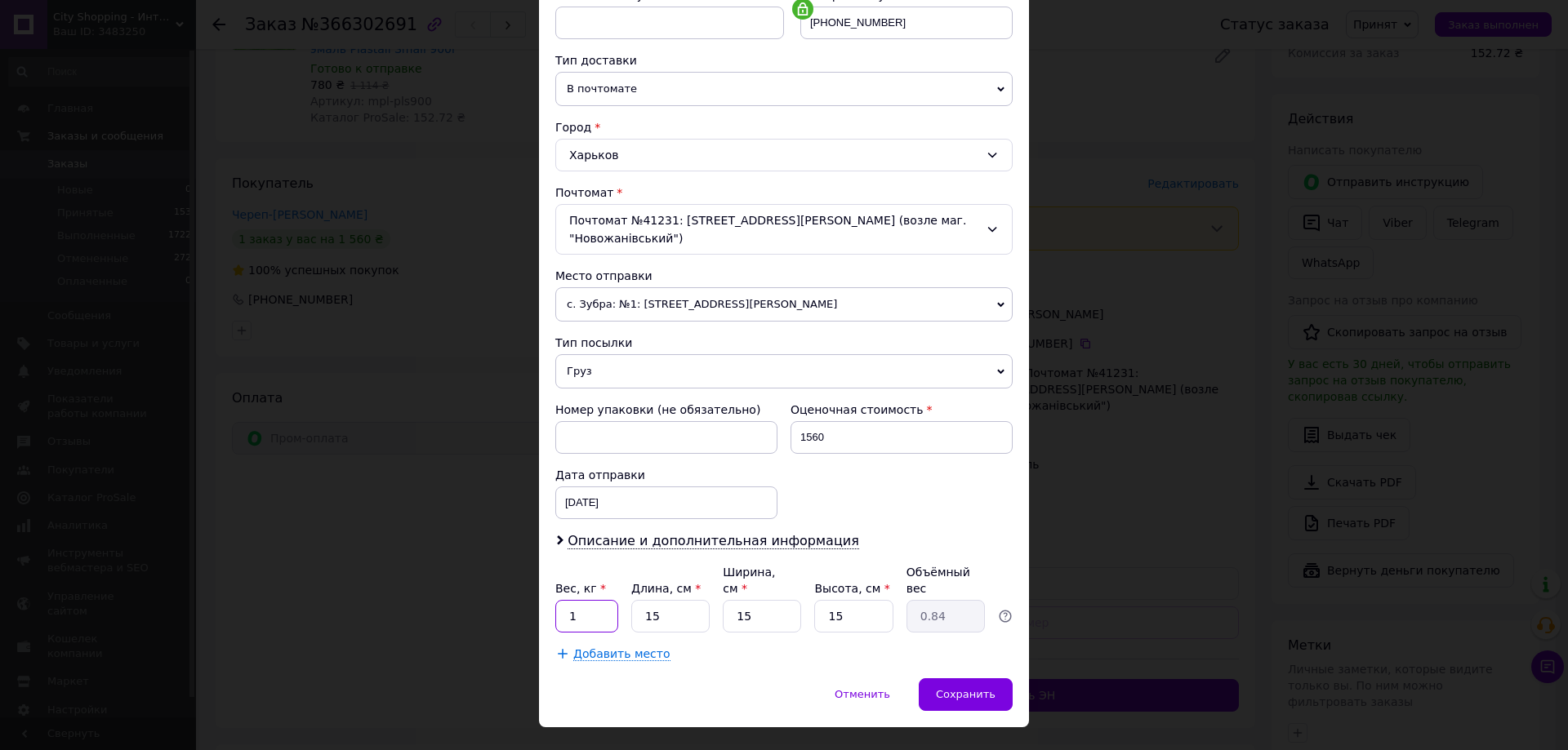
drag, startPoint x: 583, startPoint y: 583, endPoint x: 567, endPoint y: 574, distance: 18.4
click at [567, 600] on input "1" at bounding box center [587, 616] width 63 height 32
type input "2"
type input "3"
drag, startPoint x: 672, startPoint y: 586, endPoint x: 630, endPoint y: 574, distance: 43.7
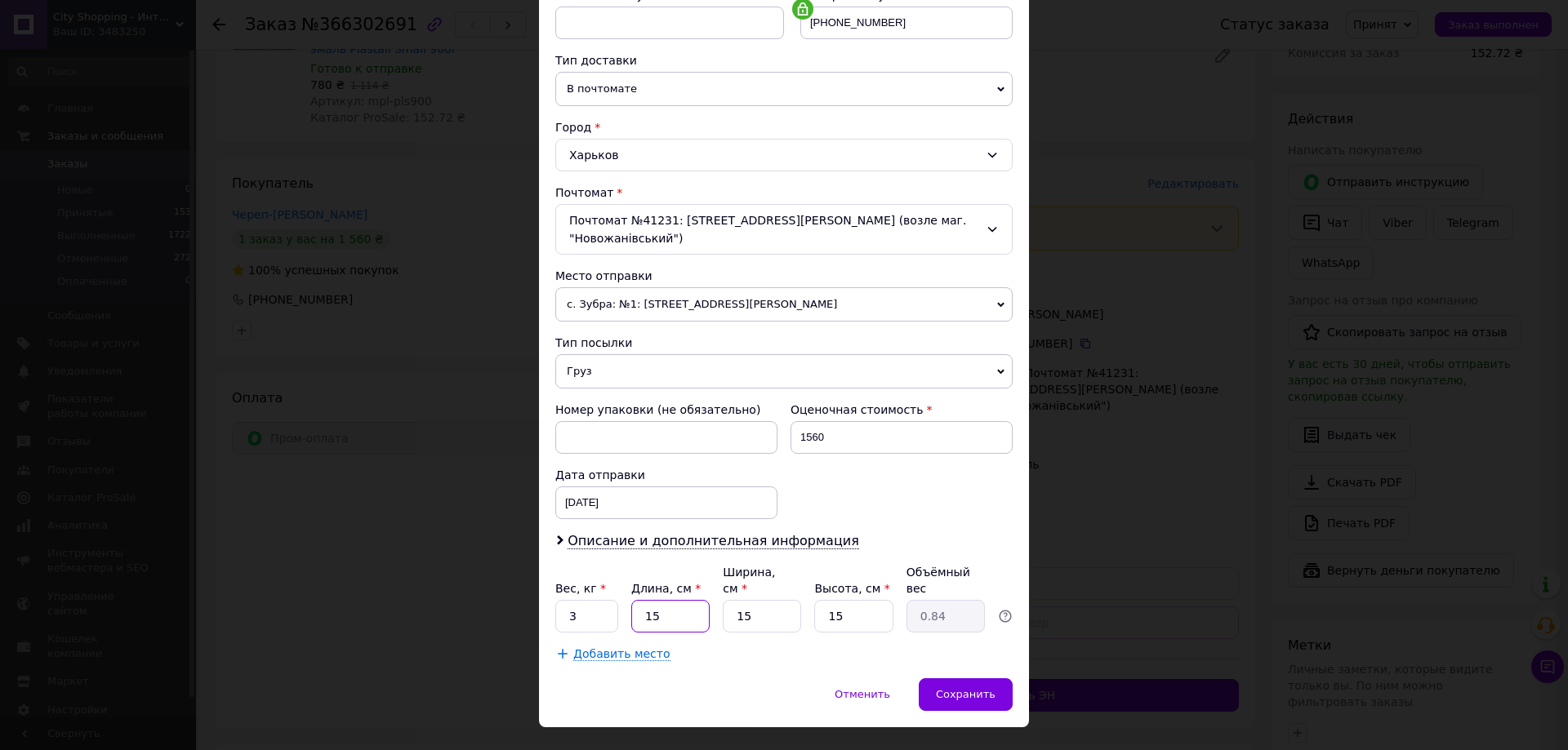
click at [631, 600] on input "15" at bounding box center [670, 616] width 78 height 32
type input "2"
type input "0.11"
type input "20"
type input "1.13"
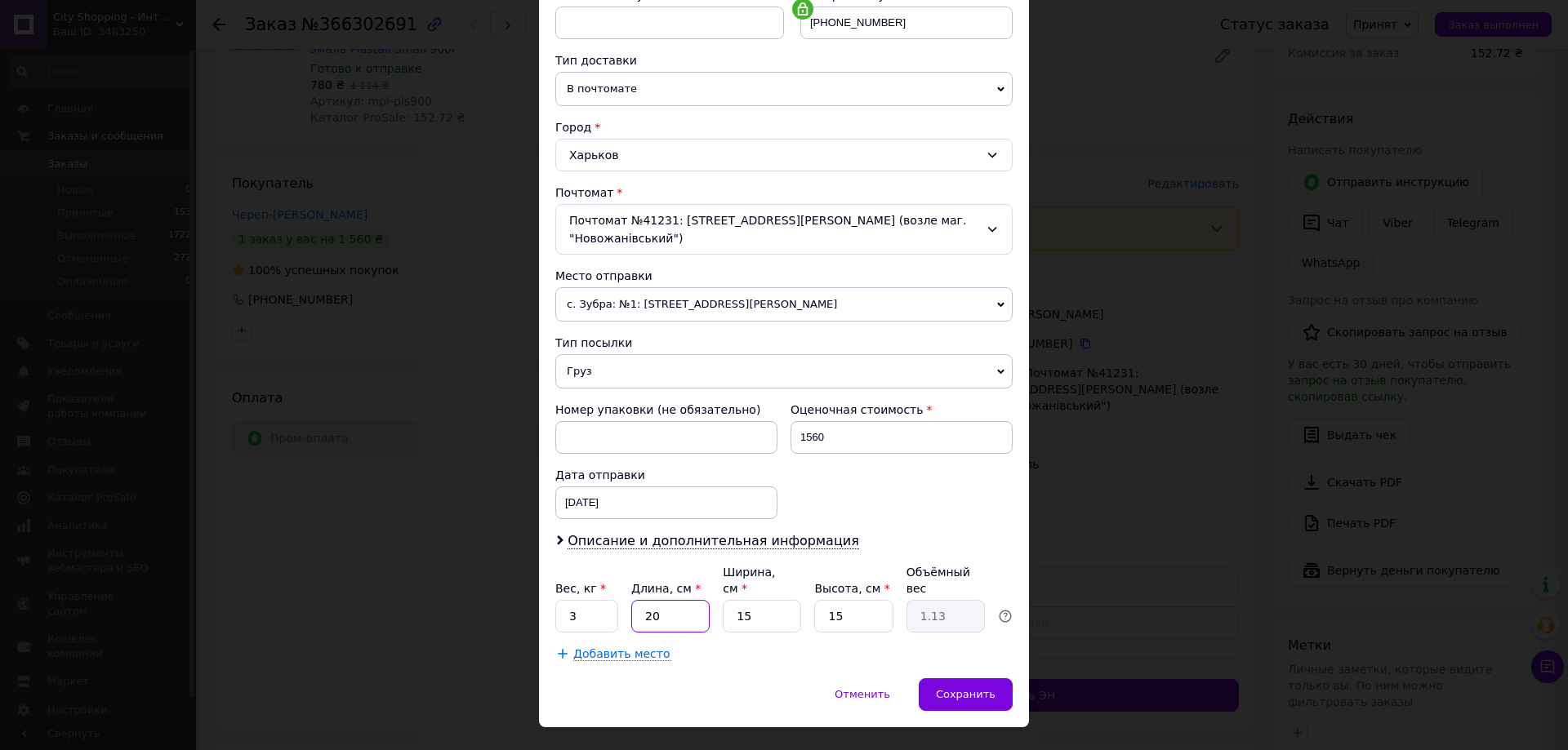
type input "20"
drag, startPoint x: 748, startPoint y: 584, endPoint x: 723, endPoint y: 576, distance: 26.2
click at [723, 600] on input "15" at bounding box center [761, 616] width 78 height 32
type input "2"
type input "0.15"
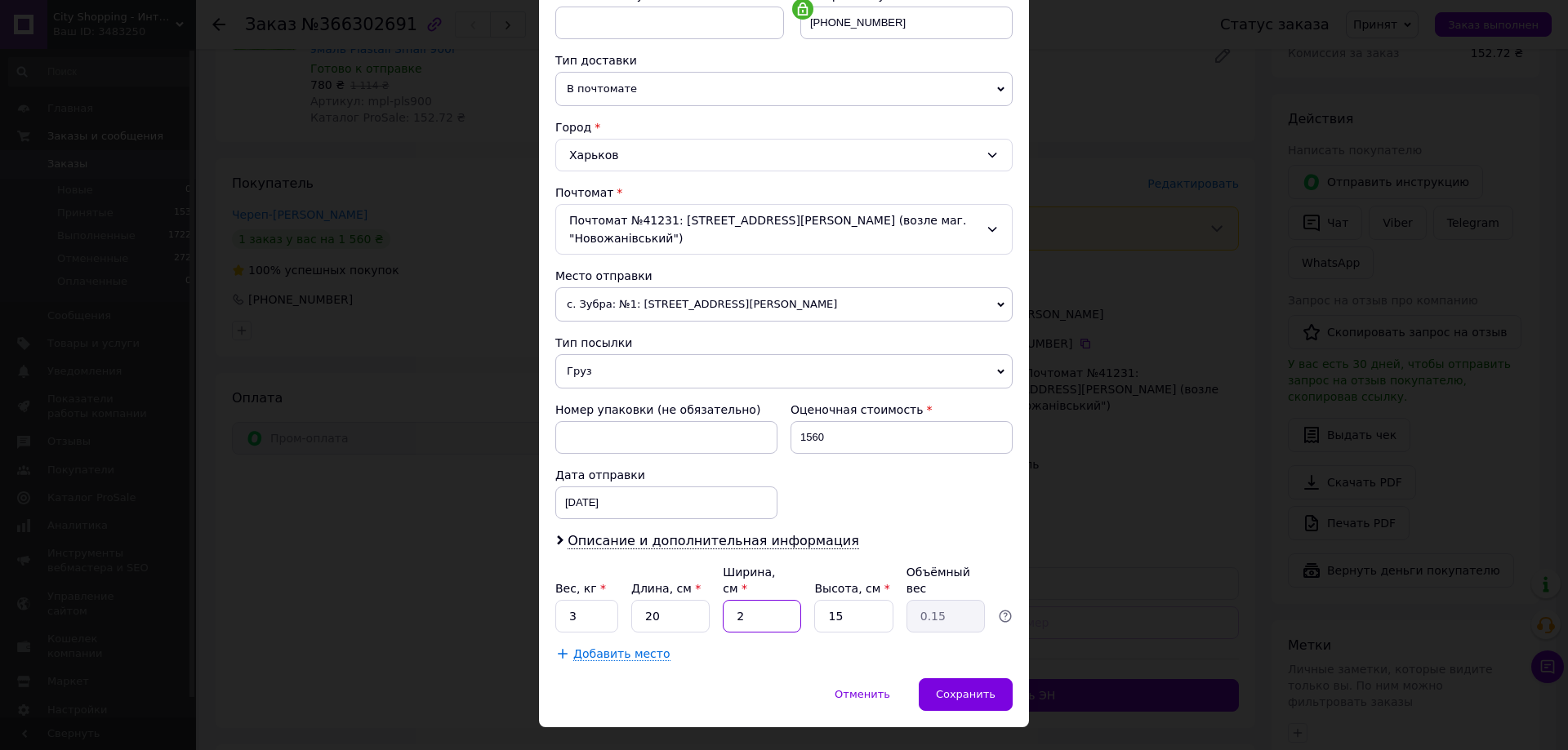
type input "20"
type input "1.5"
type input "20"
drag, startPoint x: 848, startPoint y: 592, endPoint x: 810, endPoint y: 577, distance: 40.9
click at [810, 577] on div "Вес, кг * 3 Длина, см * 20 Ширина, см * 20 Высота, см * 15 Объёмный вес 1.5" at bounding box center [784, 599] width 458 height 68
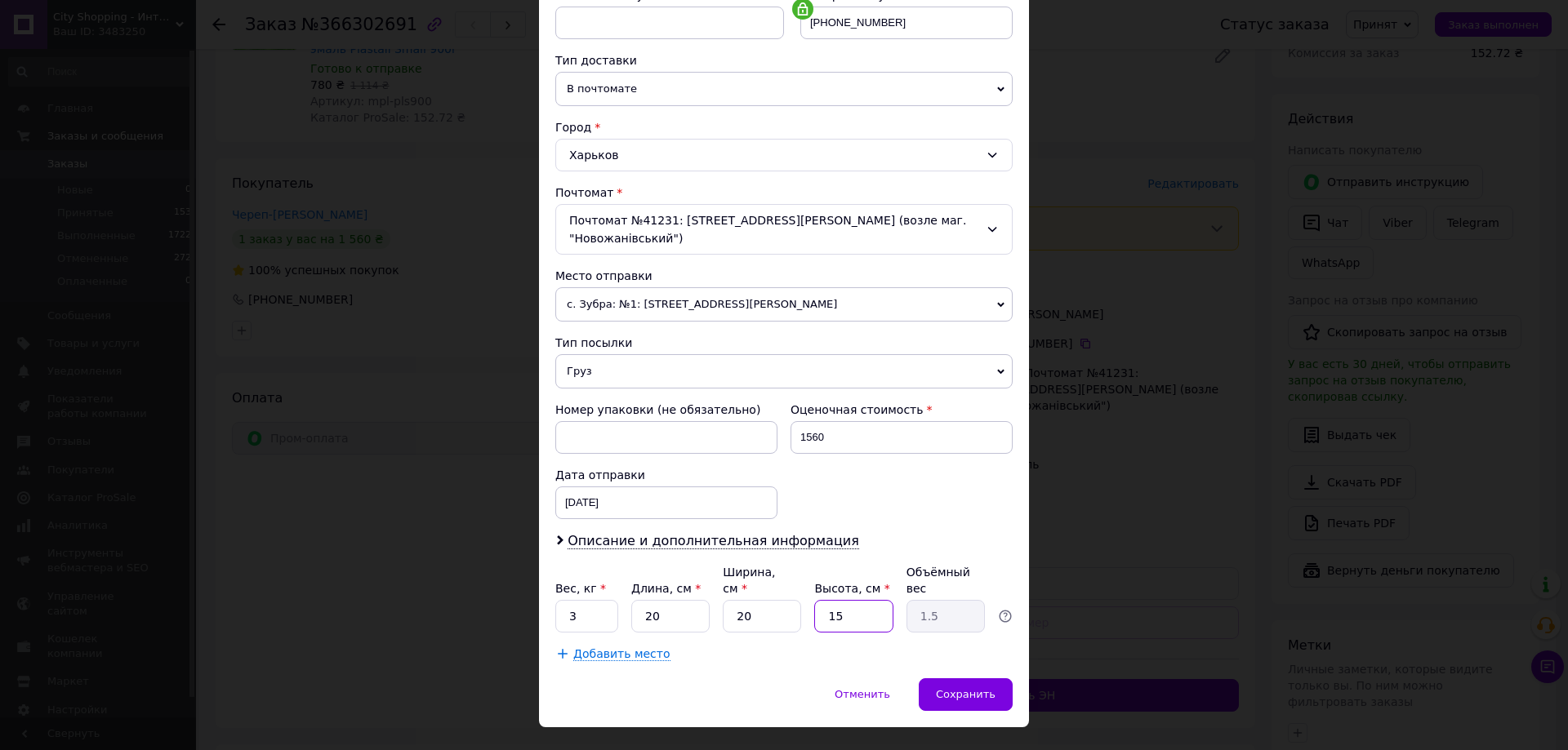
type input "2"
type input "0.2"
type input "20"
type input "2"
type input "20"
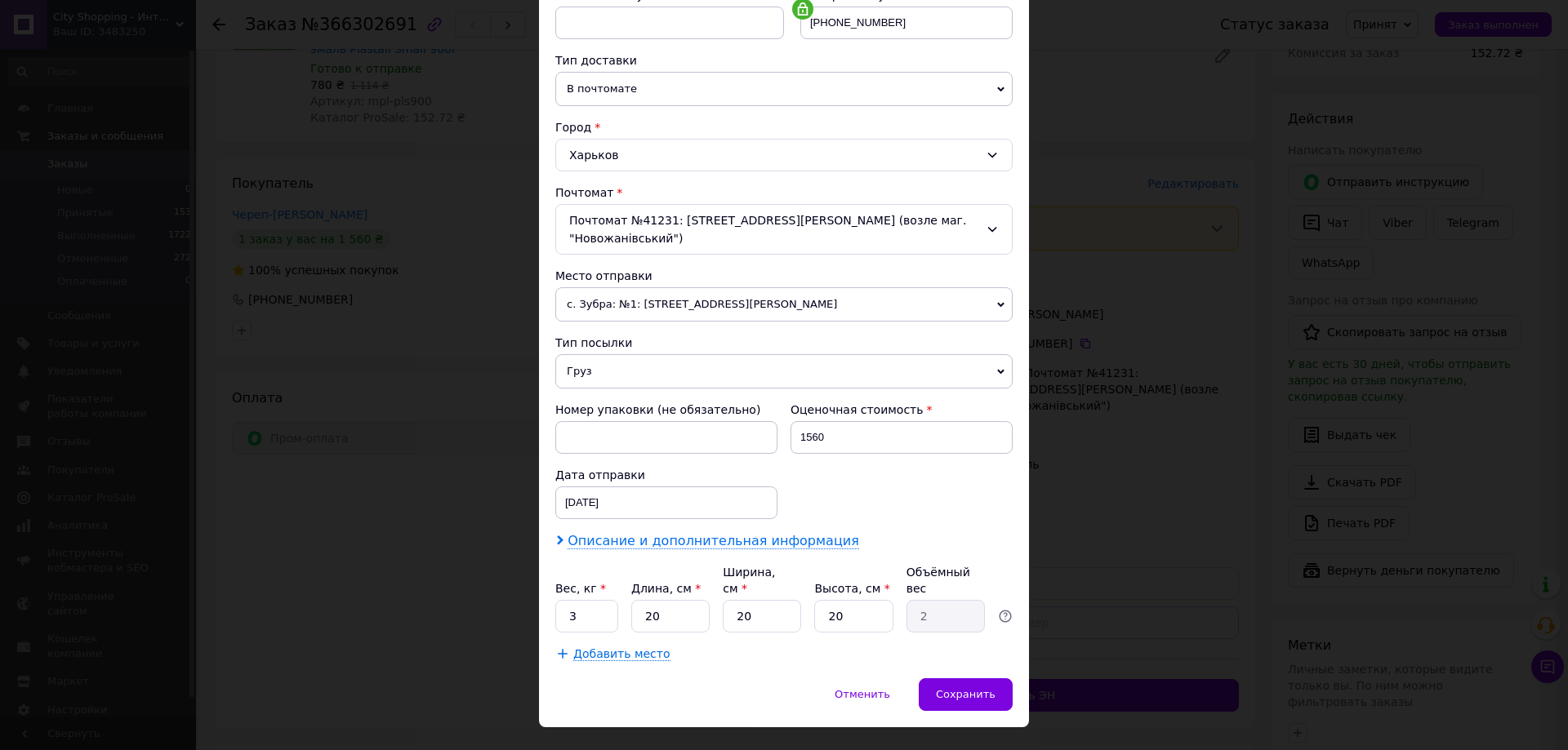
click at [705, 533] on span "Описание и дополнительная информация" at bounding box center [713, 541] width 292 height 16
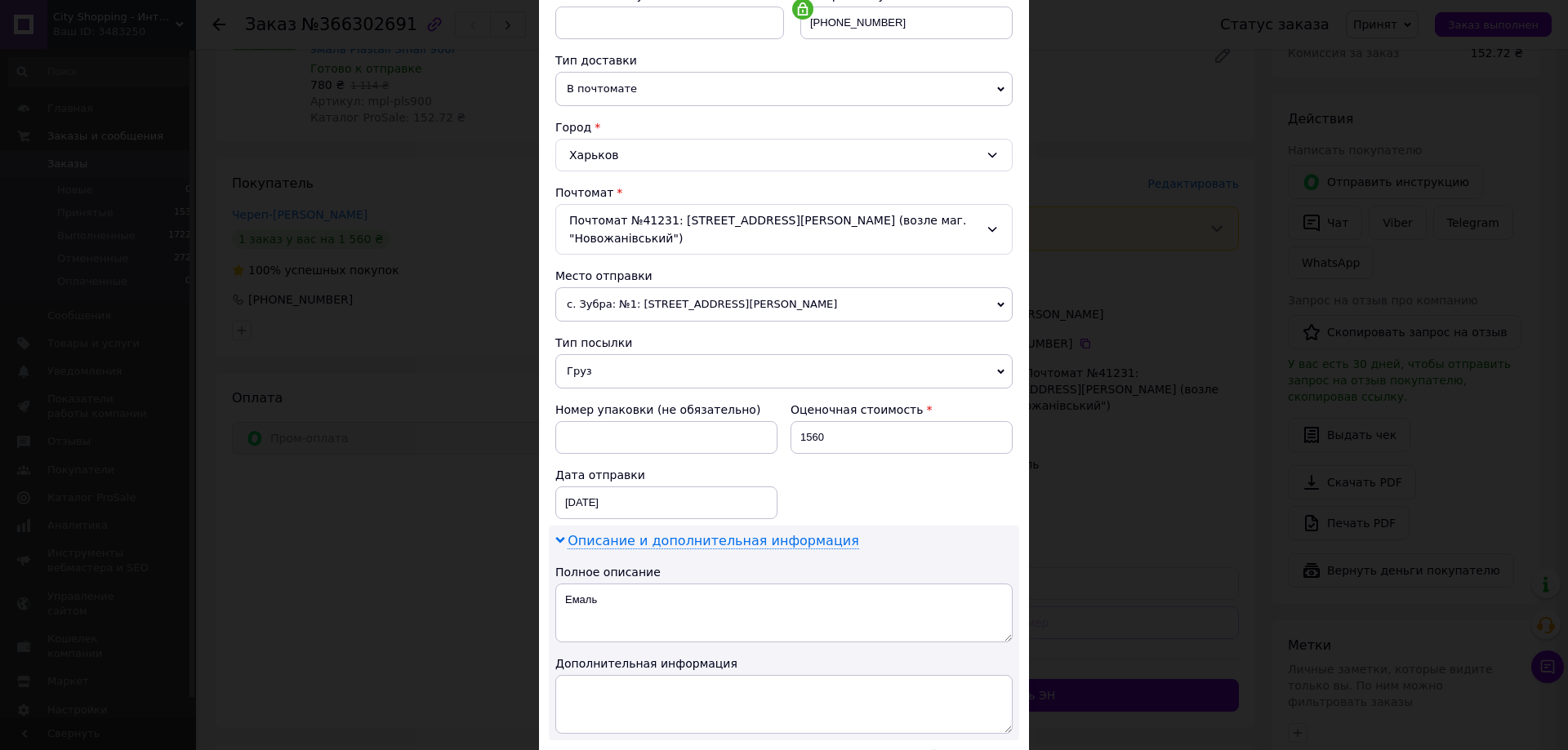
click at [705, 533] on span "Описание и дополнительная информация" at bounding box center [713, 541] width 292 height 16
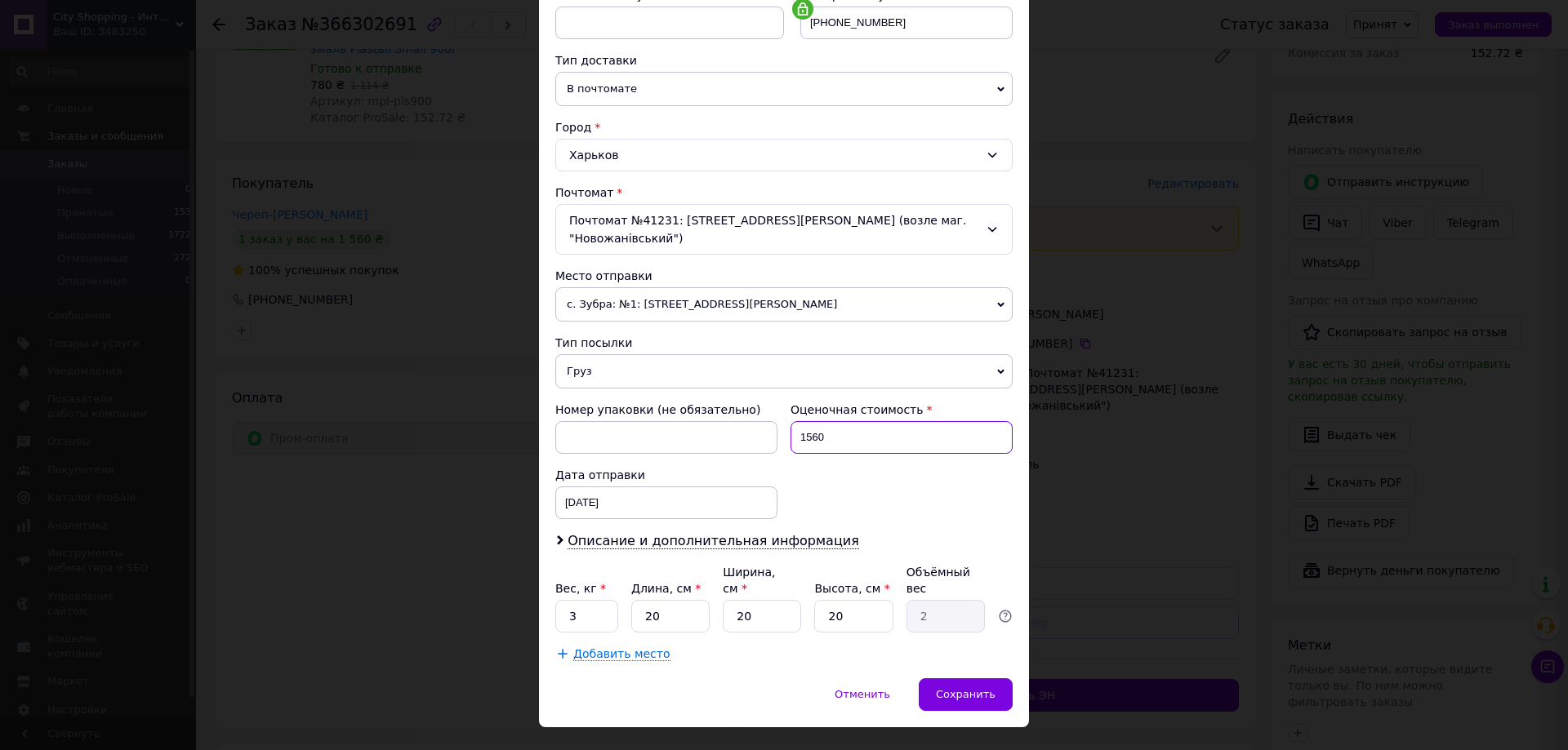
drag, startPoint x: 834, startPoint y: 421, endPoint x: 801, endPoint y: 413, distance: 34.0
click at [801, 421] on input "1560" at bounding box center [902, 438] width 222 height 32
type input "200"
click at [813, 471] on div "Номер упаковки (не обязательно) Оценочная стоимость 200 Дата отправки 12.10.202…" at bounding box center [784, 460] width 470 height 131
click at [955, 688] on span "Сохранить" at bounding box center [965, 694] width 59 height 13
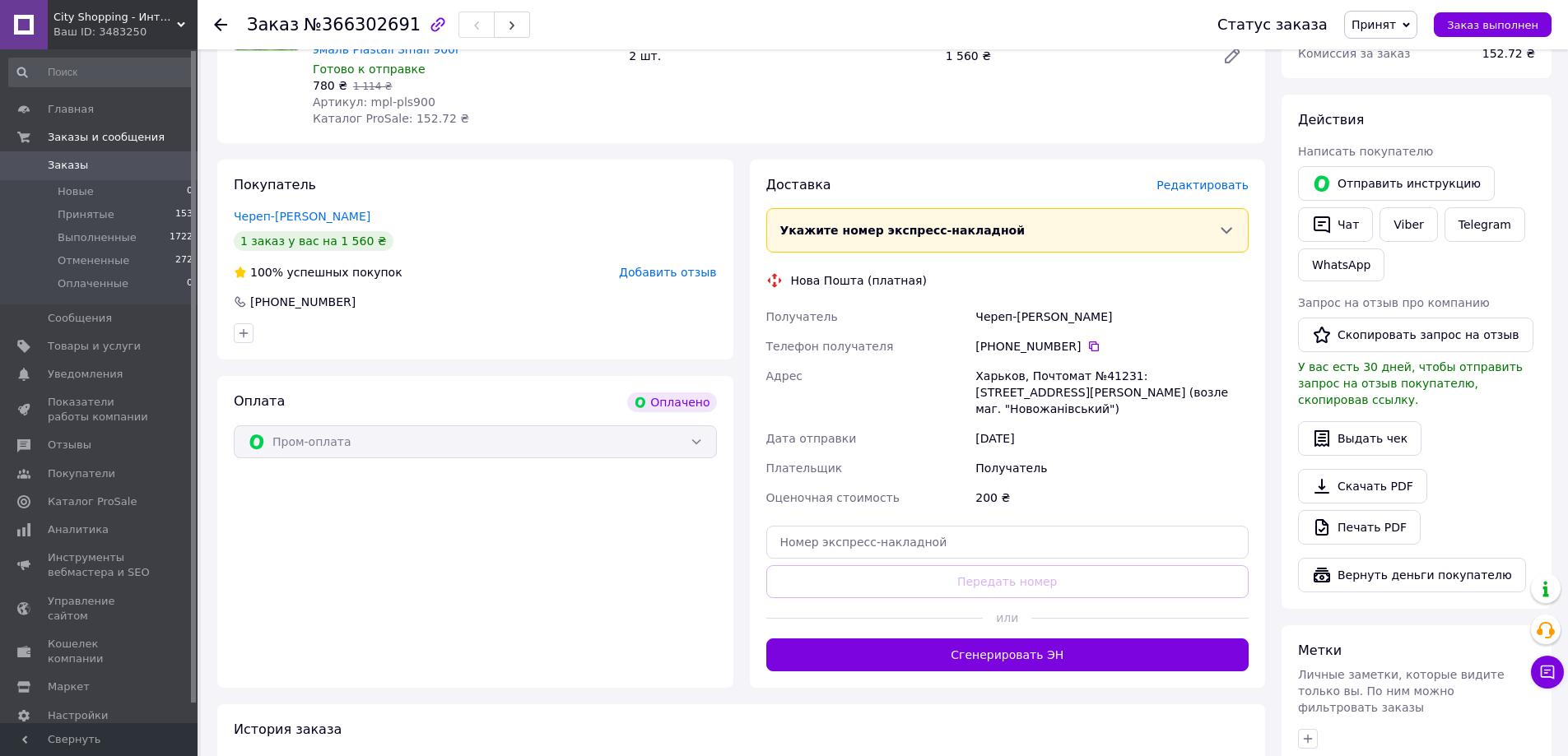
click at [925, 645] on button "Сгенерировать ЭН" at bounding box center [1008, 655] width 483 height 33
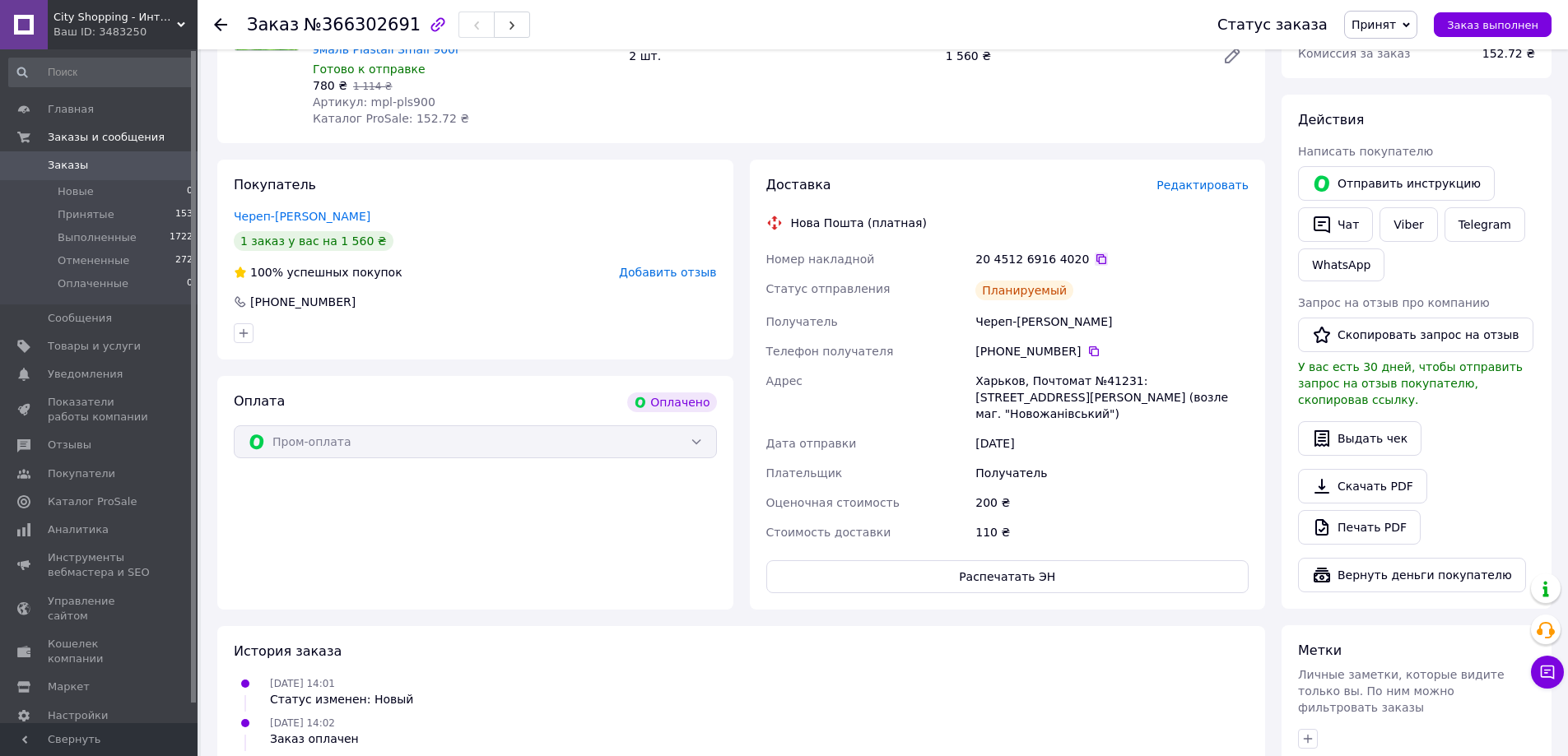
click at [1095, 259] on icon at bounding box center [1101, 259] width 14 height 14
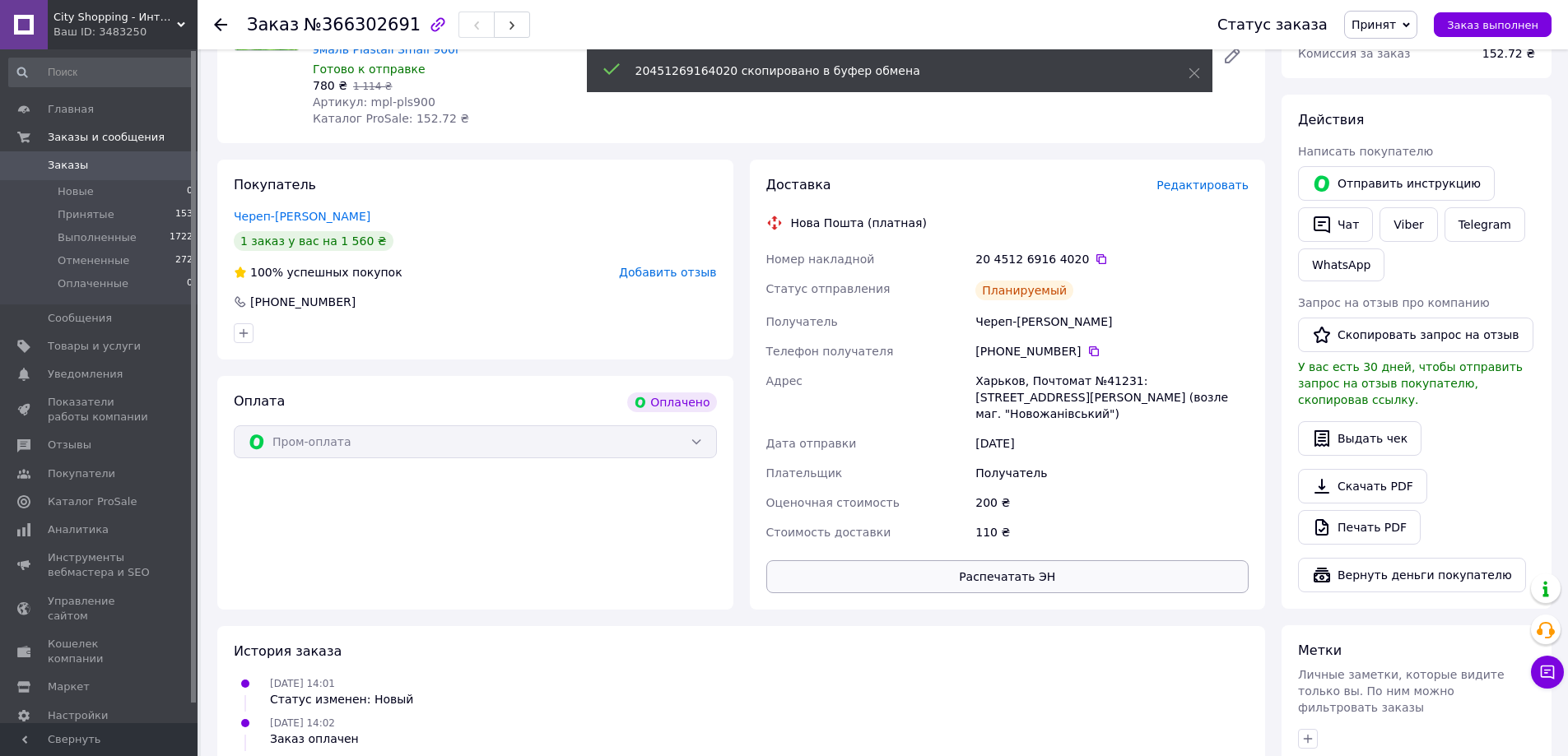
click at [932, 562] on button "Распечатать ЭН" at bounding box center [1008, 576] width 483 height 33
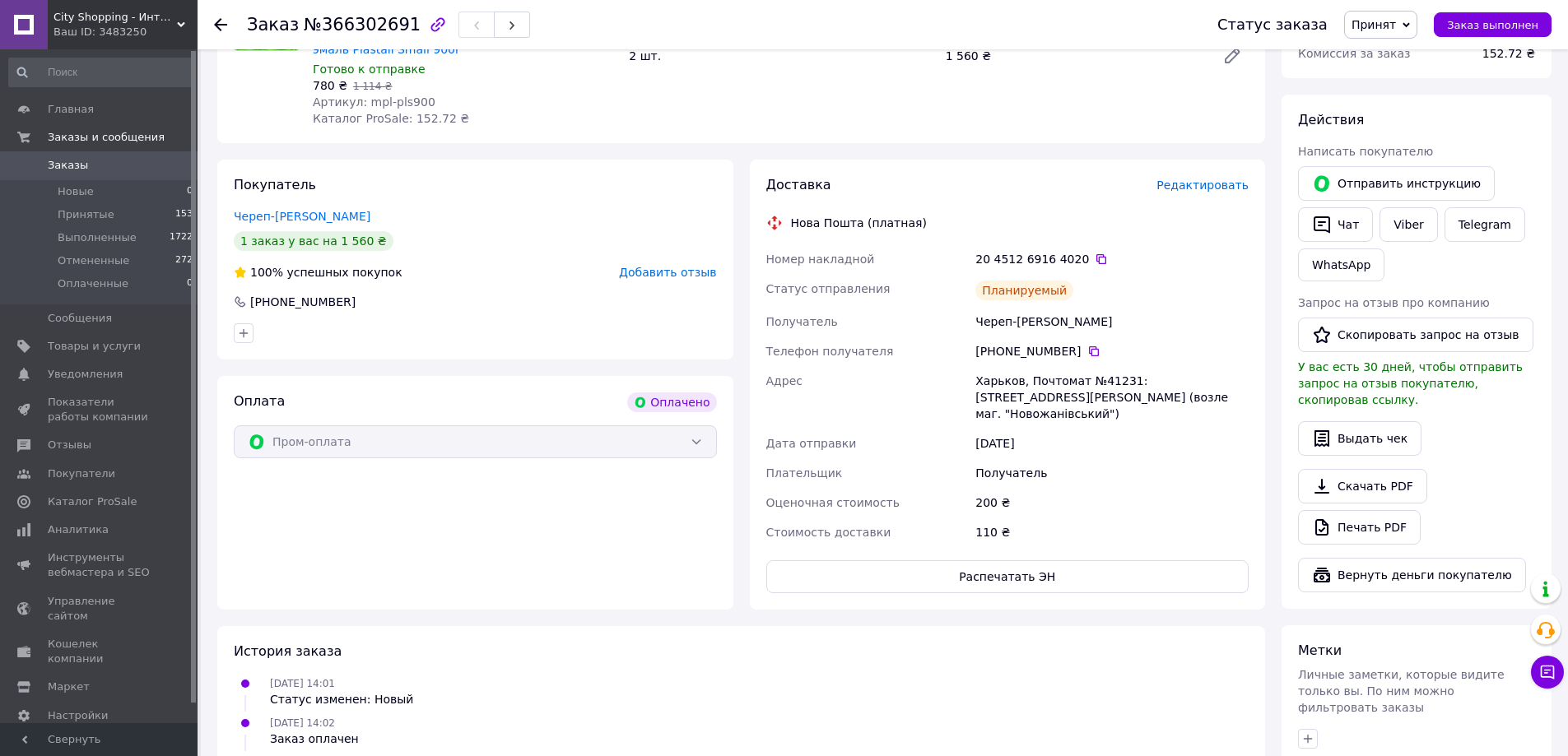
click at [1093, 324] on div "Череп-Водолазська Ірина" at bounding box center [1112, 321] width 280 height 30
copy div "Ірина"
click at [970, 754] on div "12.10.2025 14:02 Статус изменен: с Новый на Оплаченный" at bounding box center [741, 771] width 1028 height 33
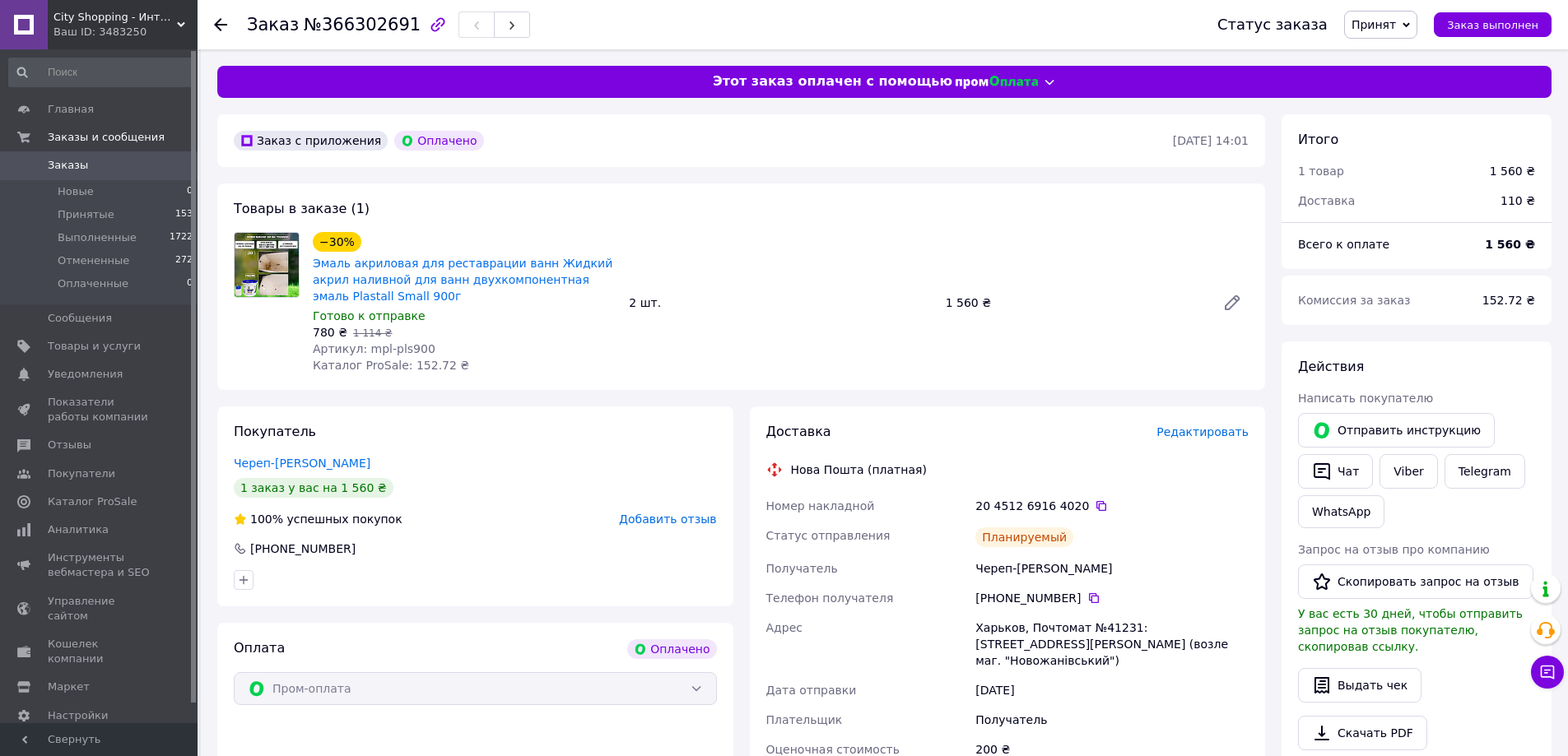
click at [1089, 735] on div "200 ₴" at bounding box center [1112, 750] width 280 height 30
click at [1097, 504] on icon at bounding box center [1101, 506] width 10 height 10
click at [21, 28] on link at bounding box center [24, 25] width 48 height 49
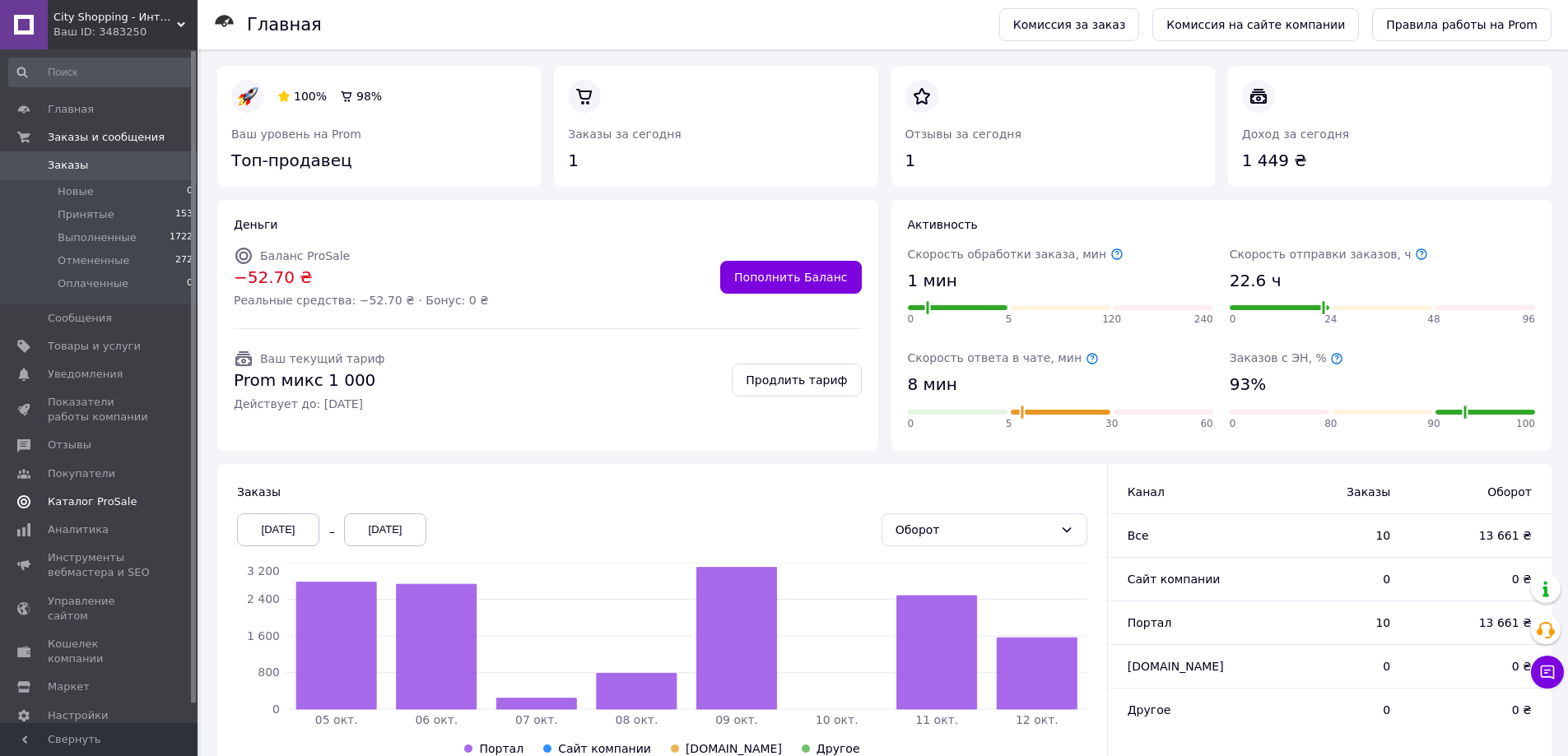
click at [88, 503] on span "Каталог ProSale" at bounding box center [93, 502] width 89 height 15
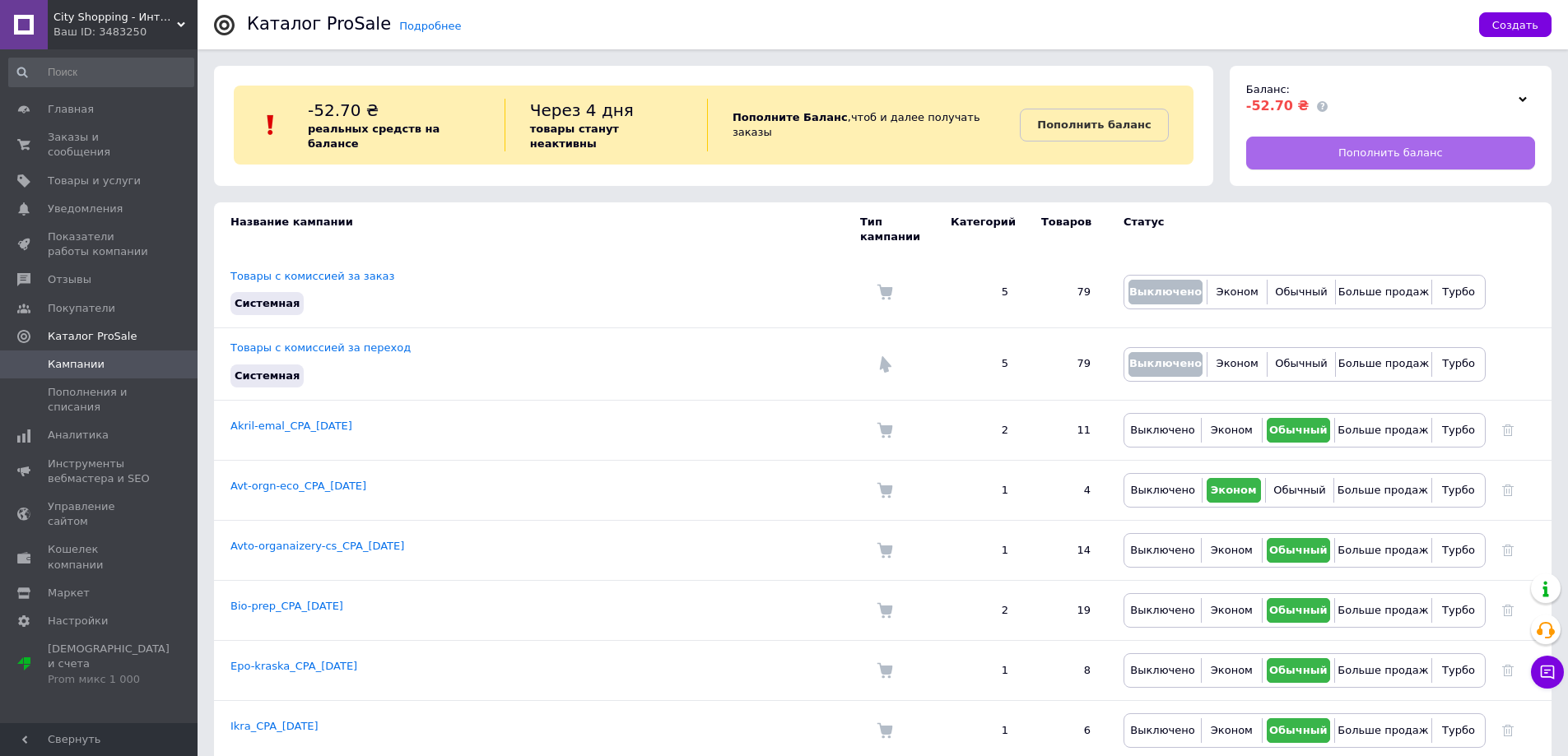
click at [1340, 145] on link "Пополнить баланс" at bounding box center [1391, 153] width 289 height 33
